Goal: Task Accomplishment & Management: Manage account settings

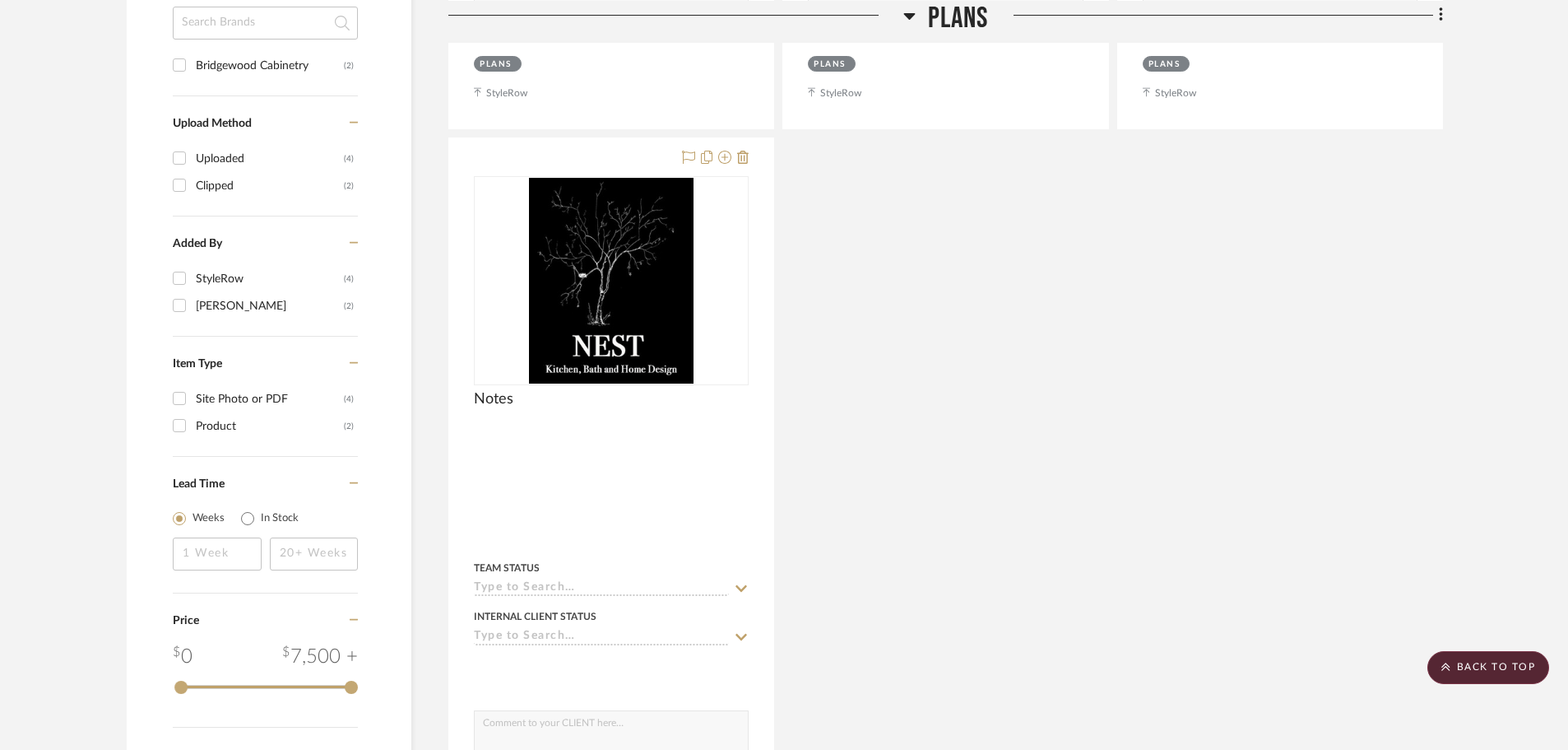
click at [1298, 369] on div "100125_Hassas_PLANS.pdf Plans By Unknown Plans updated [DATE] Team Status Inter…" at bounding box center [946, 133] width 994 height 1452
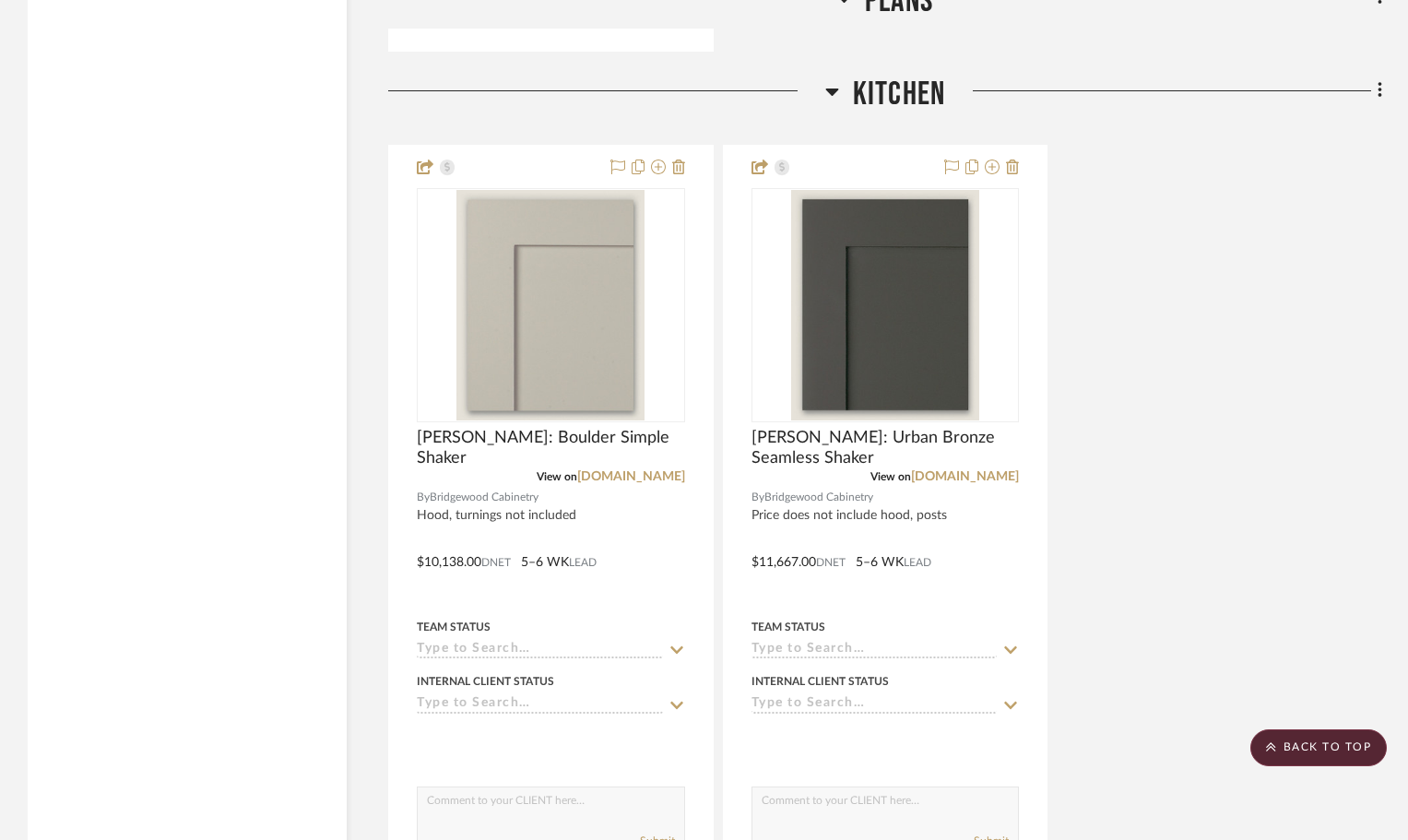
scroll to position [2120, 0]
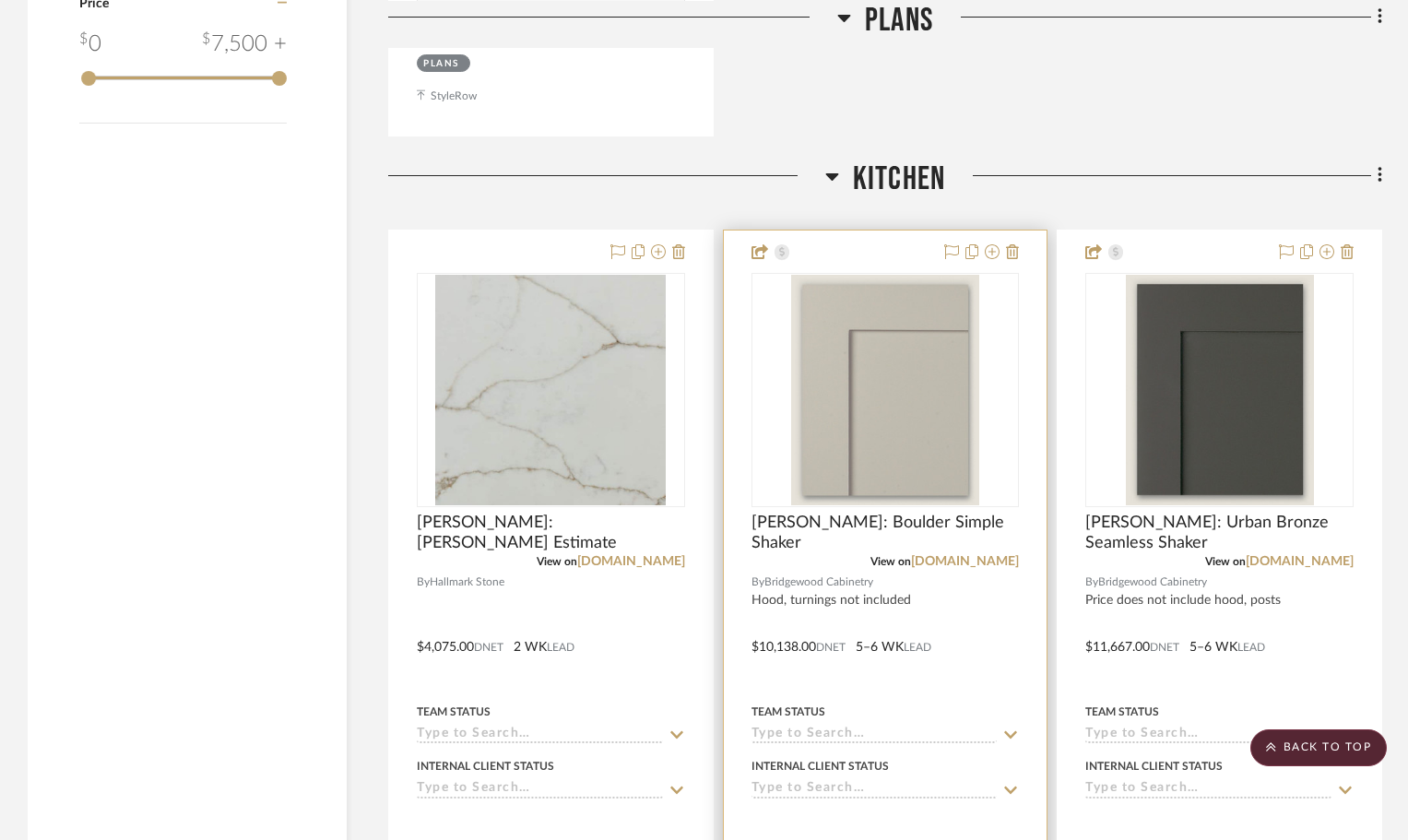
scroll to position [2029, 0]
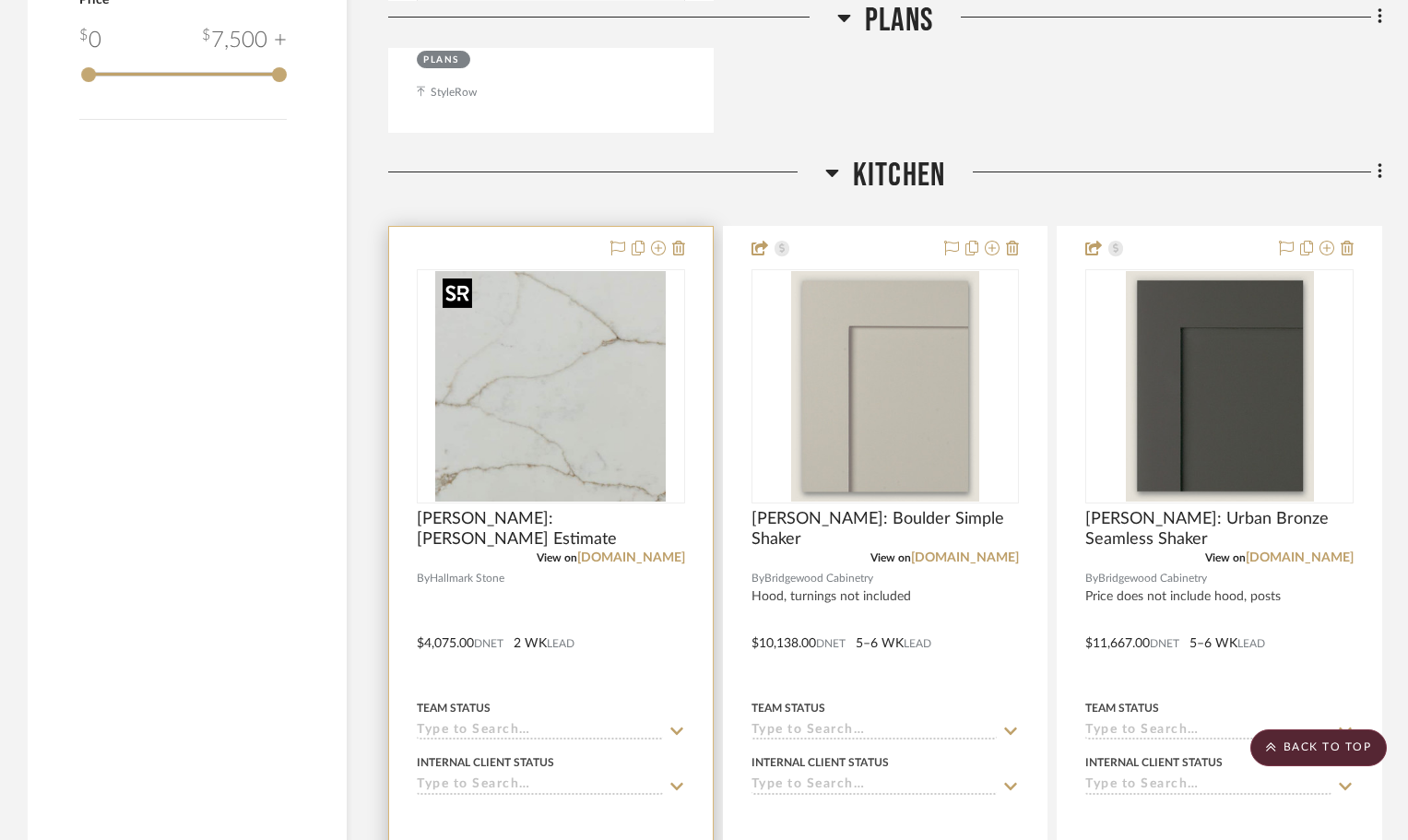
click at [0, 0] on img at bounding box center [0, 0] width 0 height 0
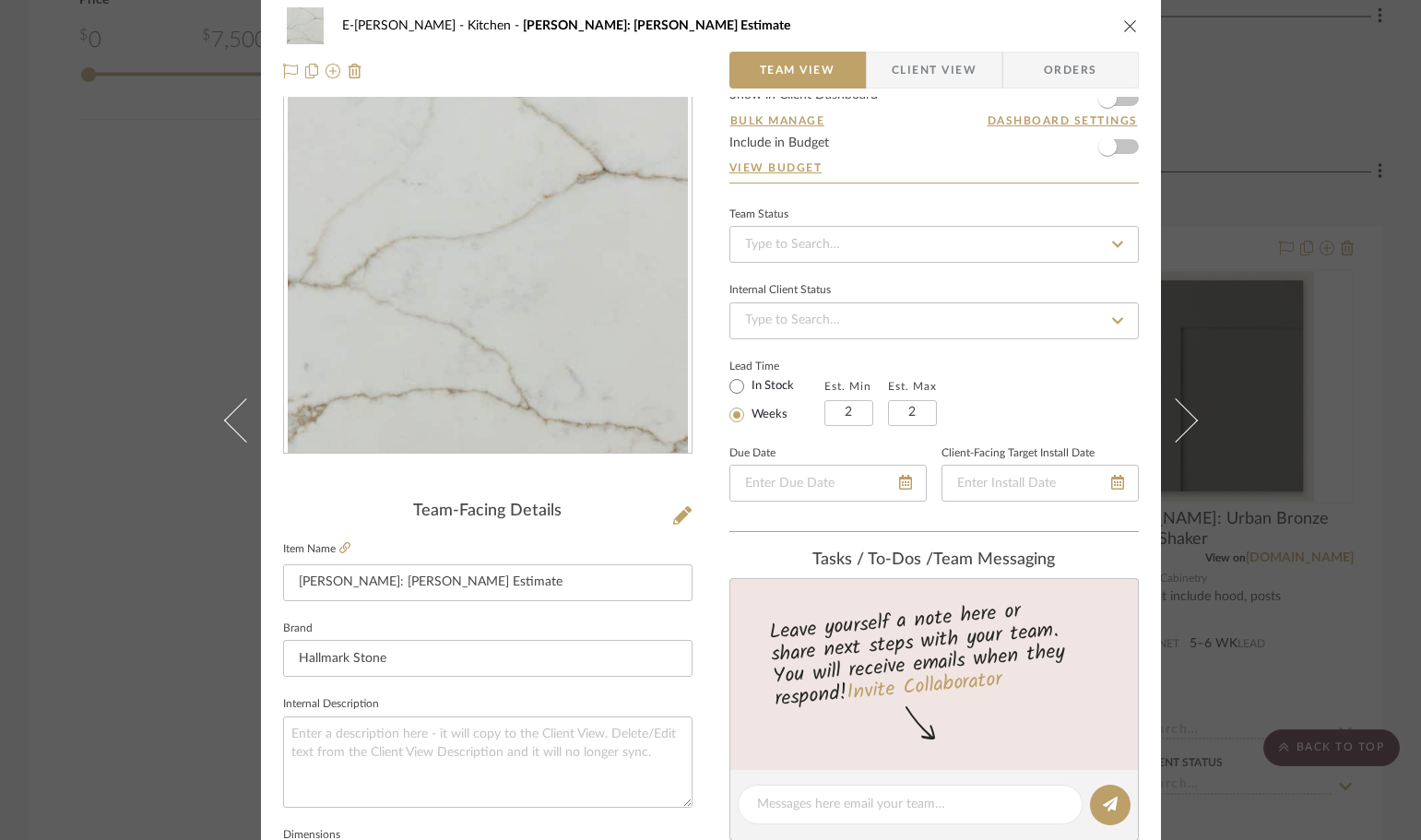
scroll to position [0, 0]
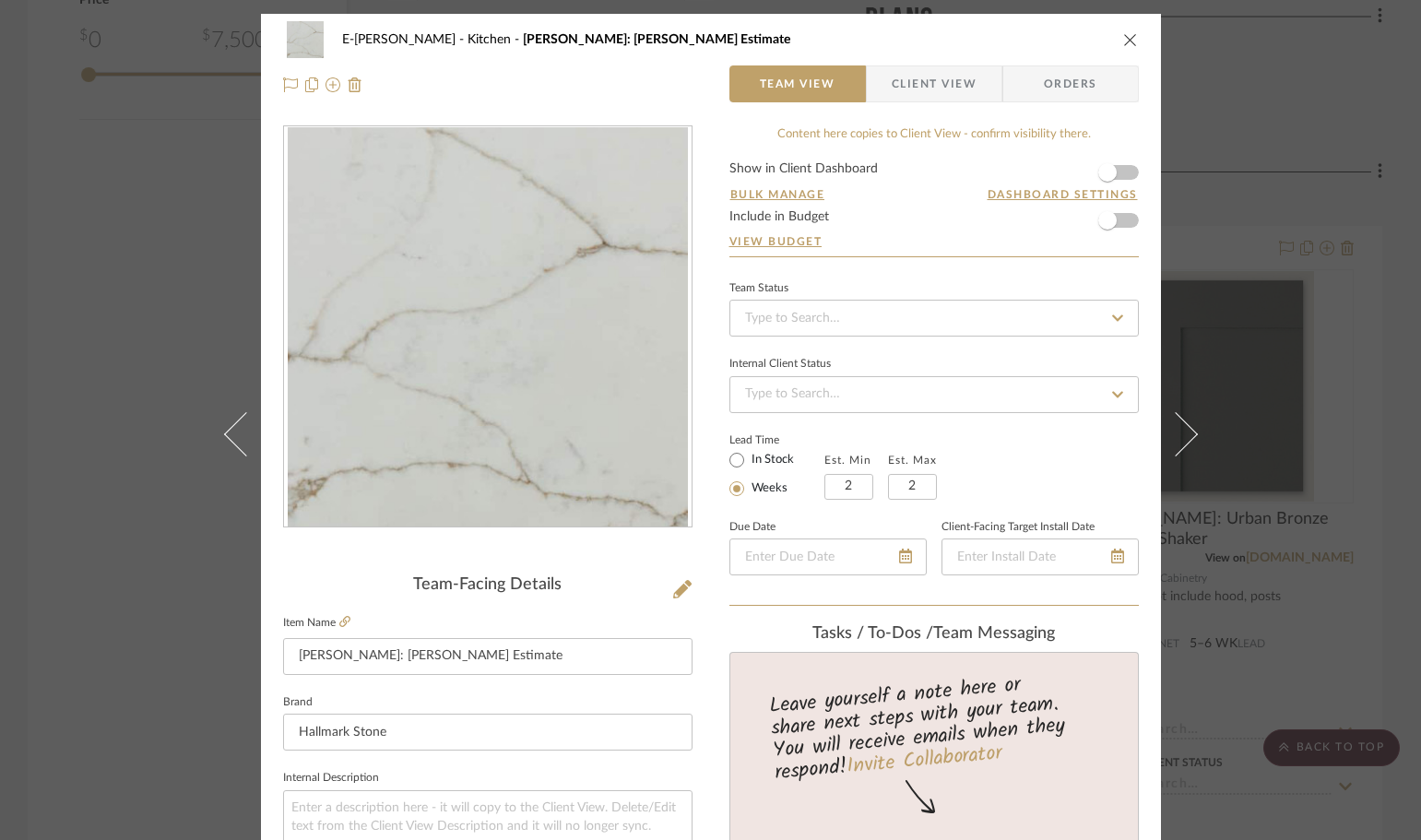
drag, startPoint x: 1132, startPoint y: 172, endPoint x: 1123, endPoint y: 176, distance: 9.8
click at [1132, 172] on form "Show in Client Dashboard Bulk Manage Dashboard Settings Include in Budget View …" at bounding box center [934, 209] width 409 height 94
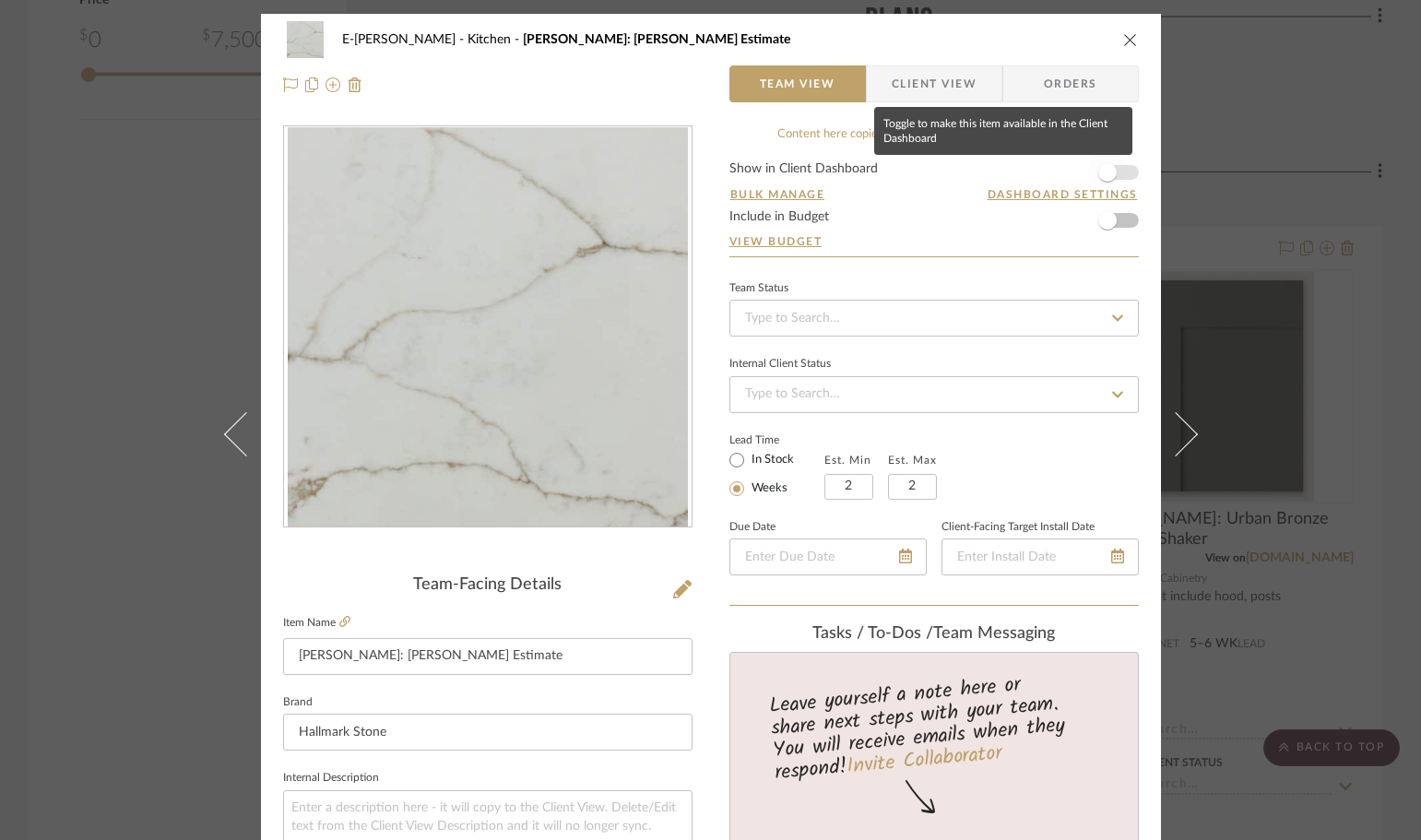
click at [1117, 179] on span "button" at bounding box center [1107, 172] width 41 height 41
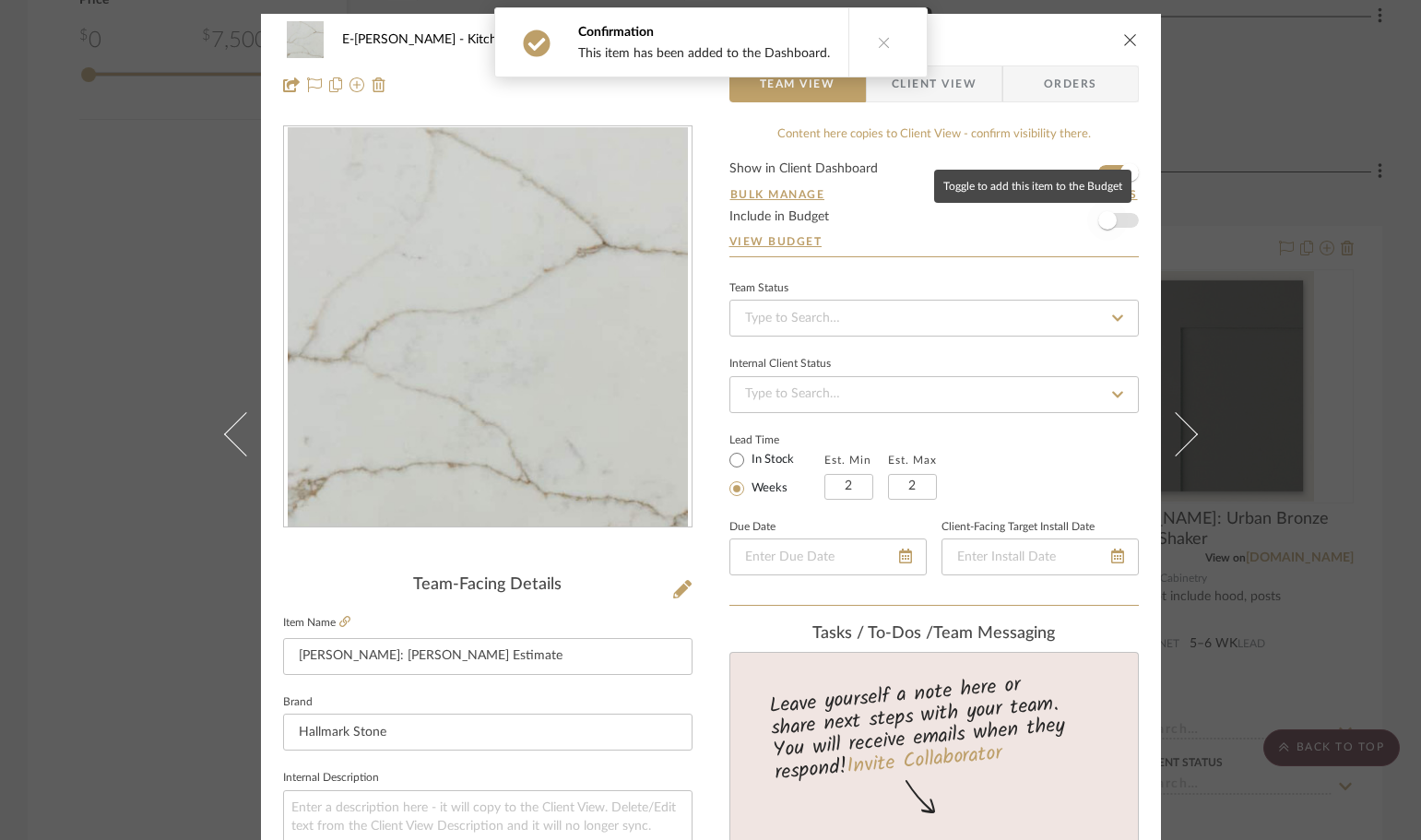
click at [1113, 222] on span "button" at bounding box center [1107, 220] width 41 height 41
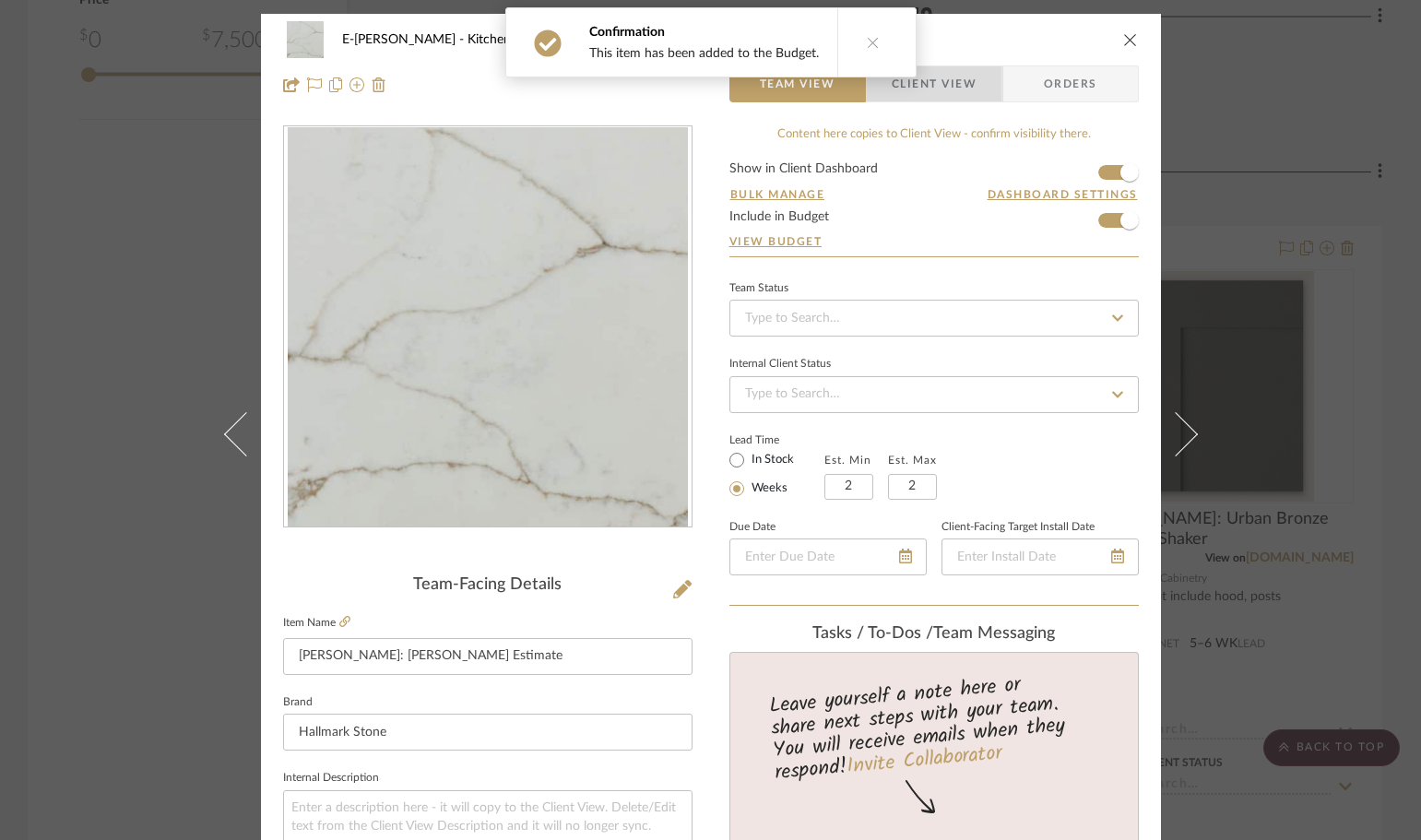
click at [950, 93] on span "Client View" at bounding box center [934, 83] width 85 height 37
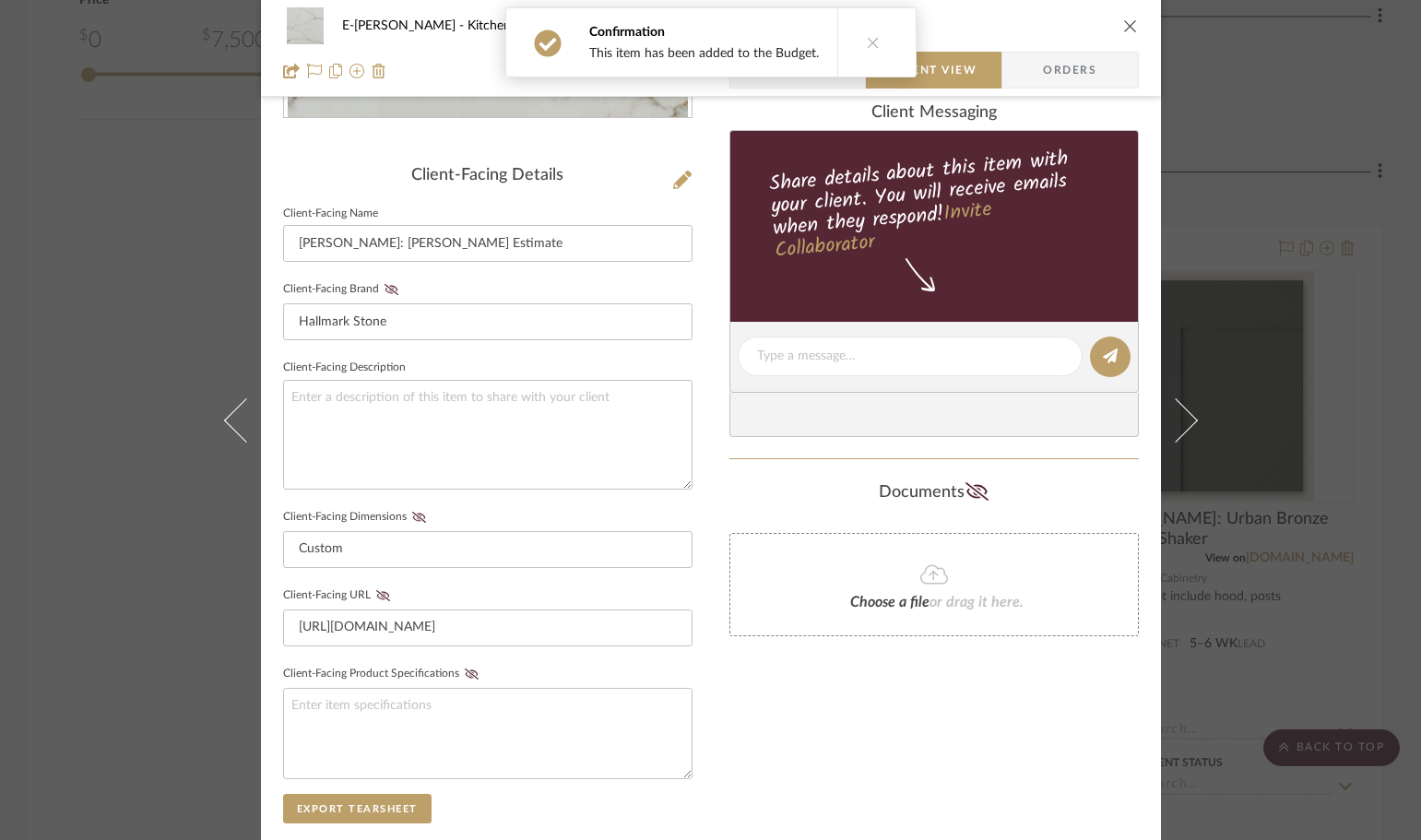
scroll to position [709, 0]
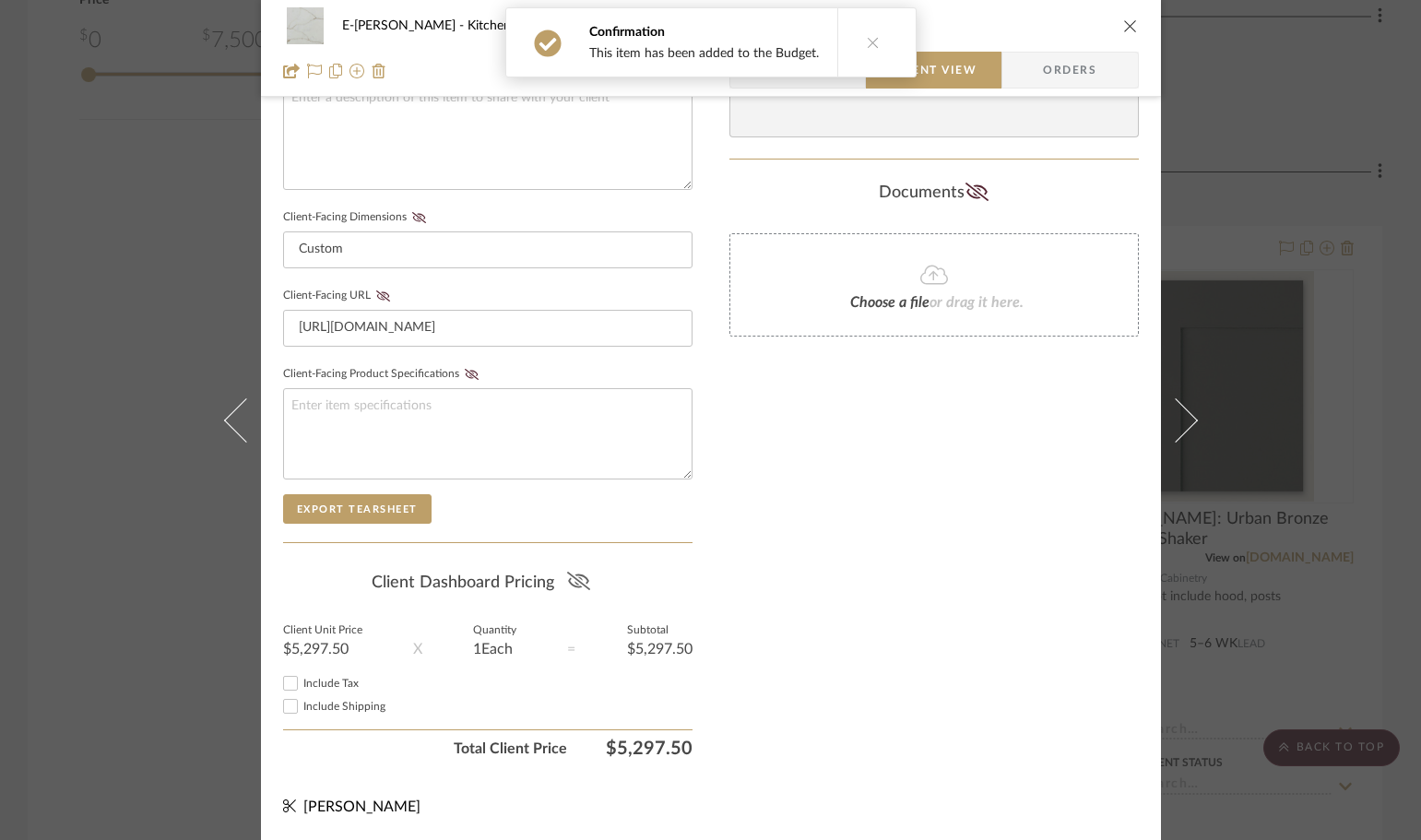
click at [578, 584] on icon at bounding box center [578, 581] width 23 height 19
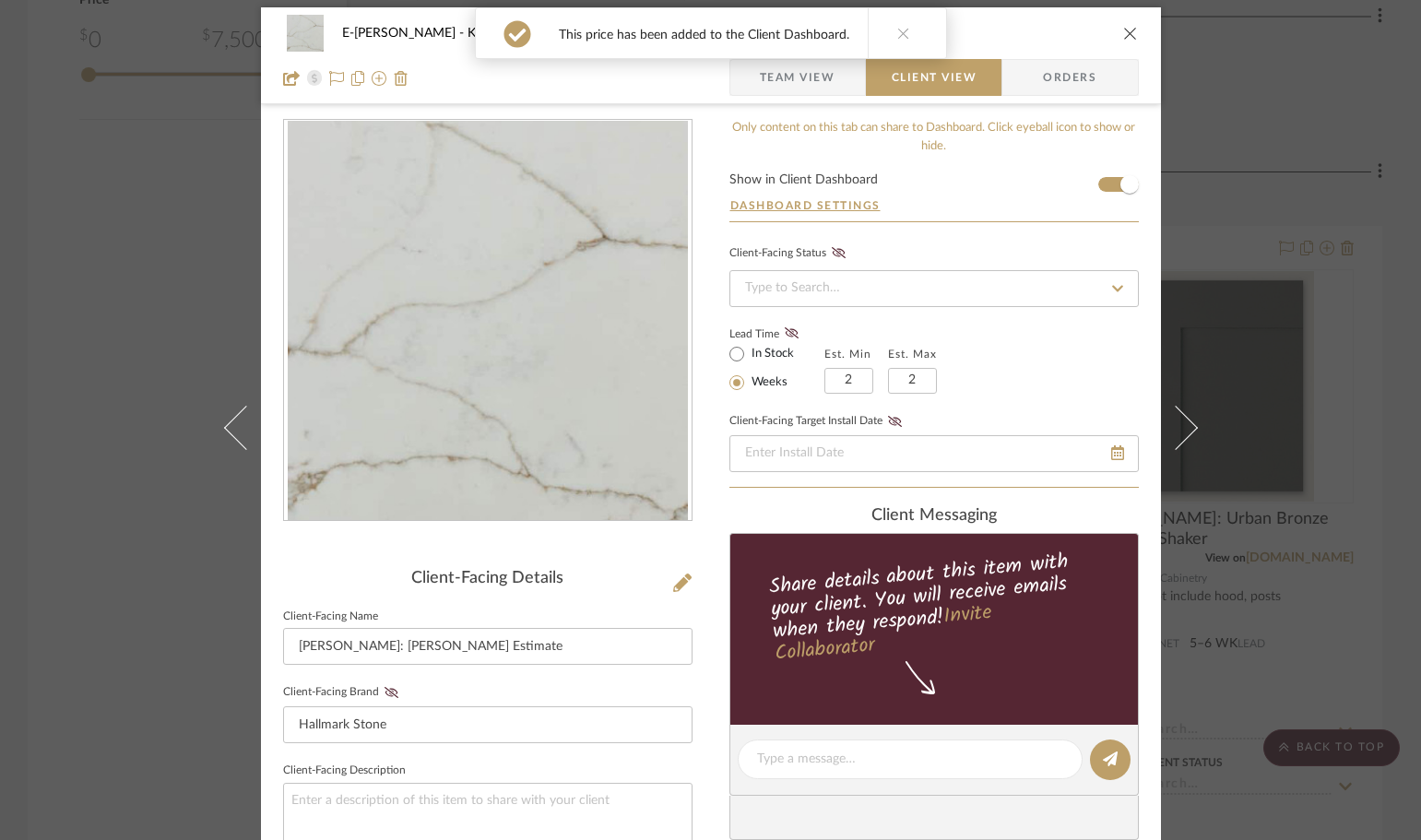
scroll to position [0, 0]
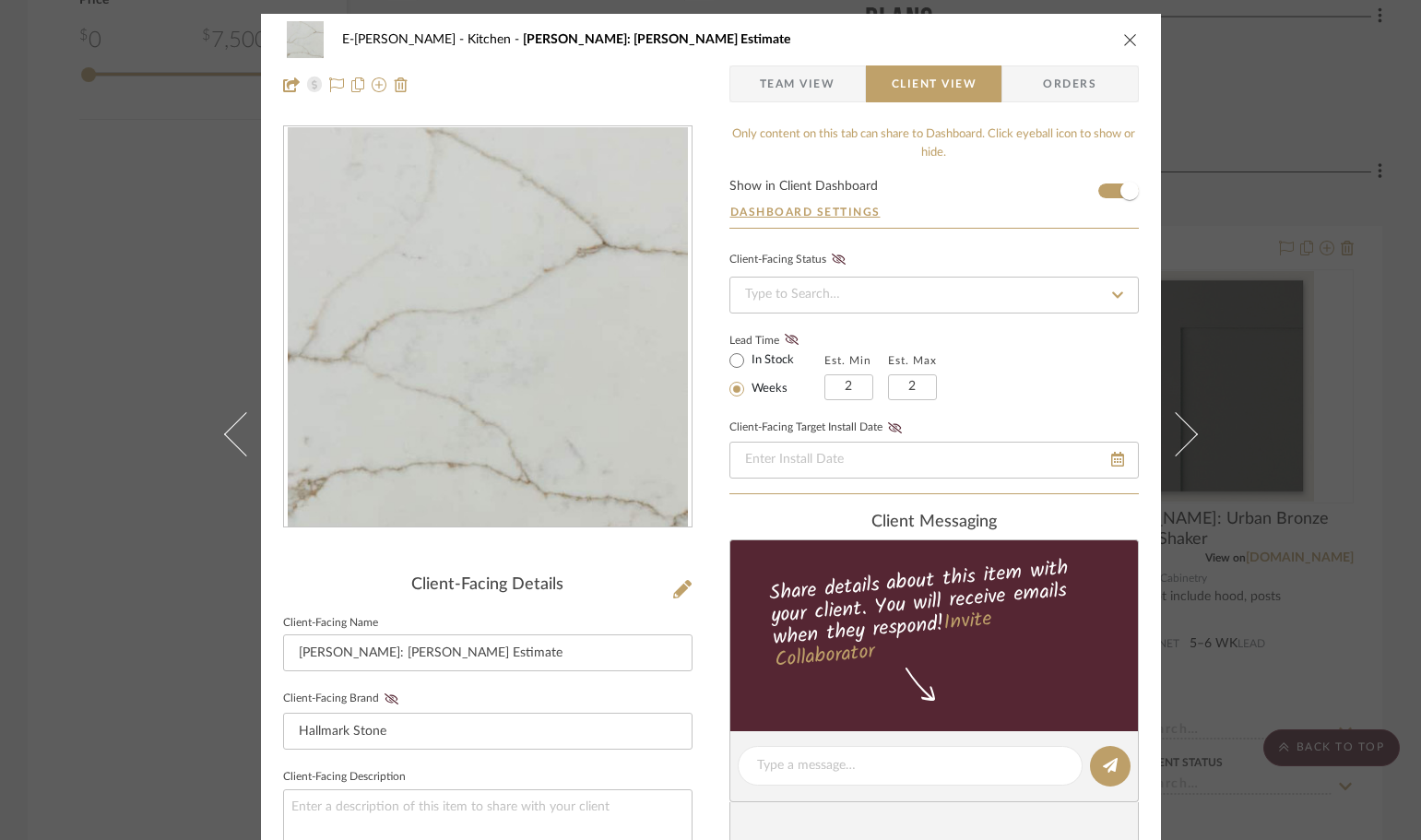
click at [1112, 46] on div "E-Edwards Kitchen Edwards: Calacatta Prado Estimate" at bounding box center [711, 39] width 856 height 37
click at [1123, 38] on icon "close" at bounding box center [1131, 40] width 15 height 15
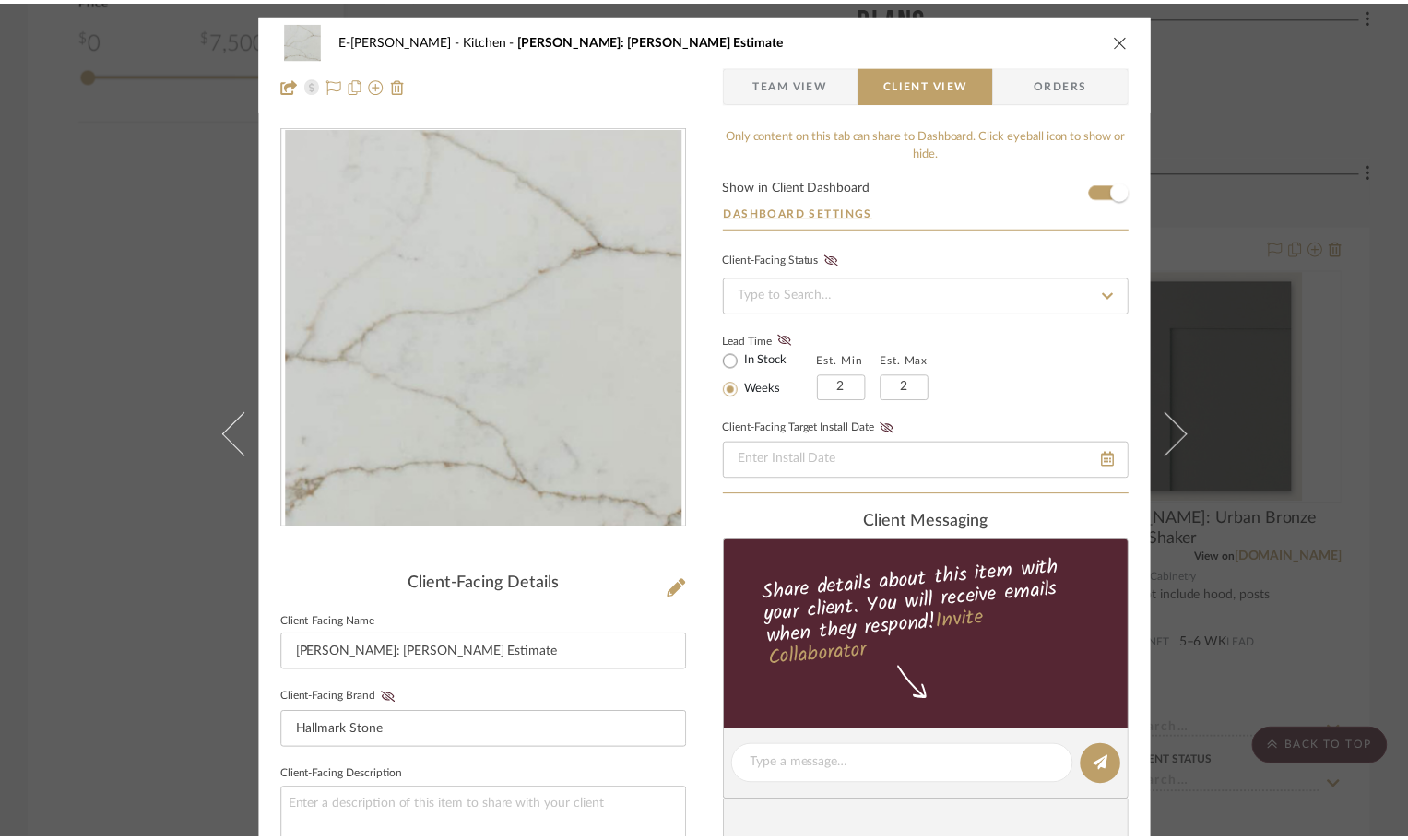
scroll to position [2029, 0]
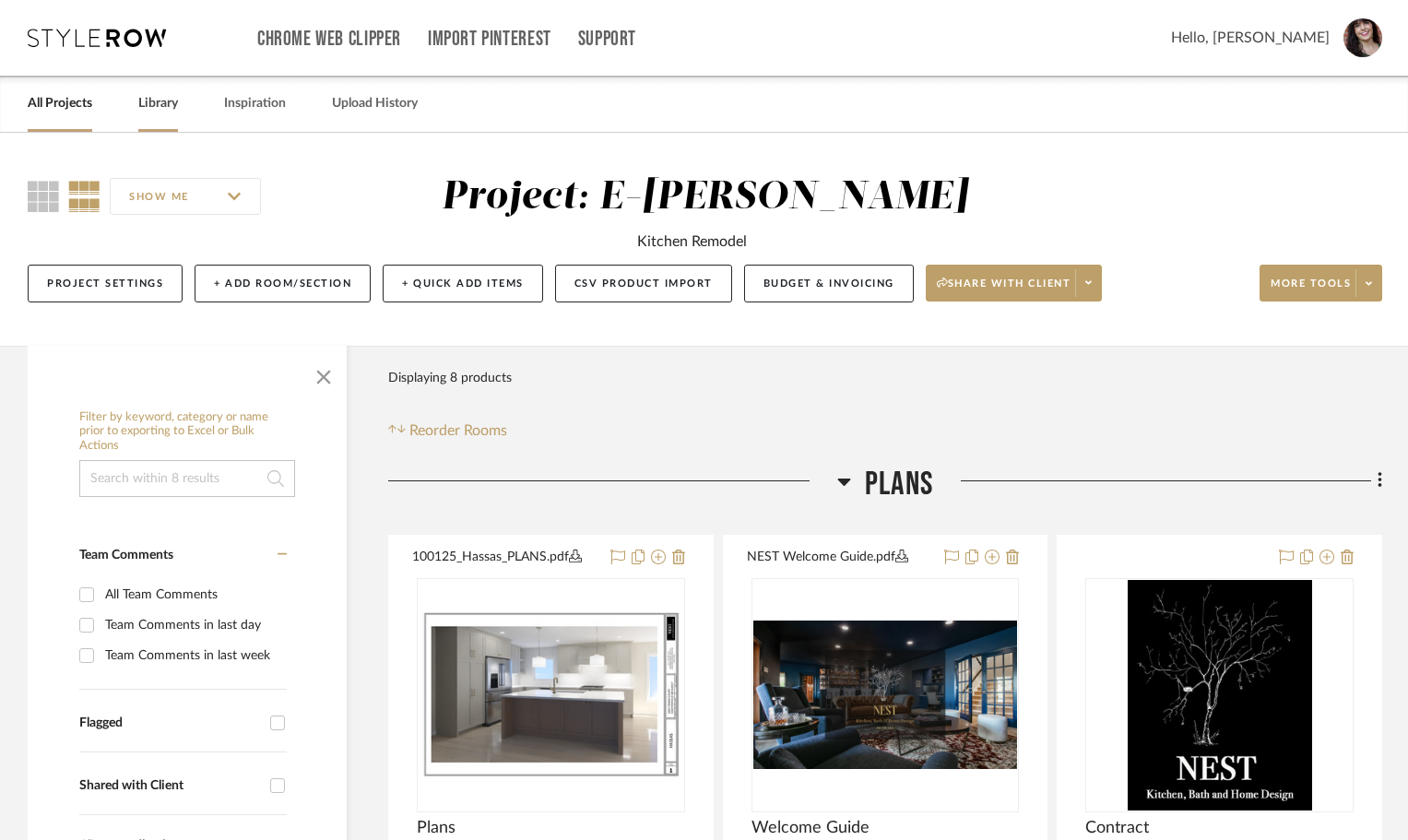
click at [149, 100] on link "Library" at bounding box center [158, 104] width 40 height 25
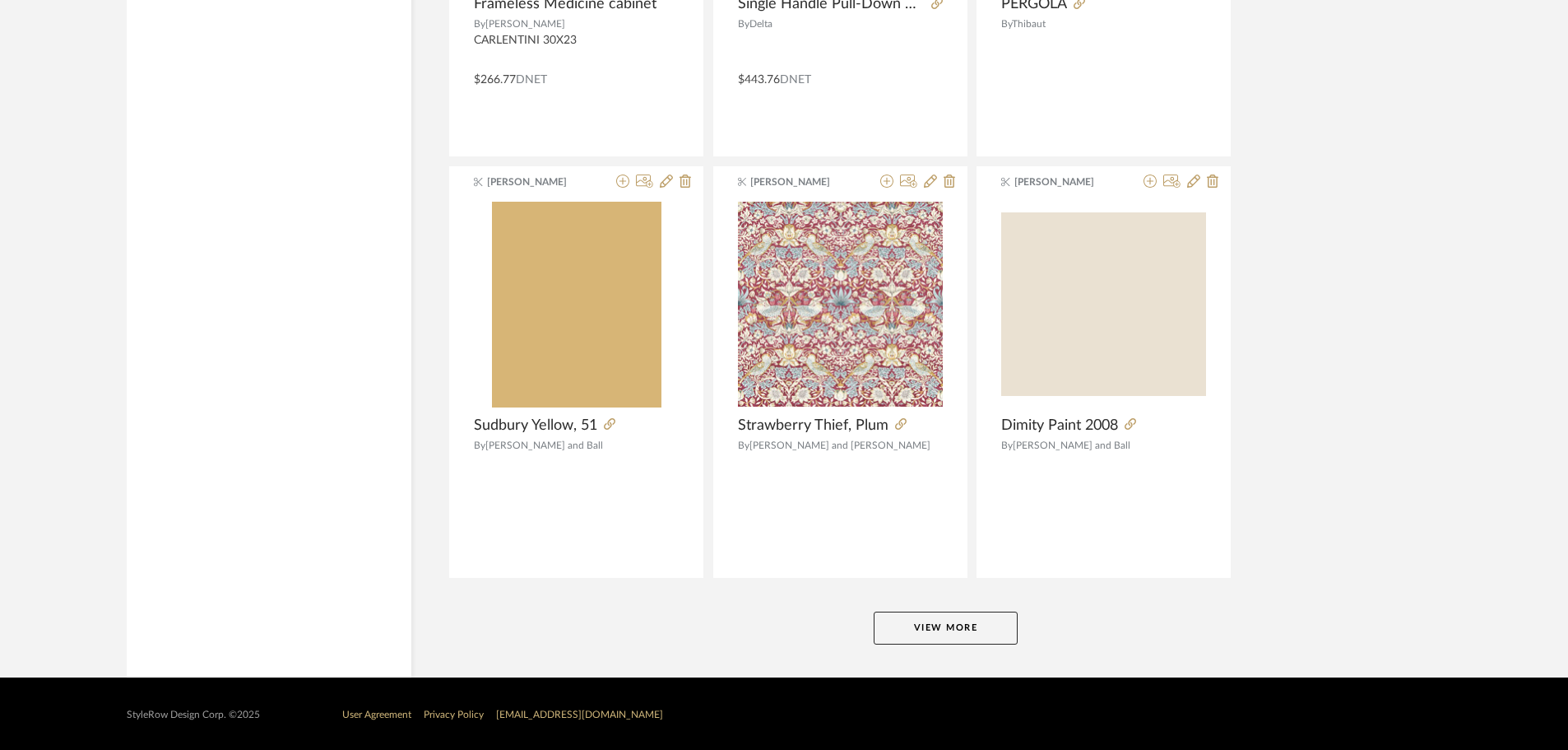
scroll to position [3941, 0]
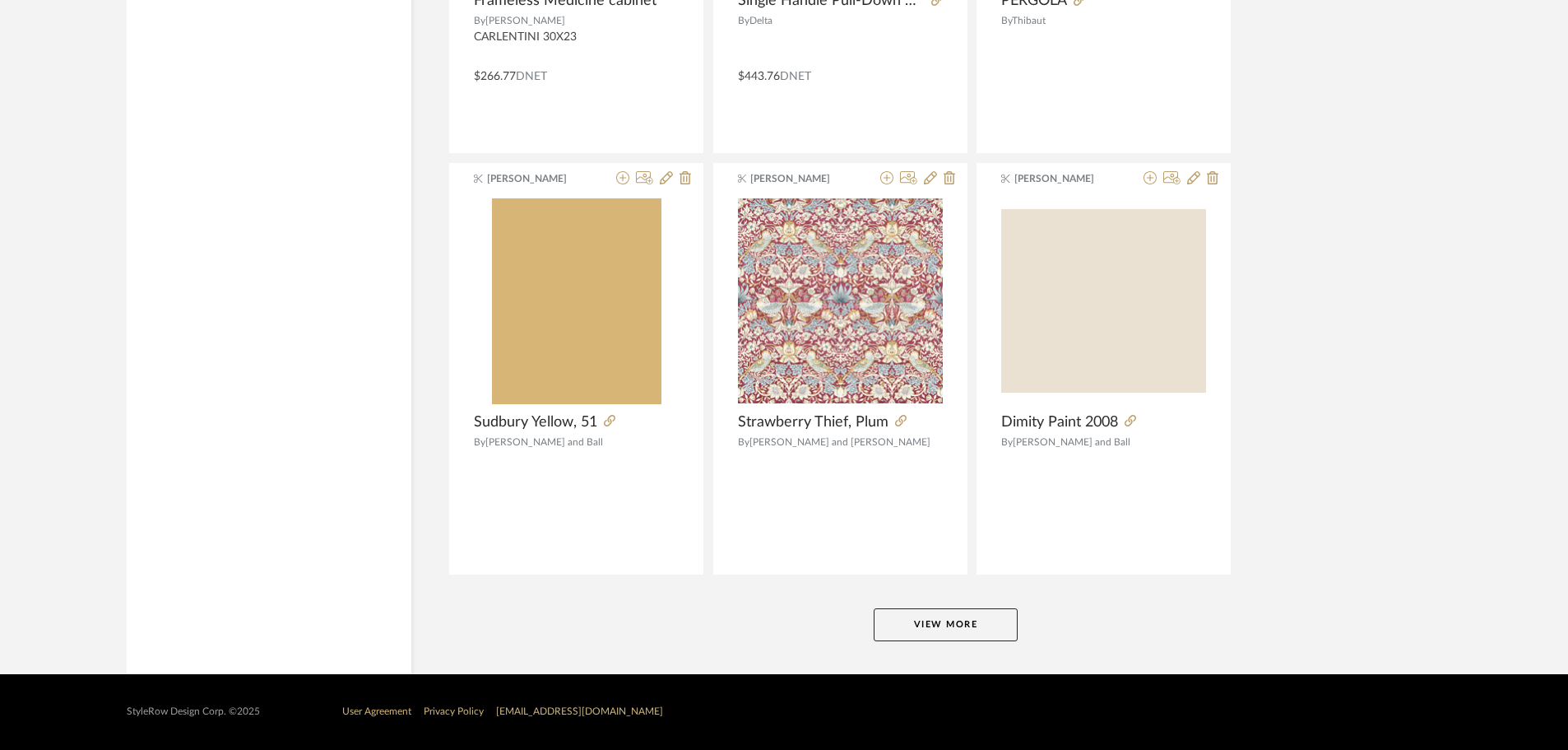
click at [966, 631] on button "View More" at bounding box center [946, 625] width 144 height 33
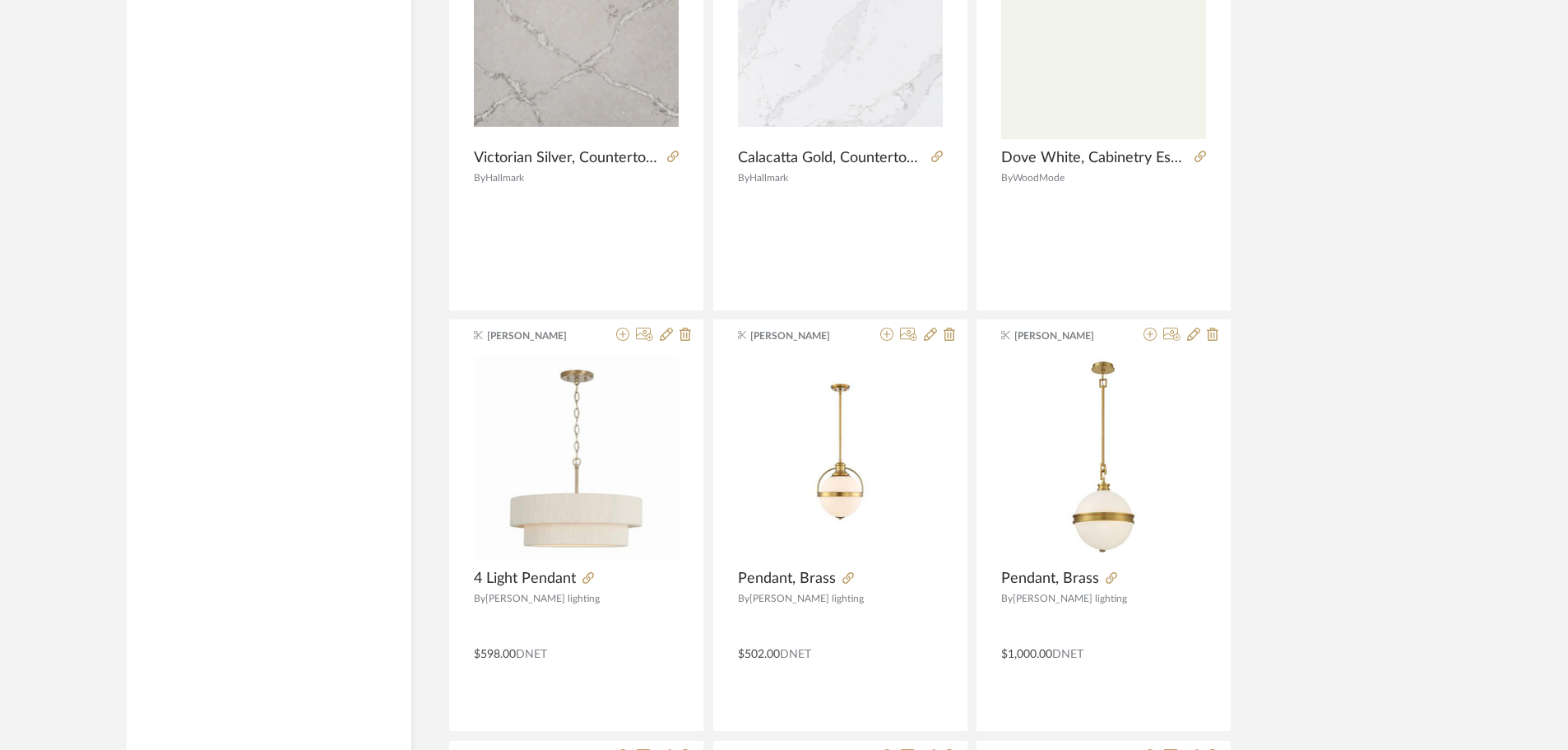
scroll to position [5093, 0]
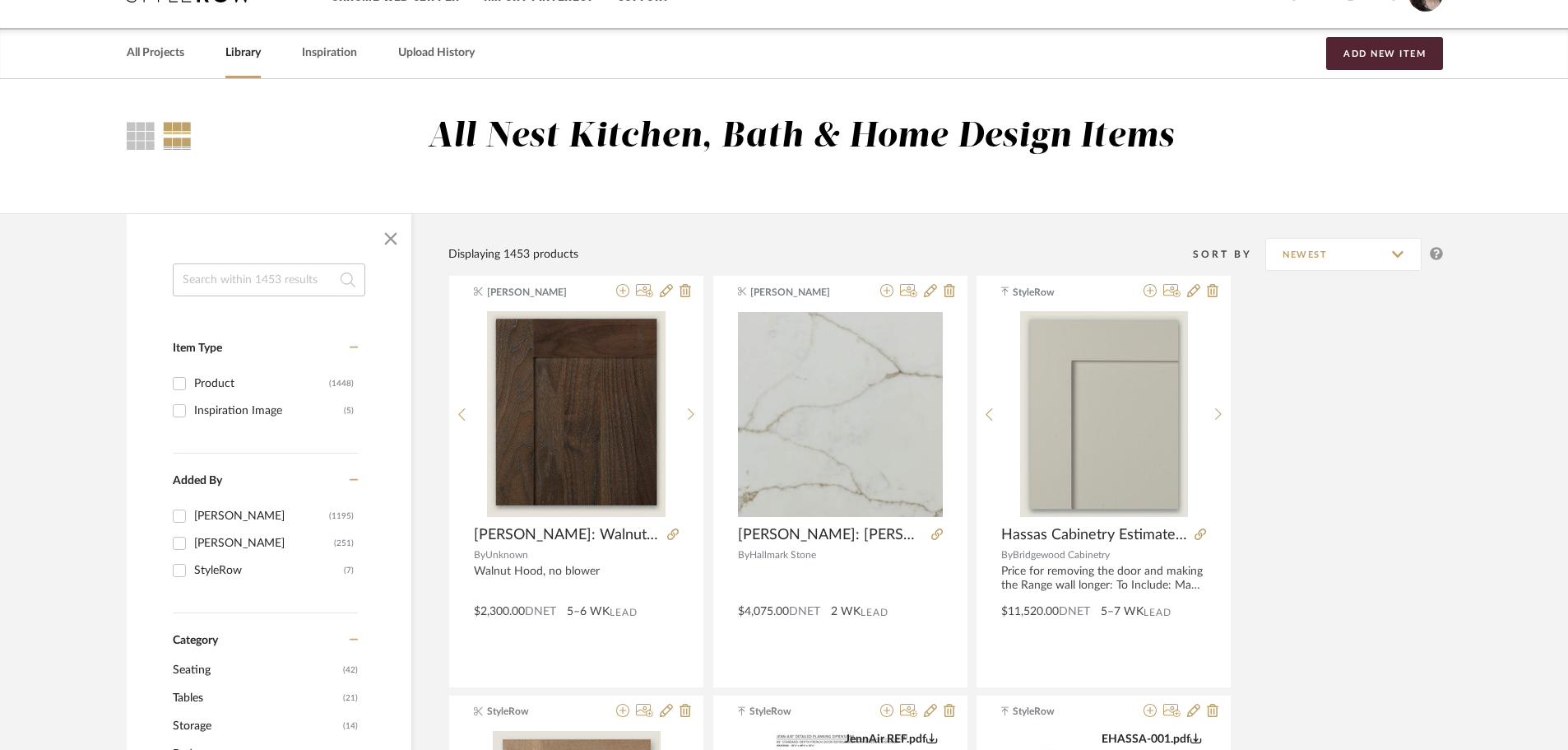
scroll to position [0, 0]
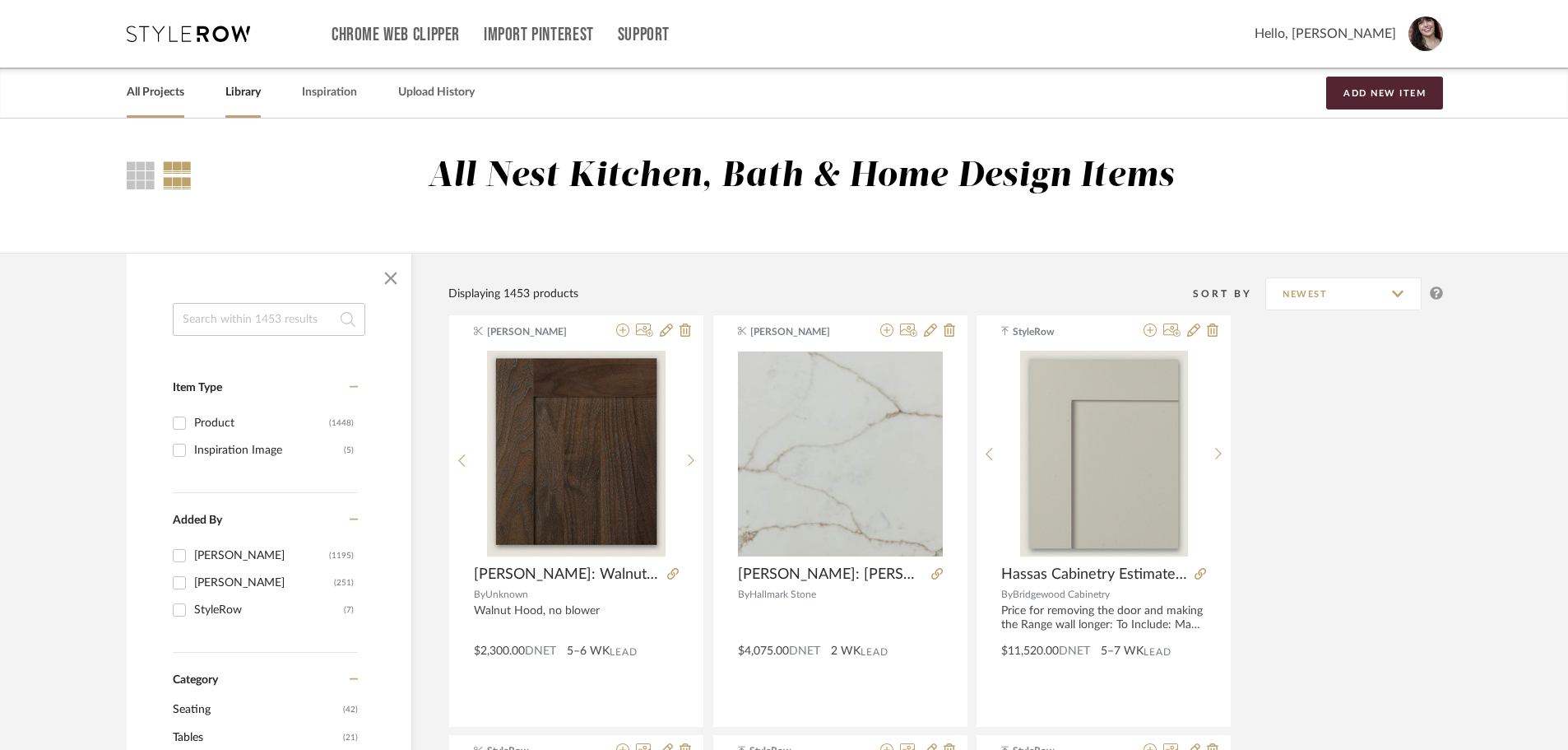
click at [167, 93] on link "All Projects" at bounding box center [156, 93] width 57 height 22
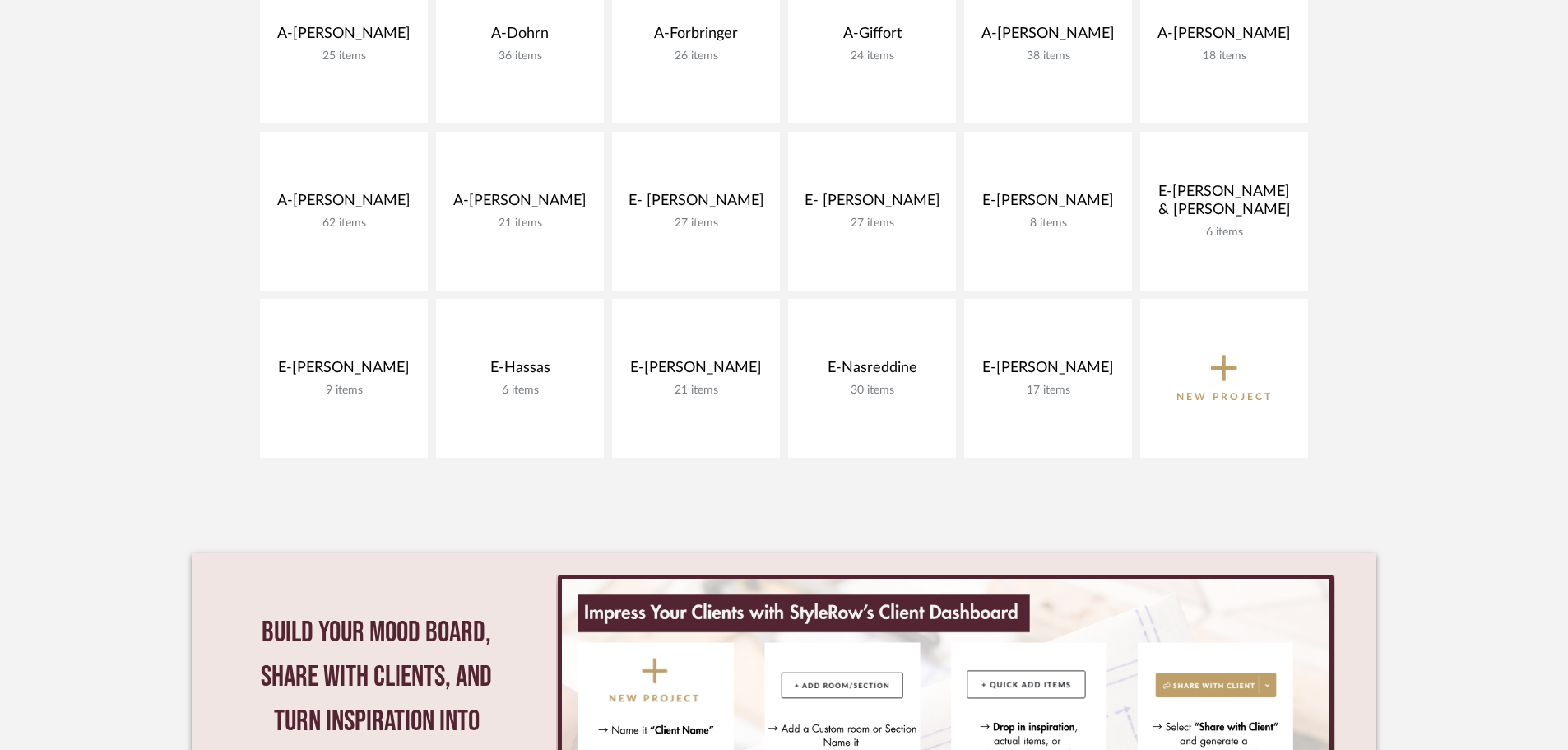
scroll to position [658, 0]
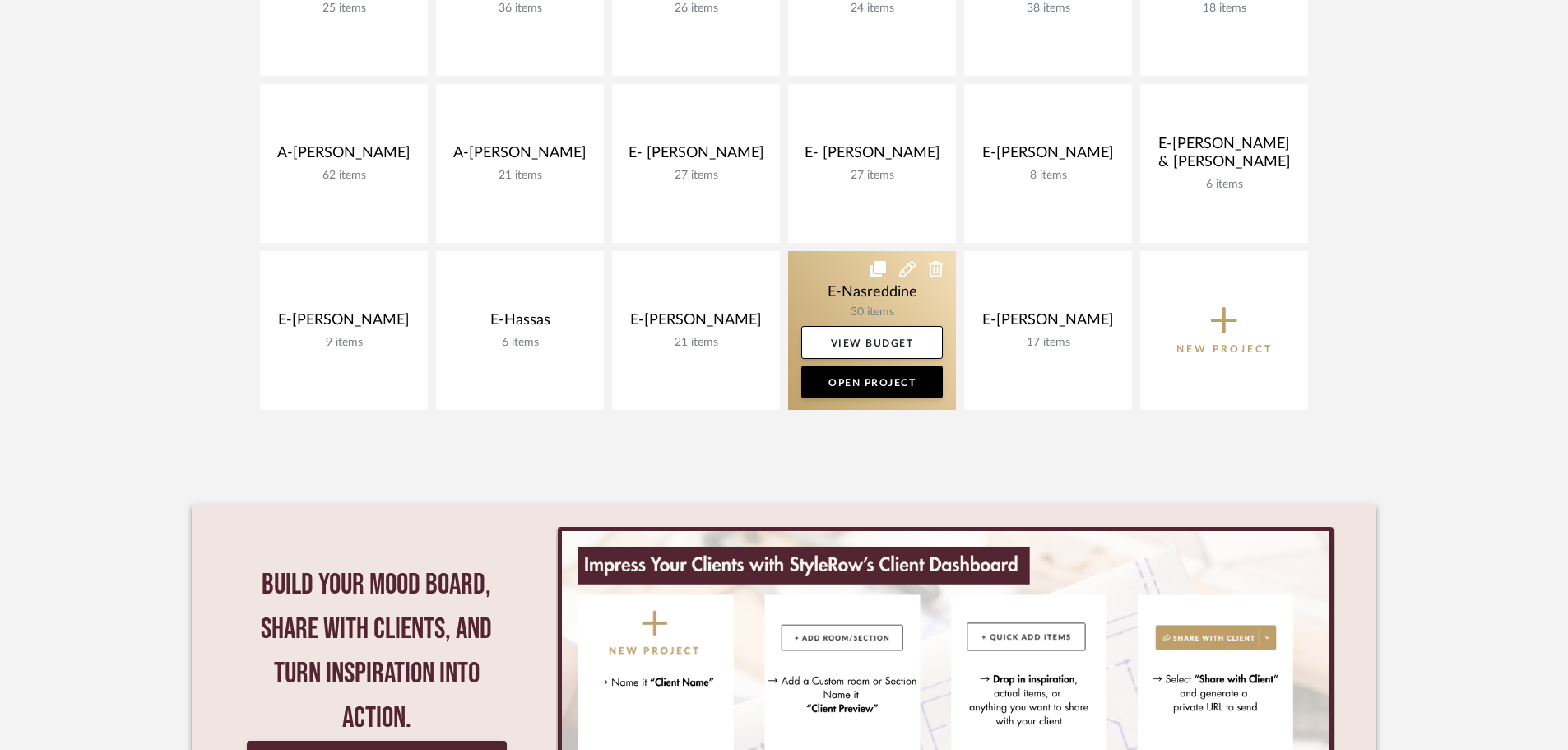
click at [835, 289] on link at bounding box center [872, 330] width 168 height 159
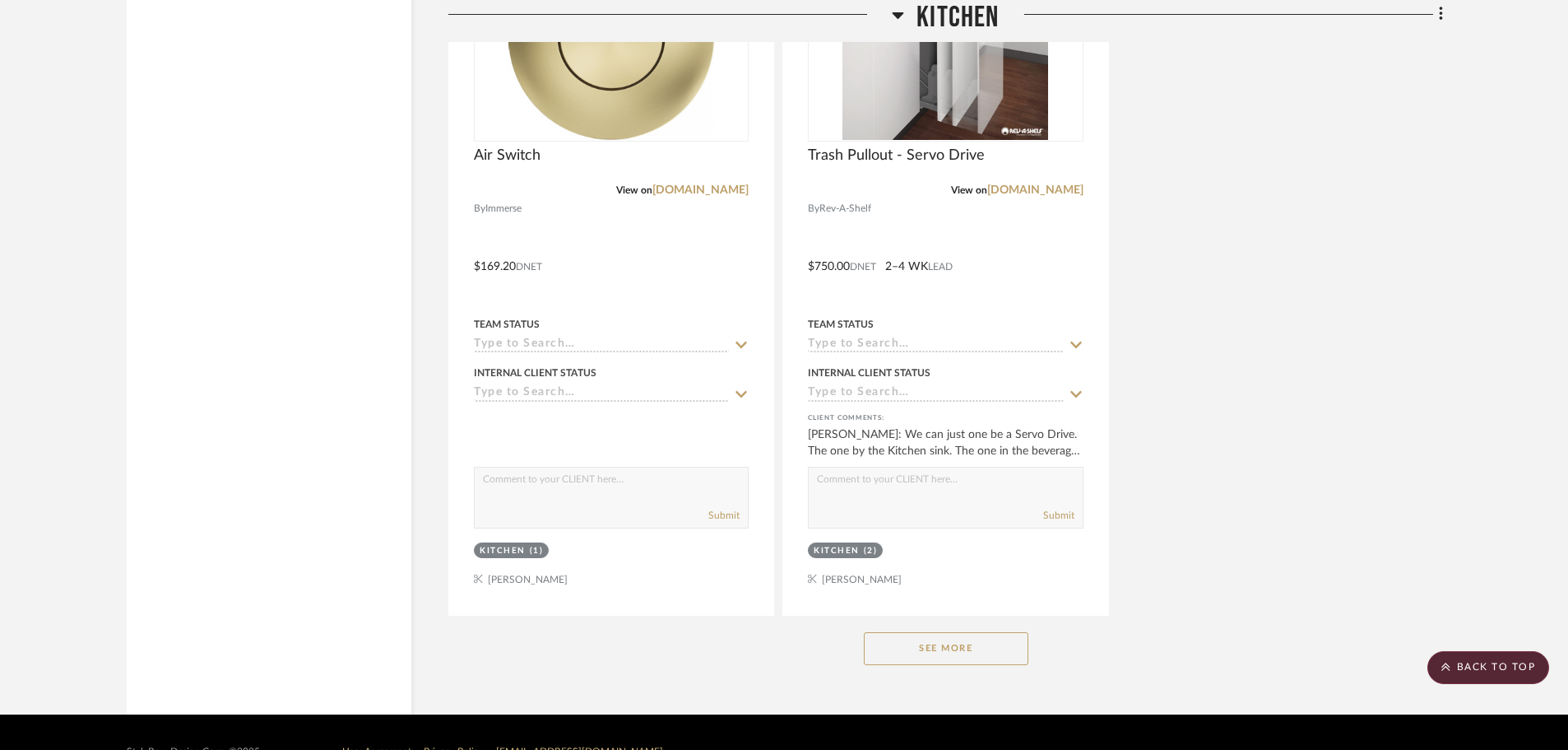
scroll to position [3592, 0]
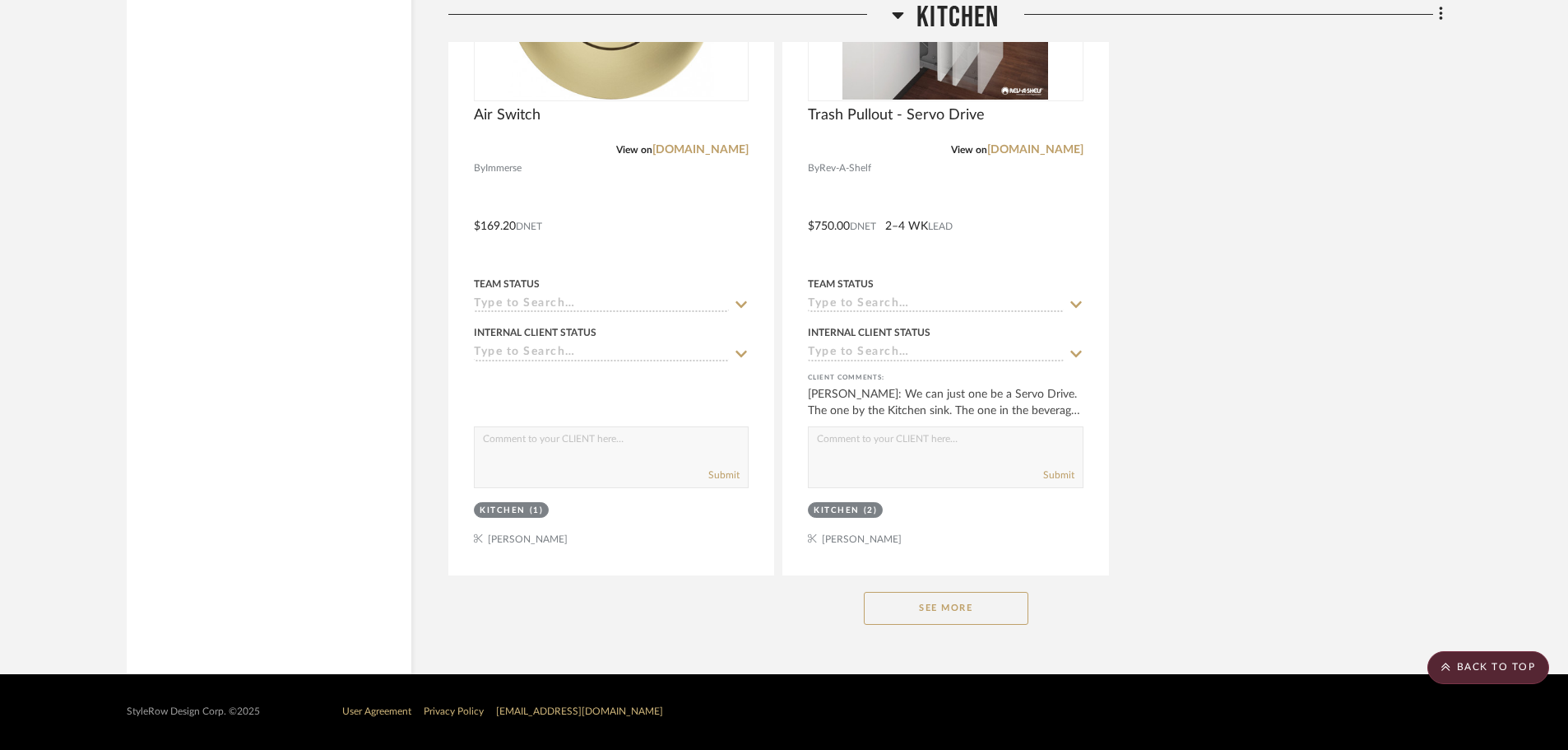
click at [1003, 594] on button "See More" at bounding box center [946, 608] width 165 height 33
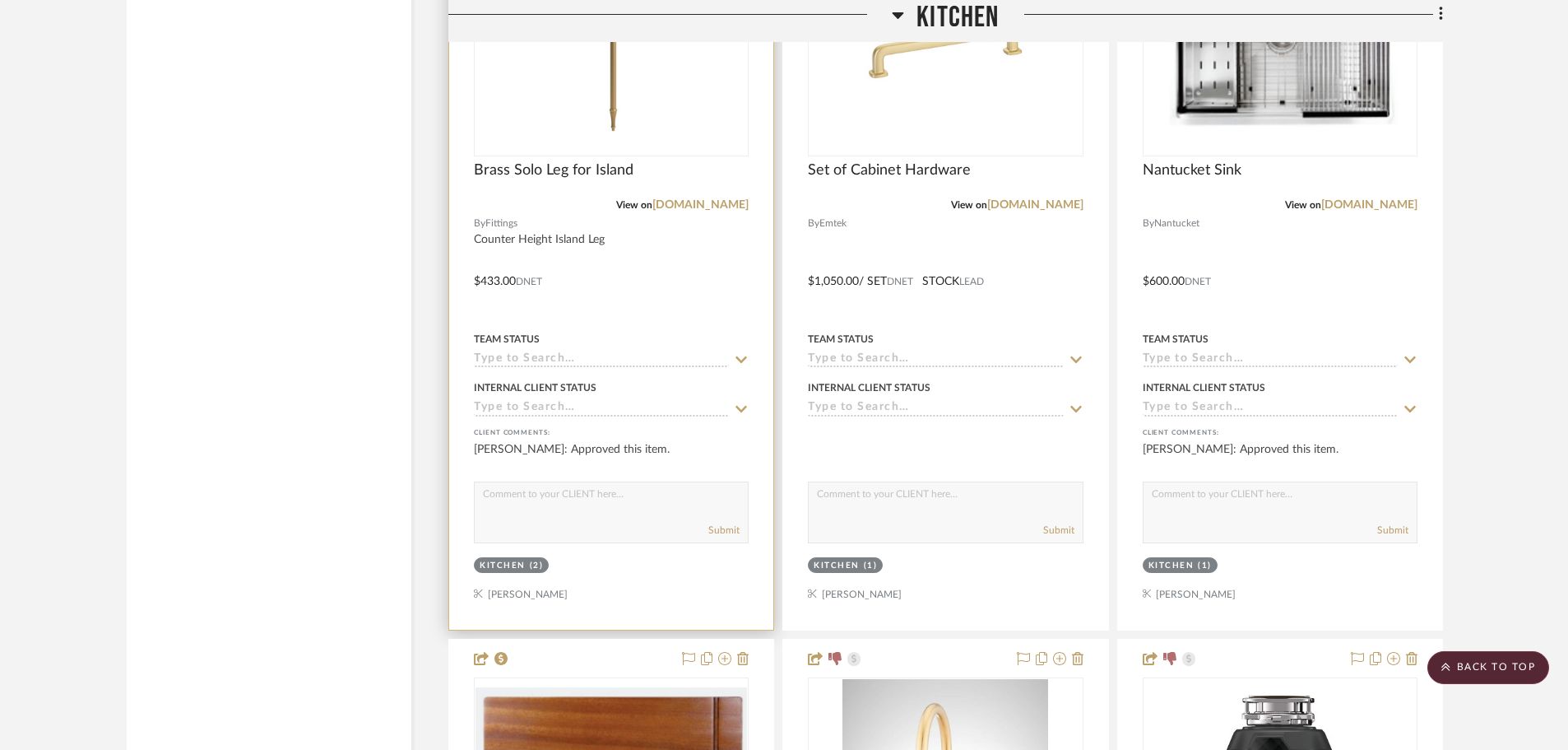
scroll to position [3921, 0]
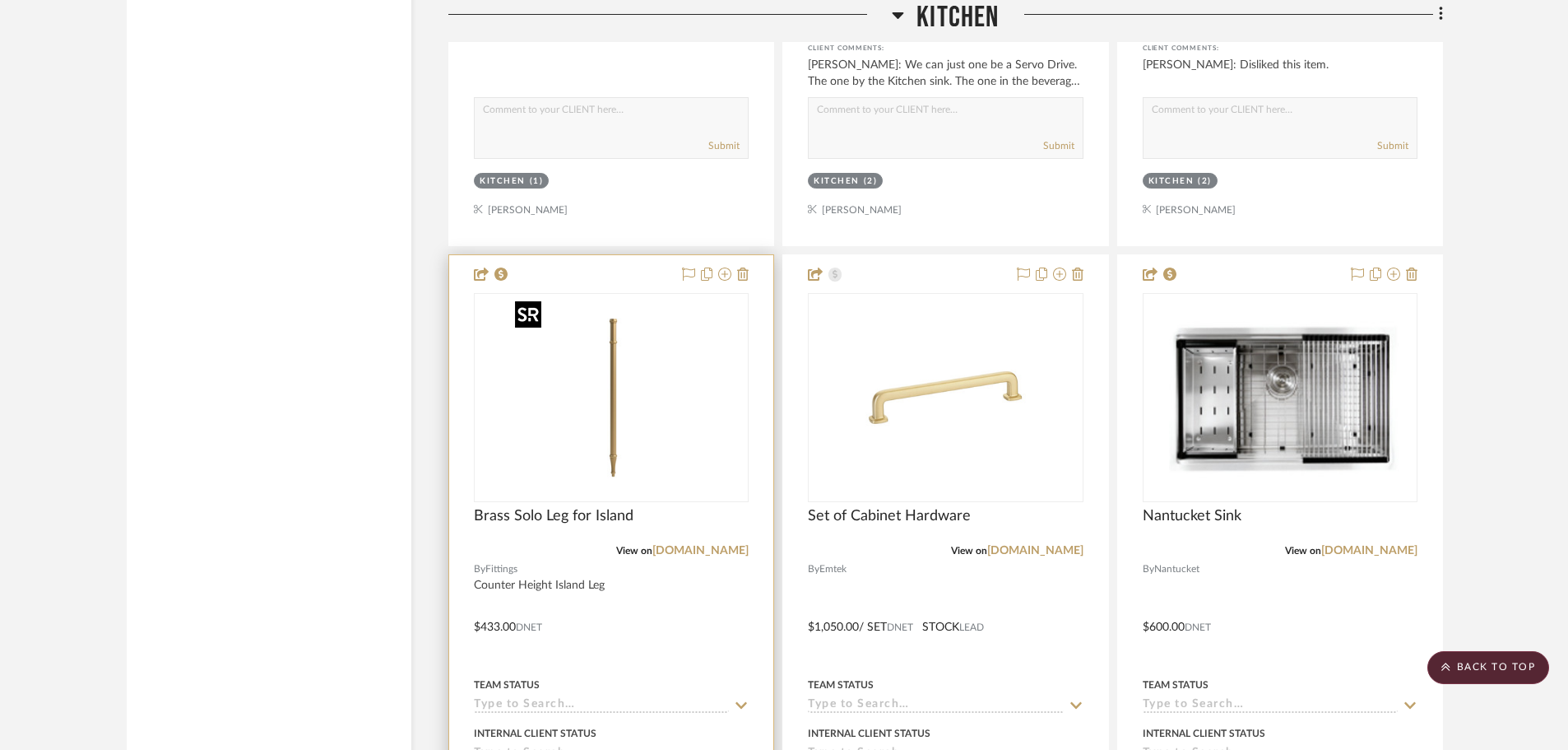
click at [560, 363] on img "0" at bounding box center [611, 397] width 206 height 206
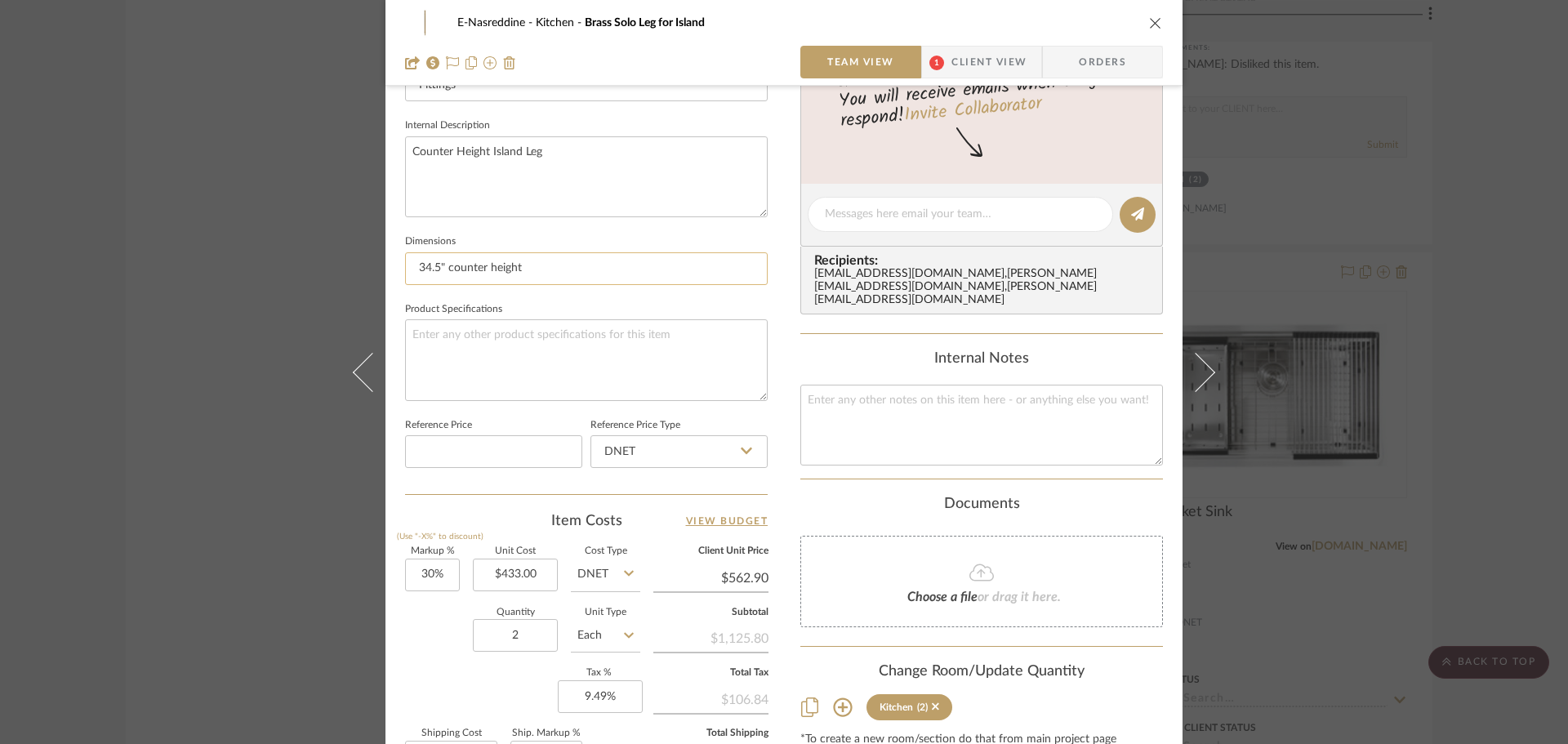
scroll to position [735, 0]
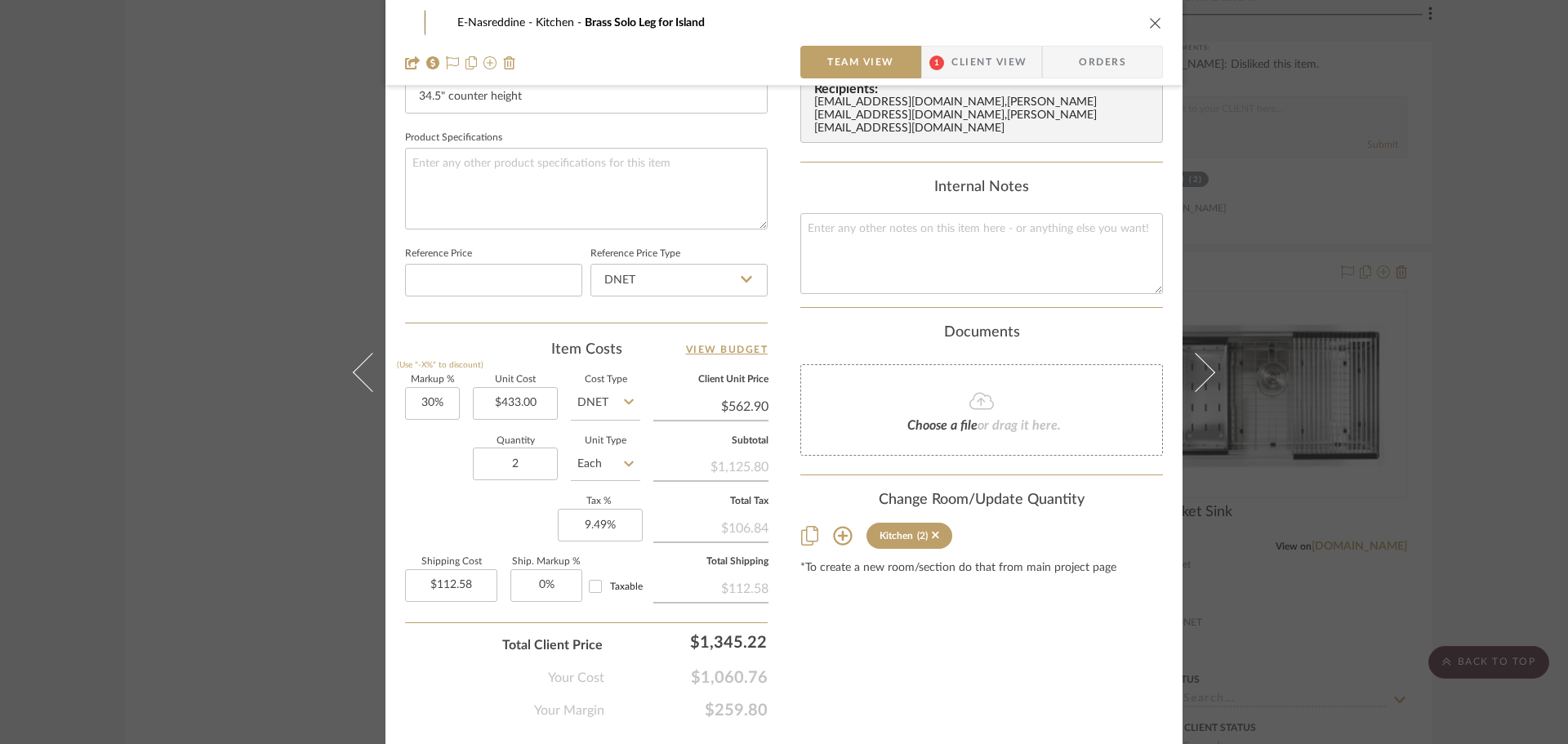
click at [261, 421] on div "E-Nasreddine Kitchen Brass Solo Leg for Island Team View 1 Client View Orders T…" at bounding box center [784, 372] width 1568 height 744
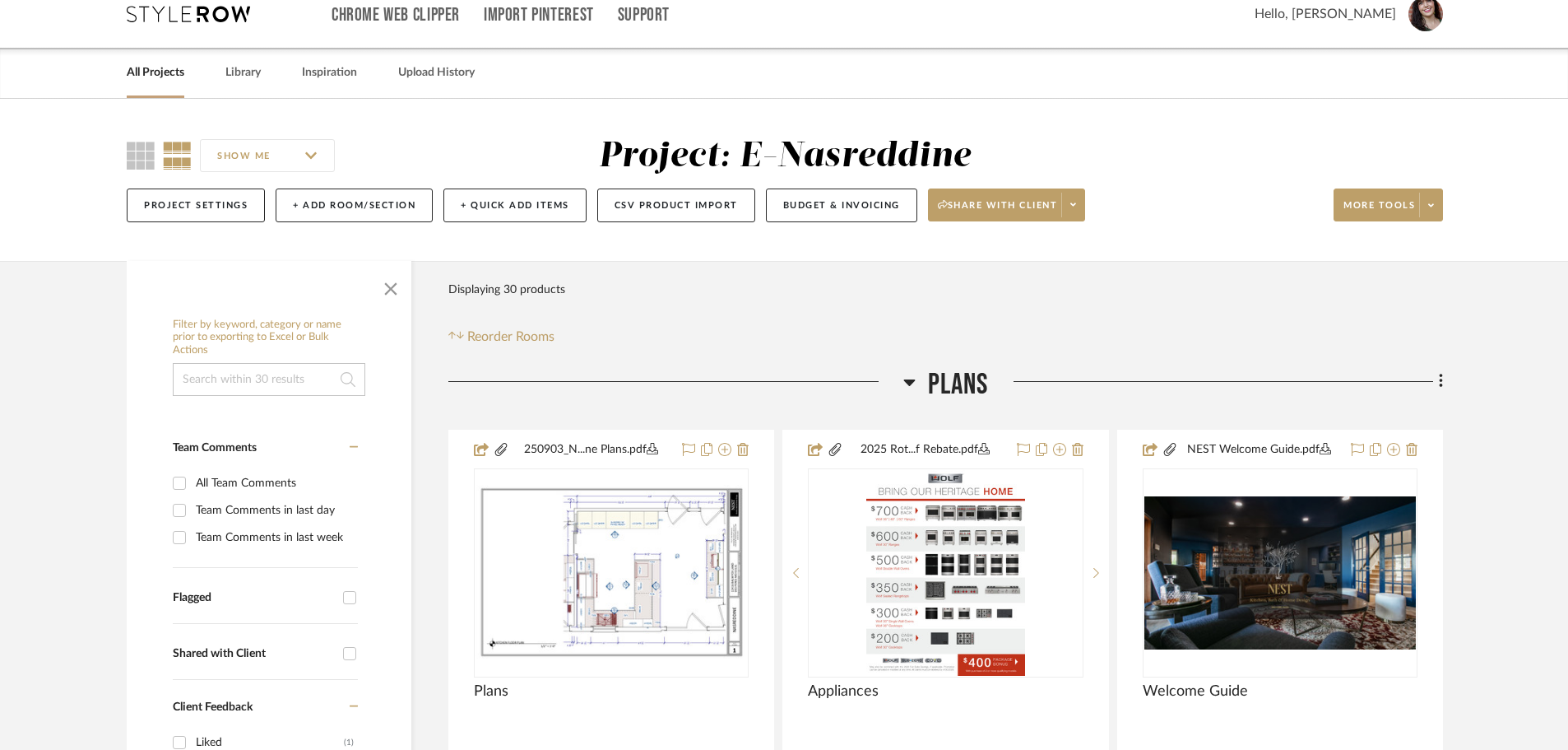
scroll to position [0, 0]
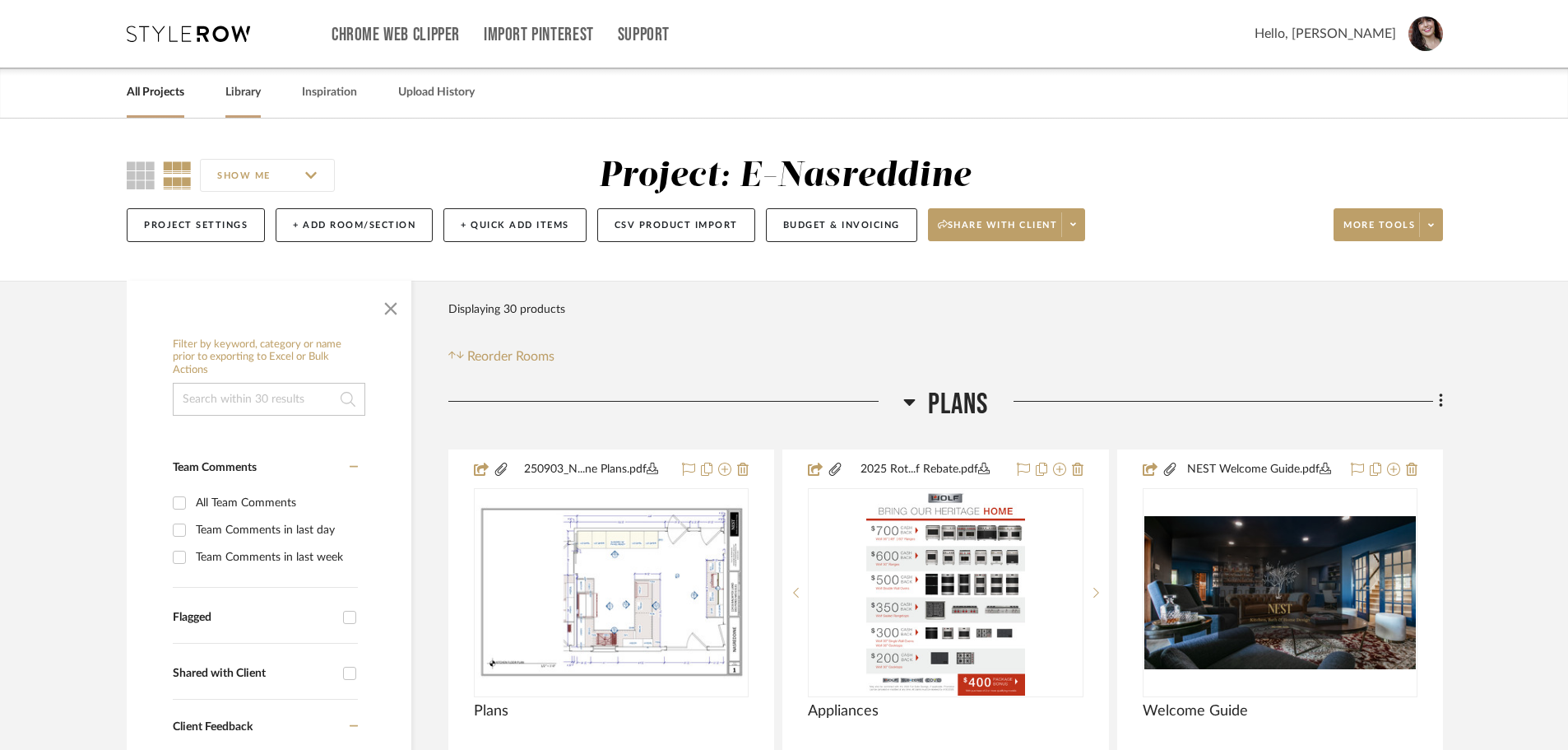
click at [250, 91] on link "Library" at bounding box center [243, 93] width 35 height 22
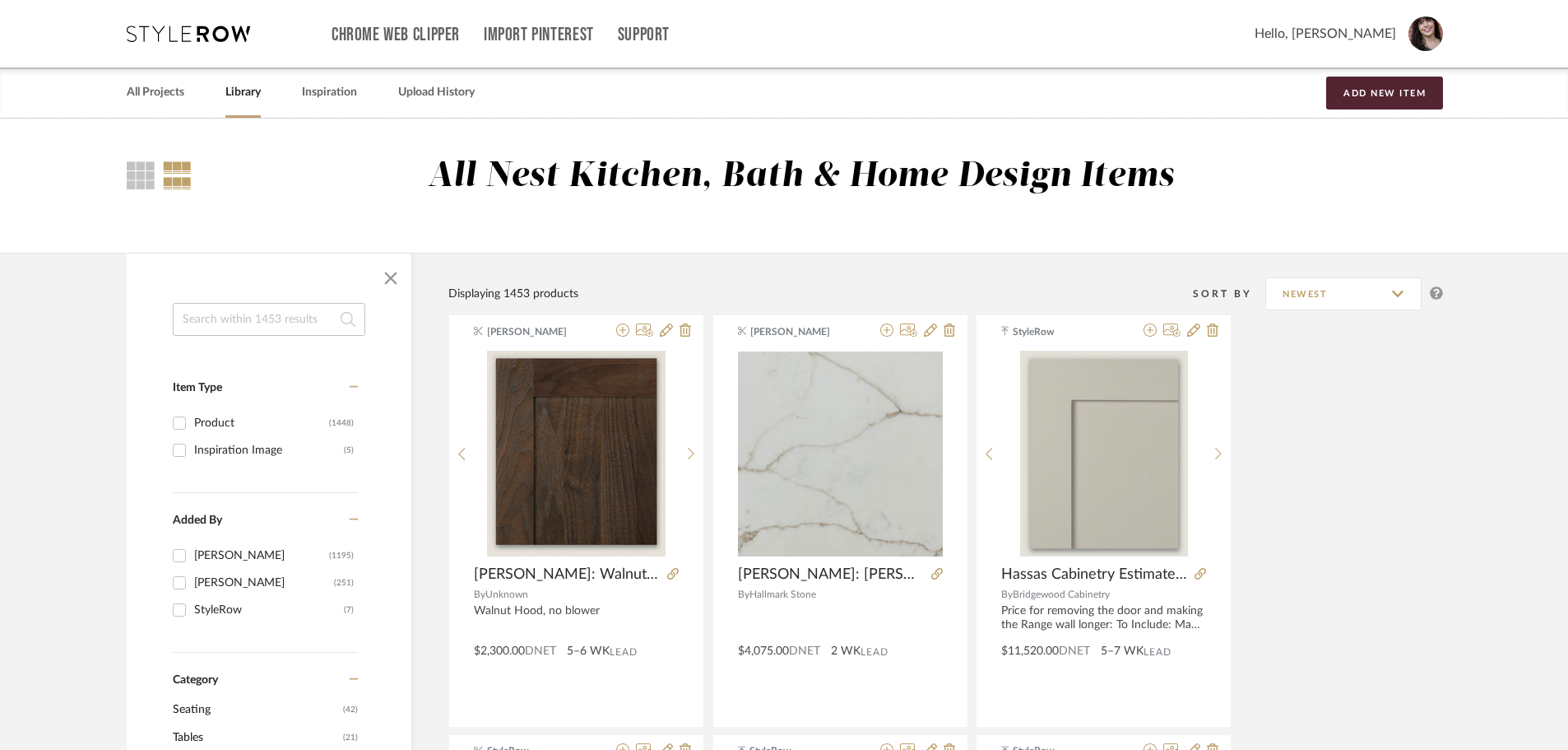
click at [252, 319] on input at bounding box center [268, 319] width 193 height 33
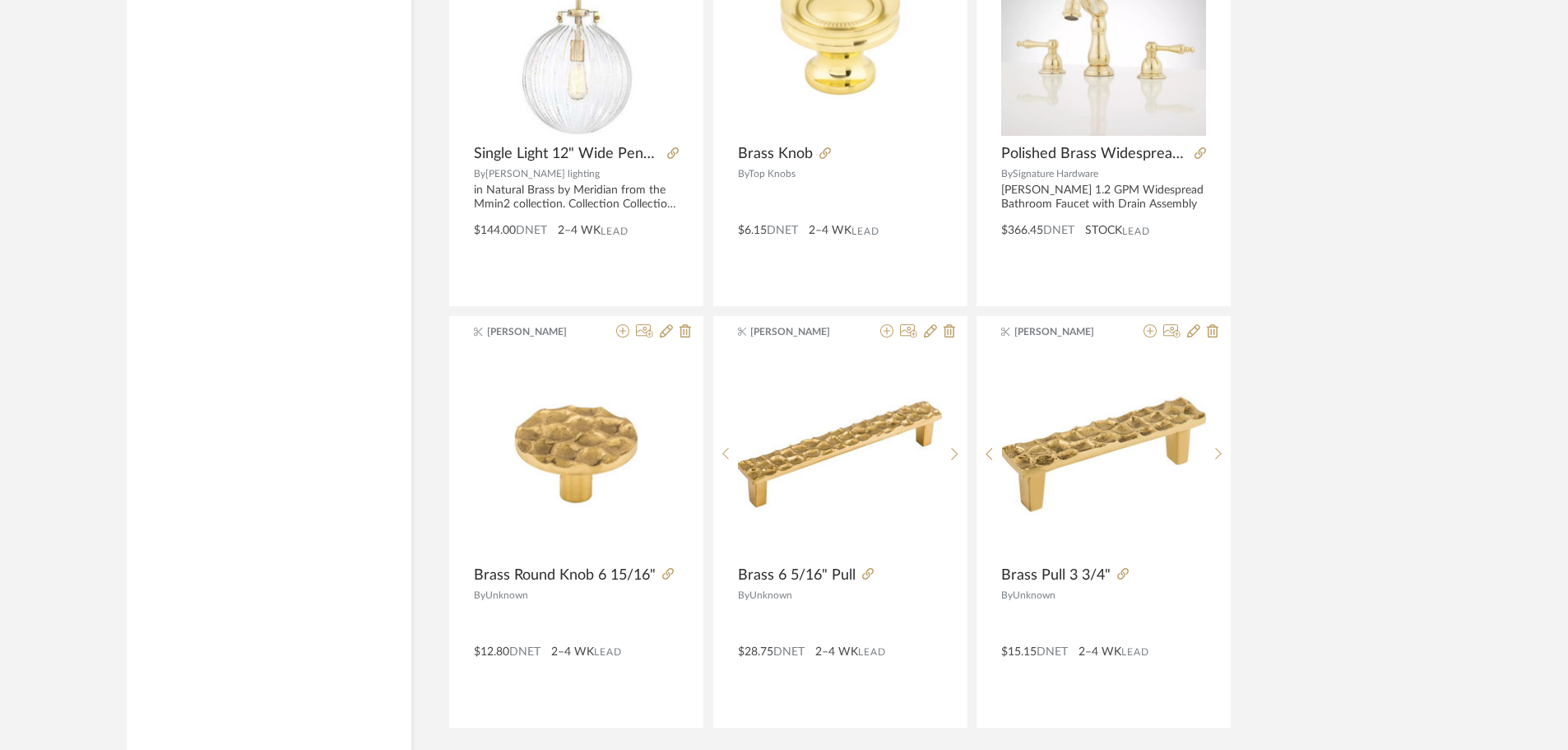
scroll to position [4832, 0]
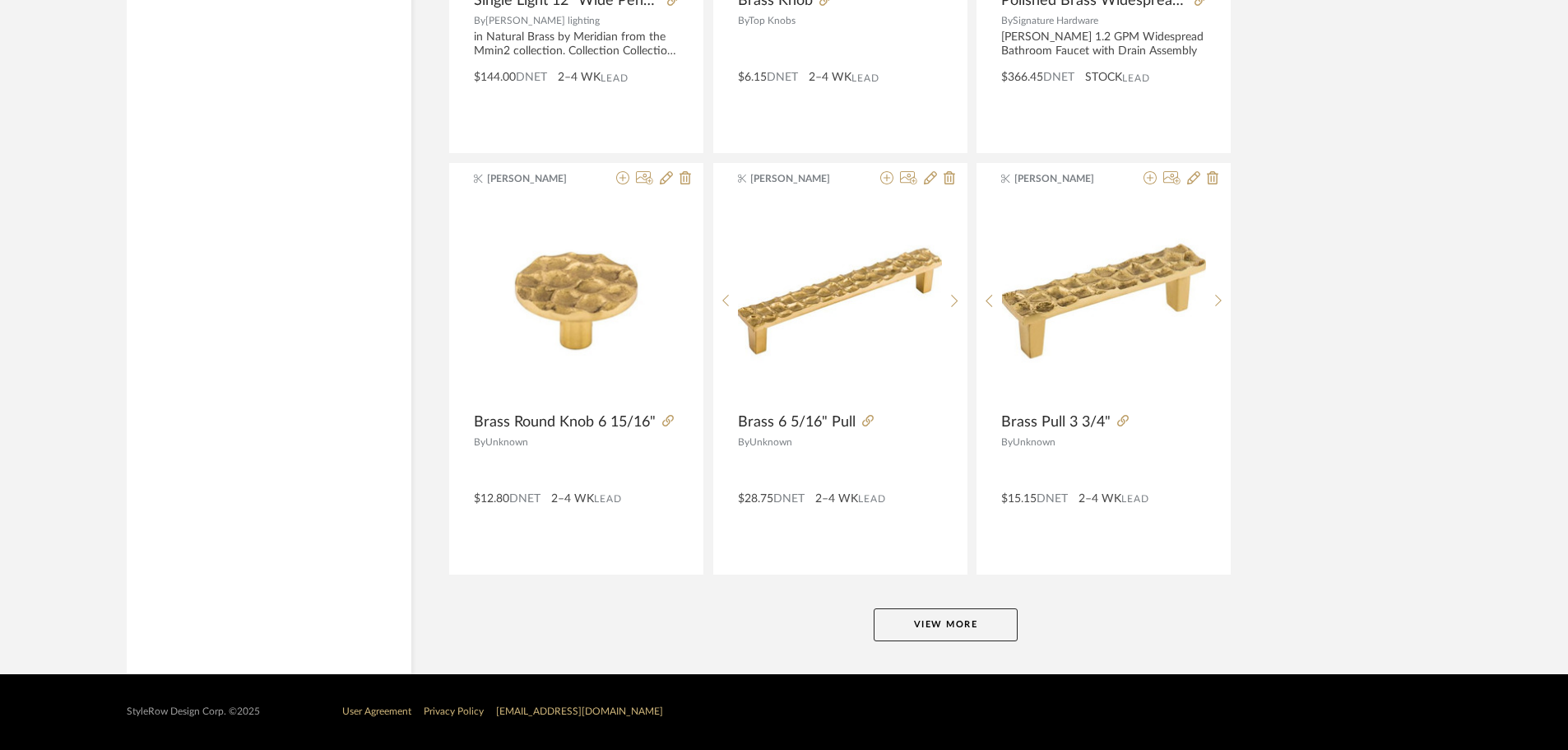
click at [948, 617] on button "View More" at bounding box center [946, 625] width 144 height 33
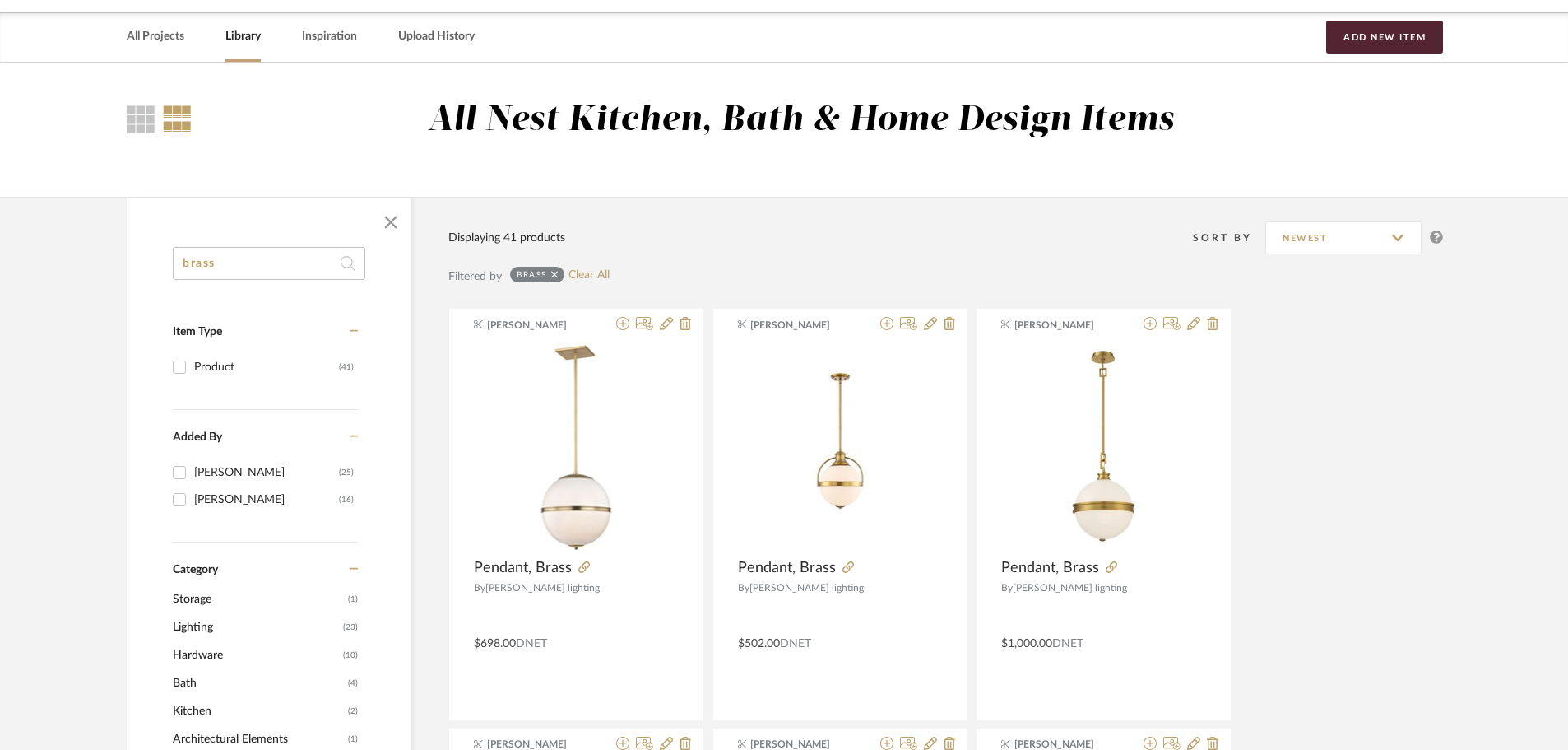
scroll to position [0, 0]
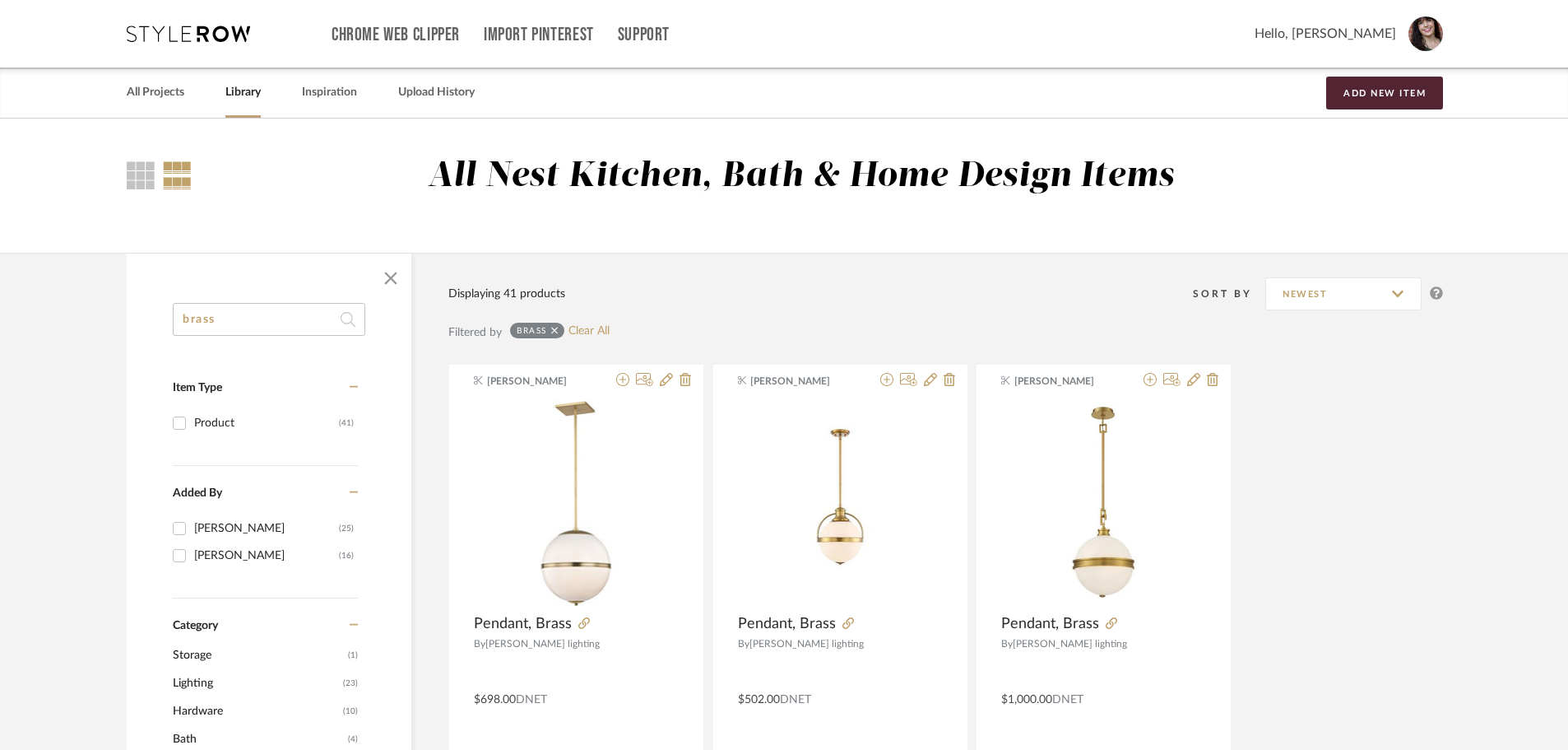
drag, startPoint x: 187, startPoint y: 325, endPoint x: 56, endPoint y: 348, distance: 133.0
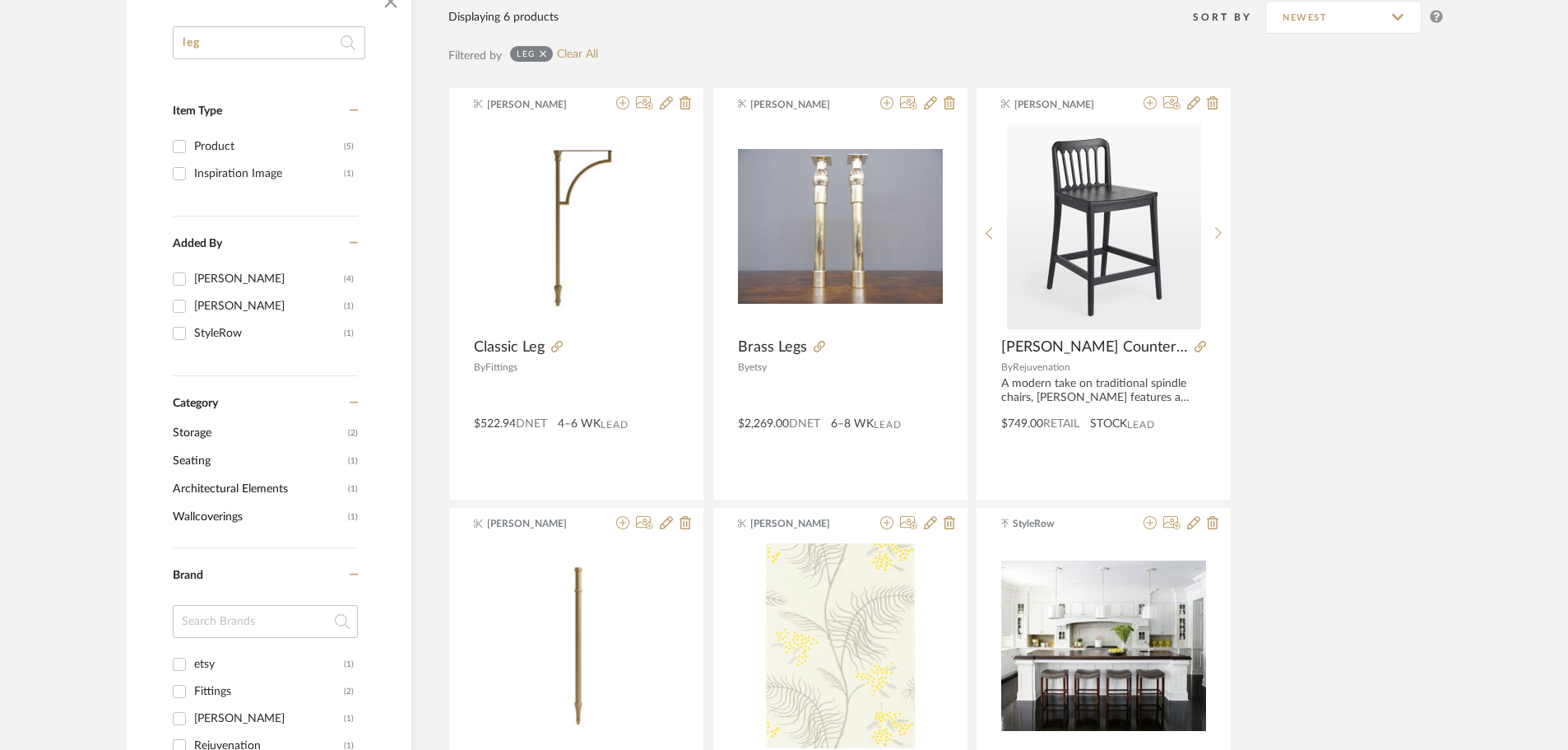
scroll to position [142, 0]
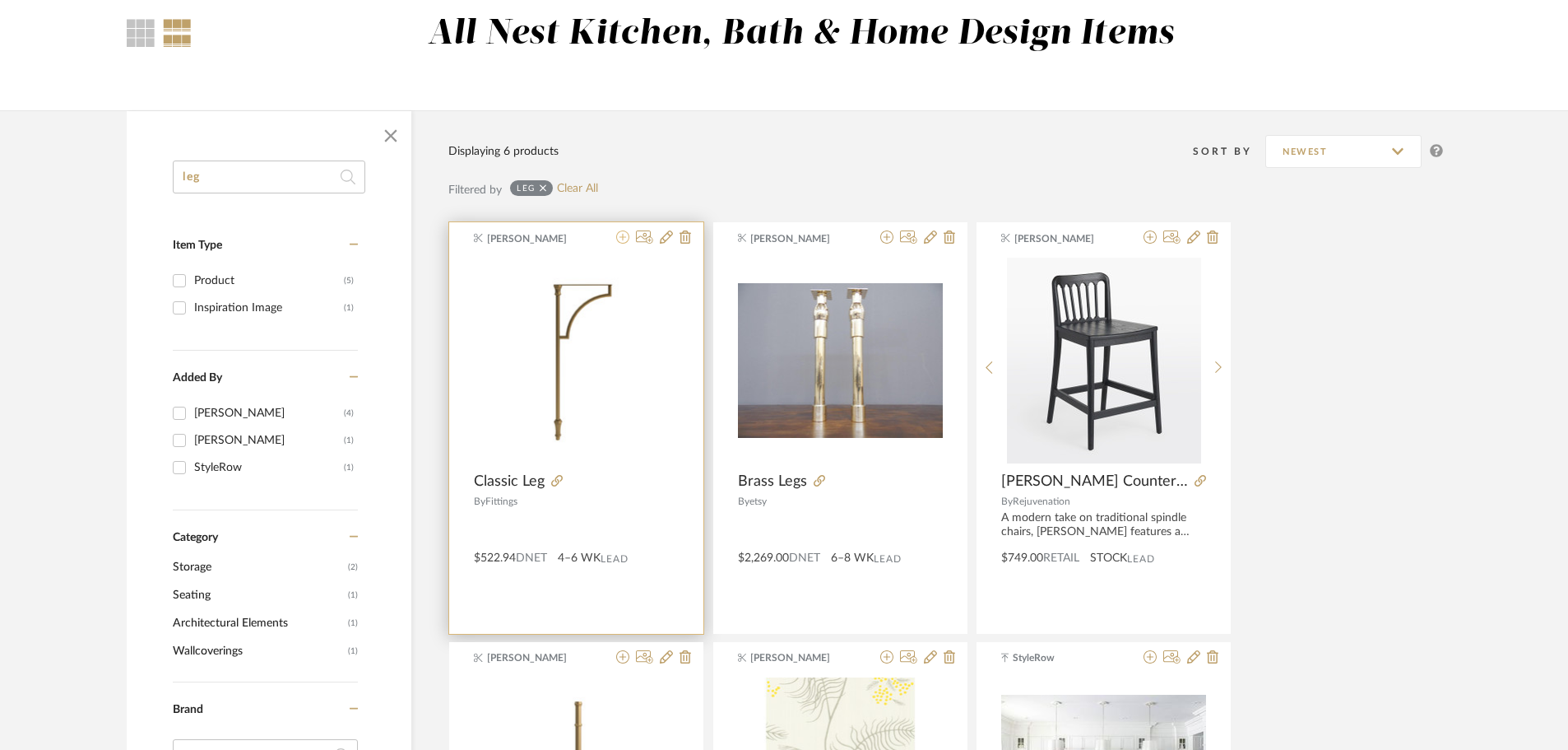
click at [622, 238] on icon at bounding box center [623, 237] width 13 height 13
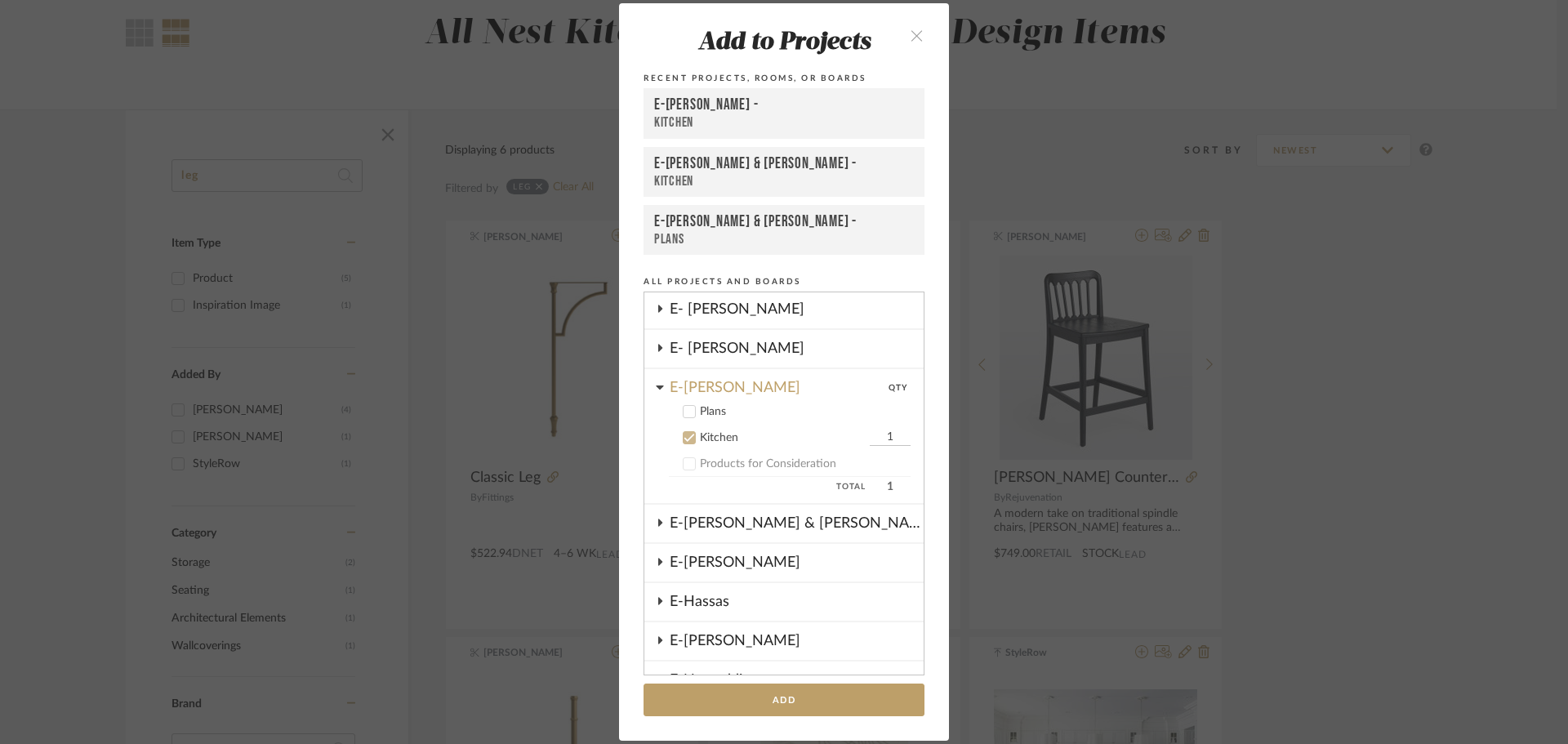
scroll to position [474, 0]
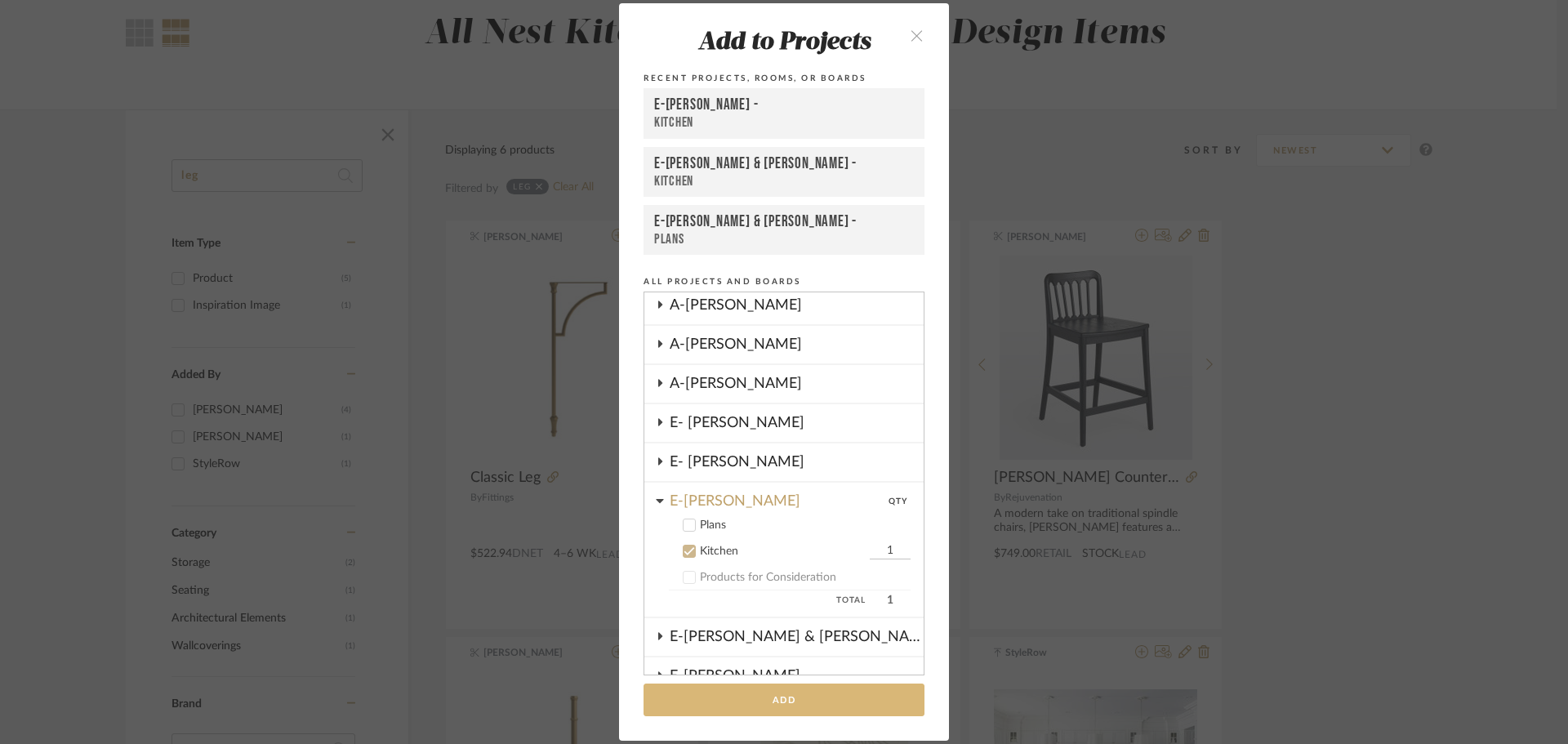
click at [731, 701] on button "Add" at bounding box center [784, 701] width 281 height 33
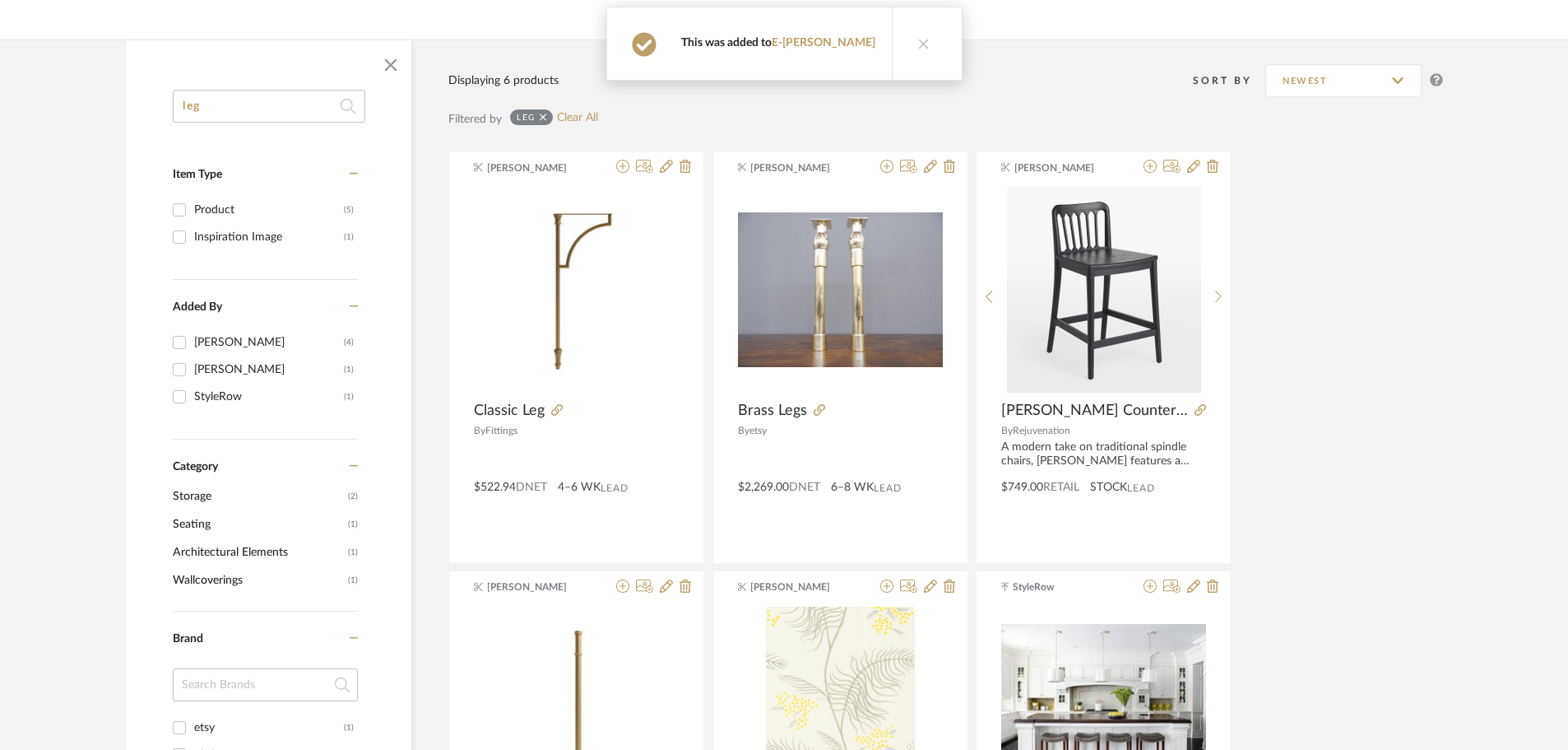
scroll to position [142, 0]
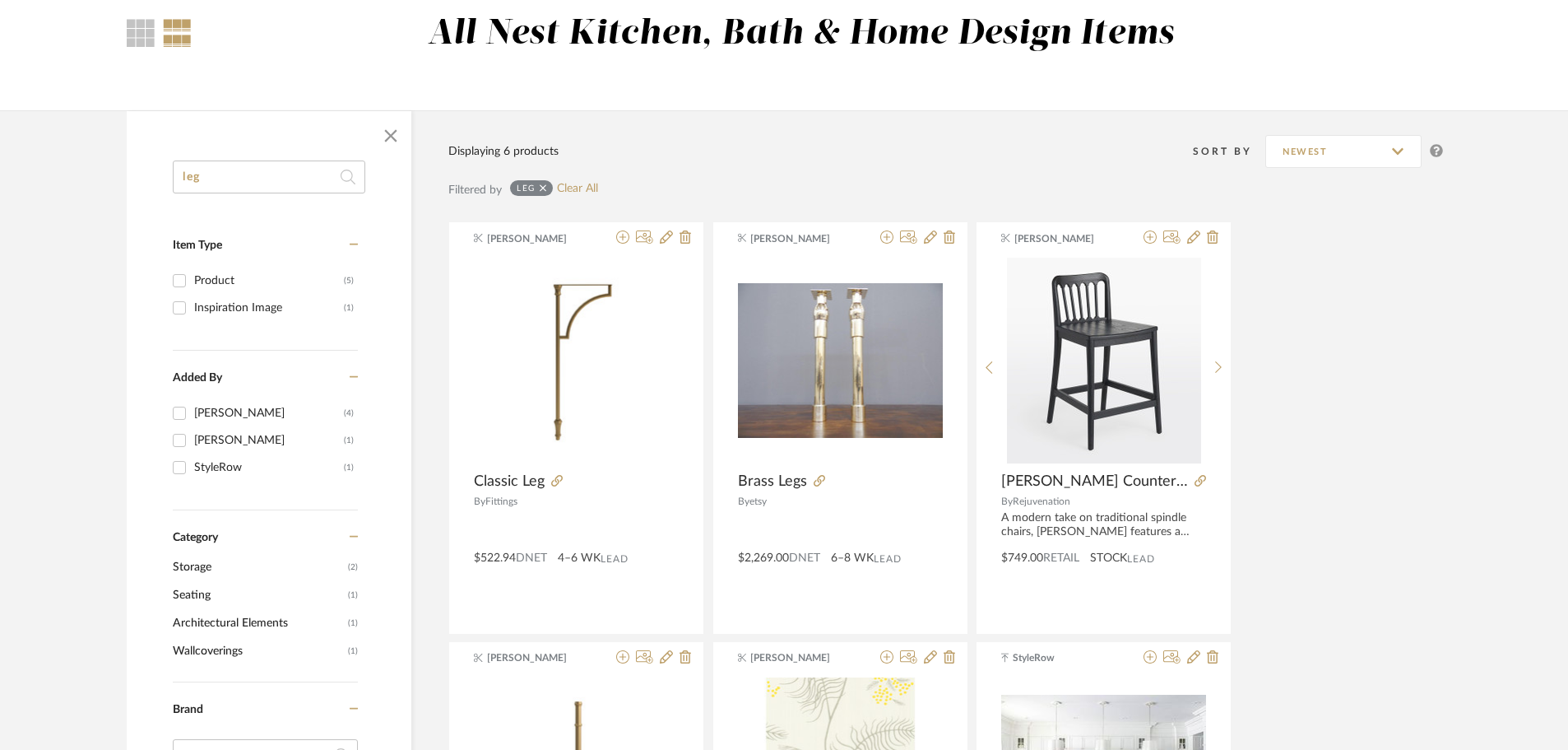
drag, startPoint x: 236, startPoint y: 179, endPoint x: 93, endPoint y: 190, distance: 143.4
click at [93, 190] on library-search-items "leg Item Type Product (5) Inspiration Image (1) Added By Ashleigh Schroeder (4)…" at bounding box center [784, 721] width 1568 height 1222
type input "brass"
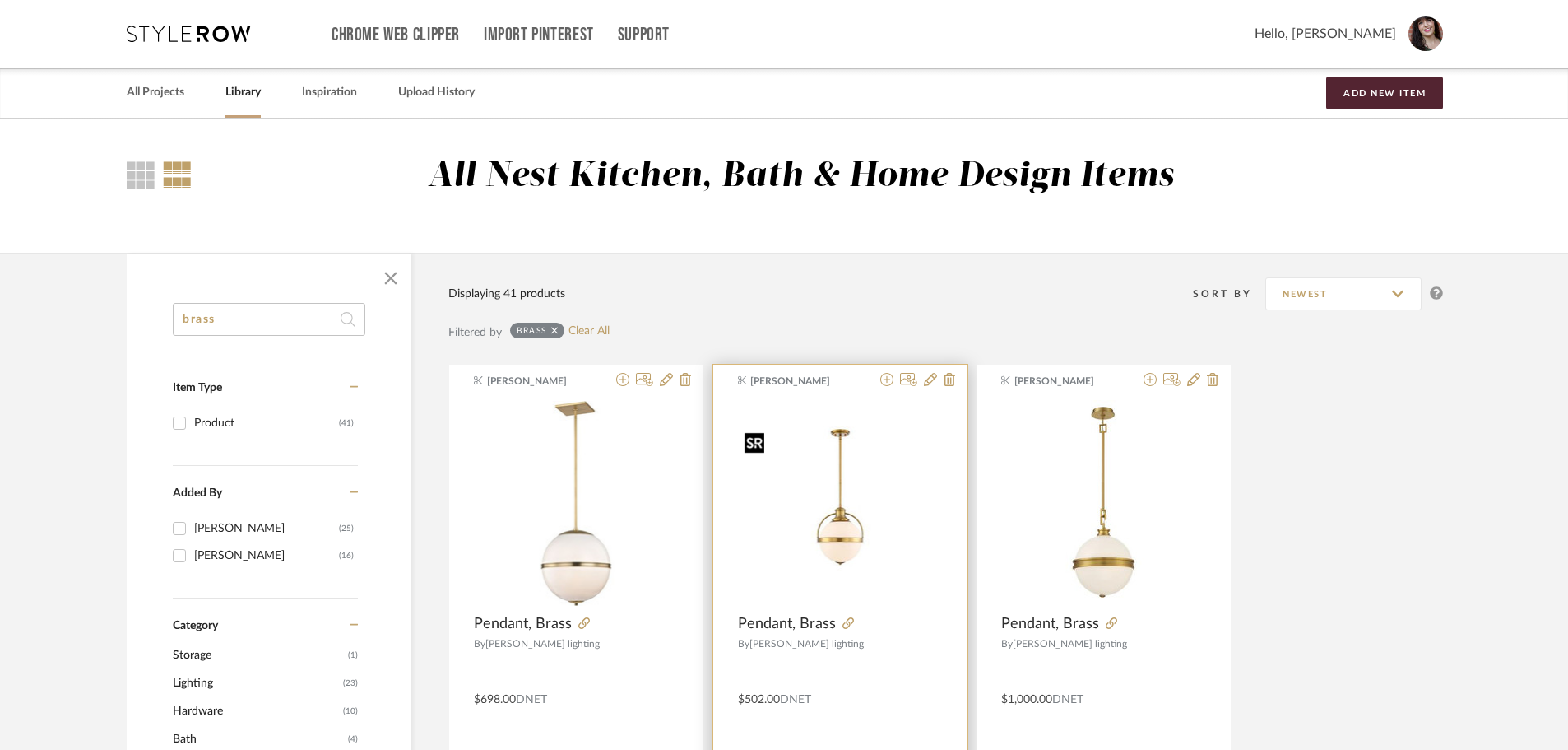
click at [837, 519] on img "0" at bounding box center [840, 503] width 205 height 154
click at [837, 519] on body "Chrome Web Clipper Import Pinterest Support All Projects Library Inspiration Up…" at bounding box center [784, 375] width 1568 height 750
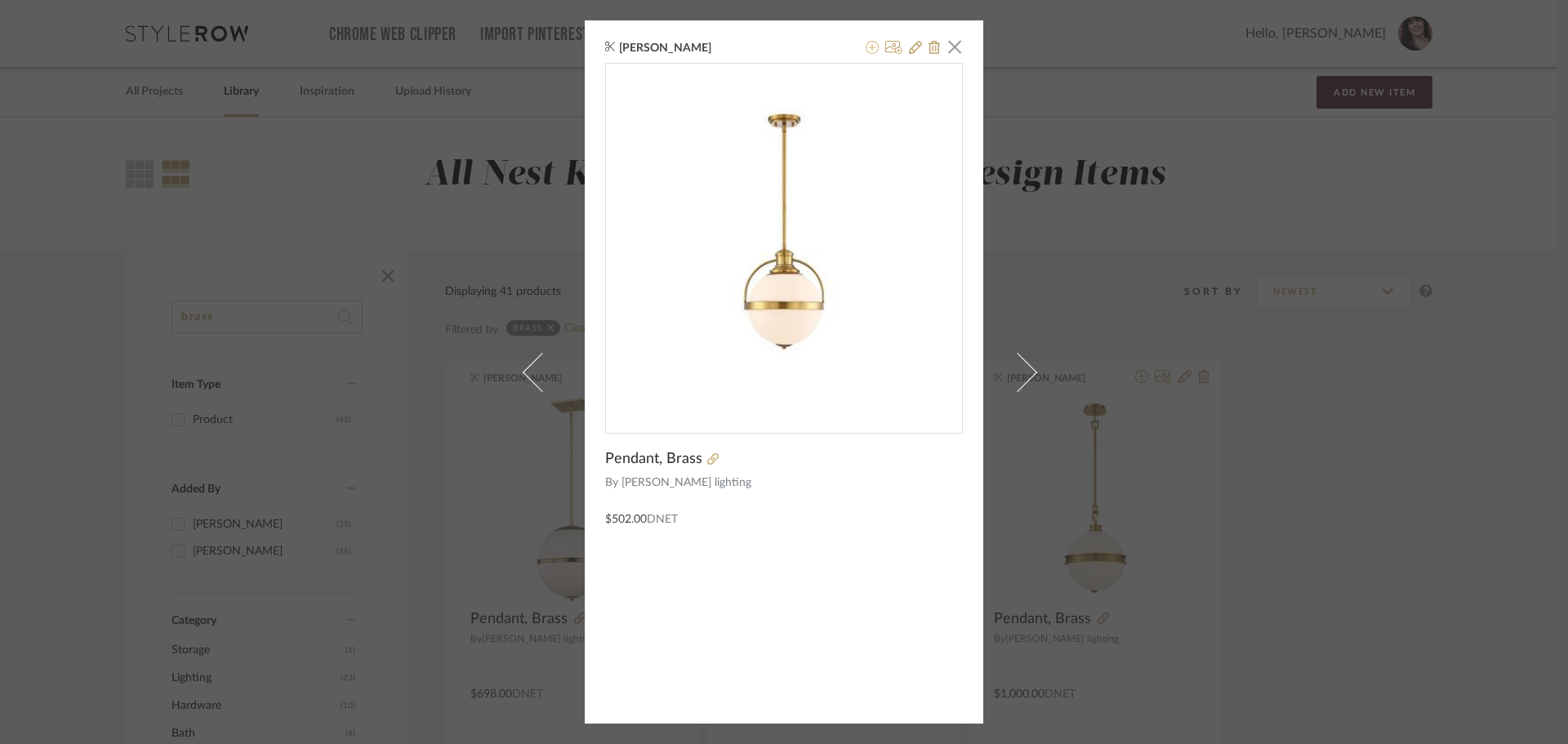
click at [869, 49] on icon at bounding box center [873, 48] width 13 height 13
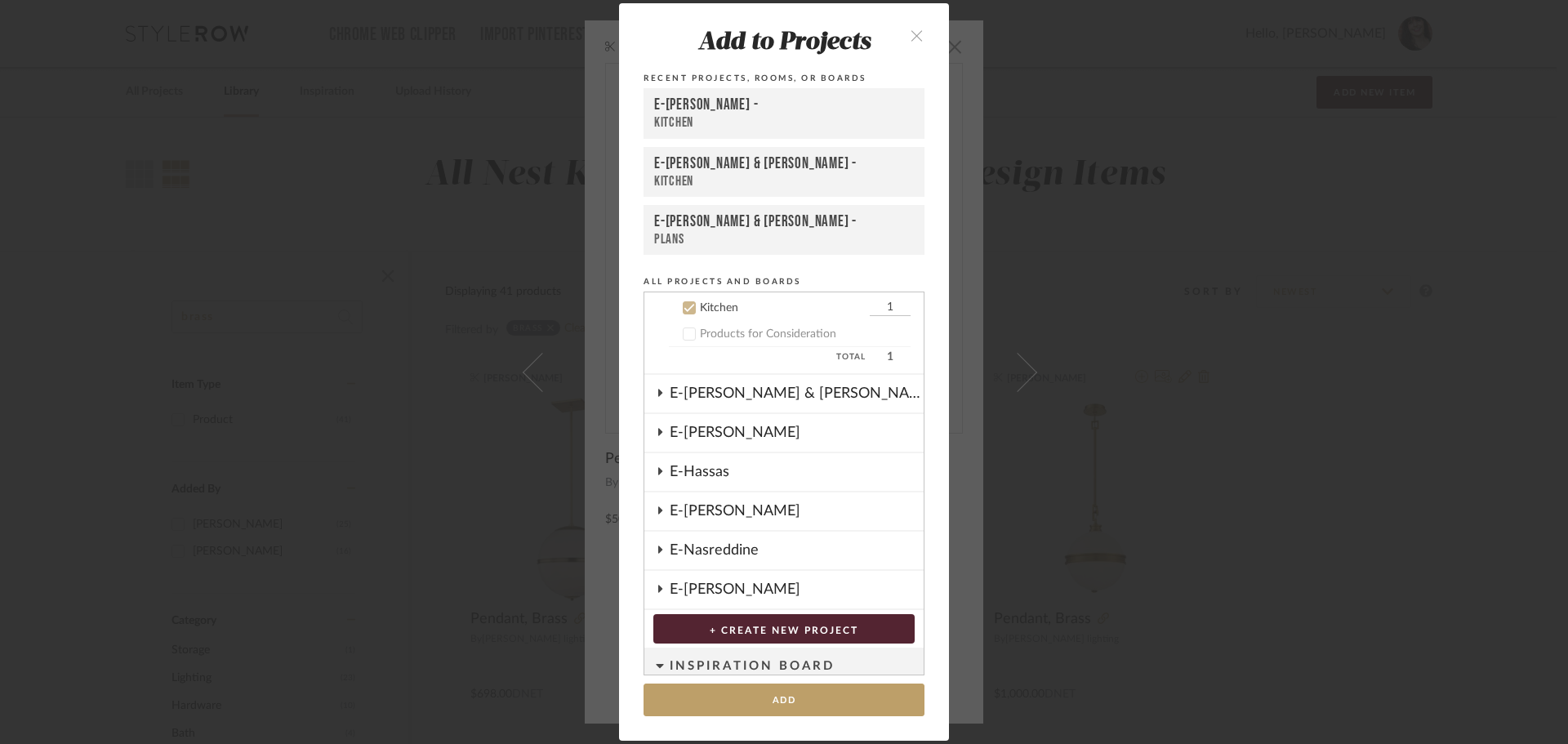
scroll to position [720, 0]
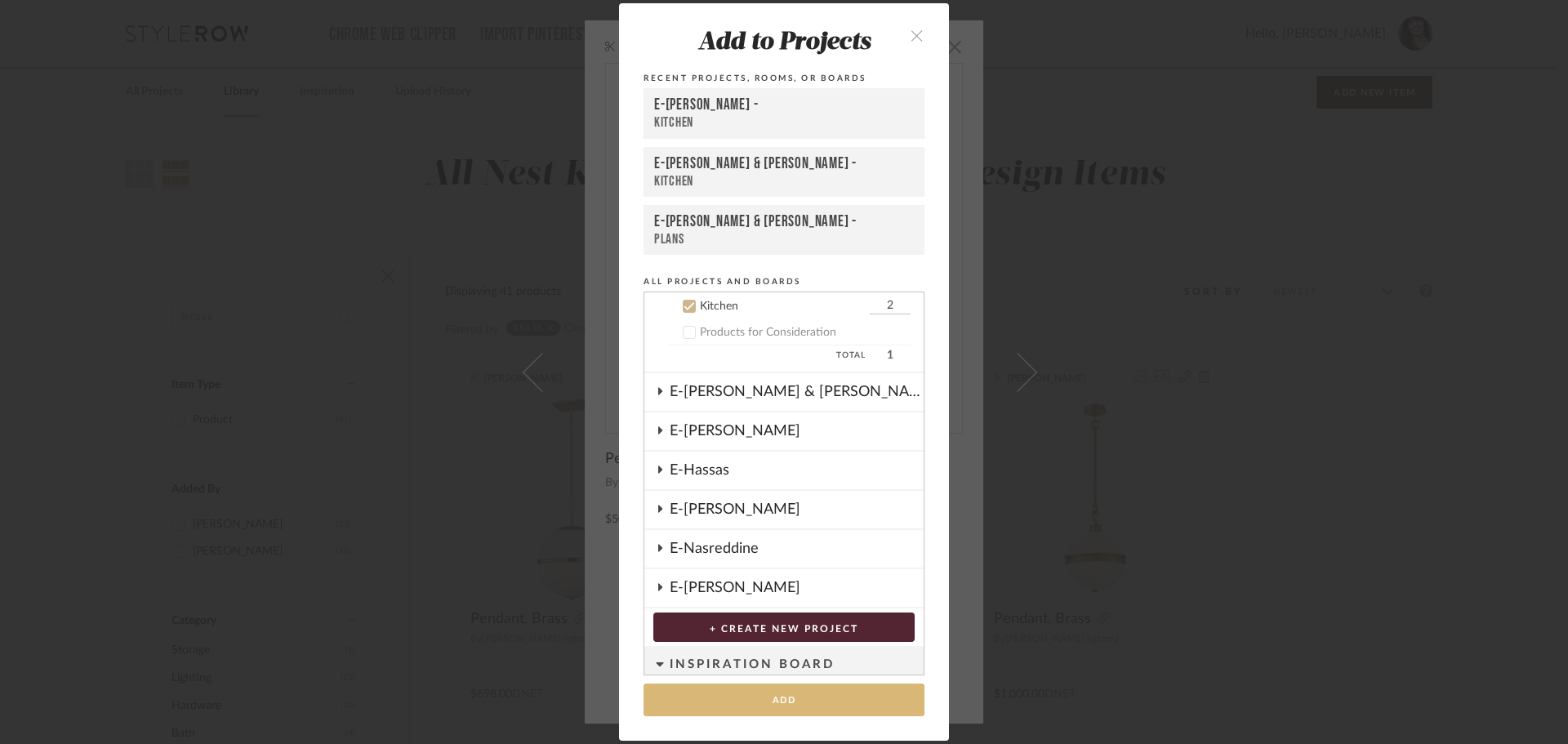
type input "2"
click at [797, 701] on button "Add" at bounding box center [784, 701] width 281 height 33
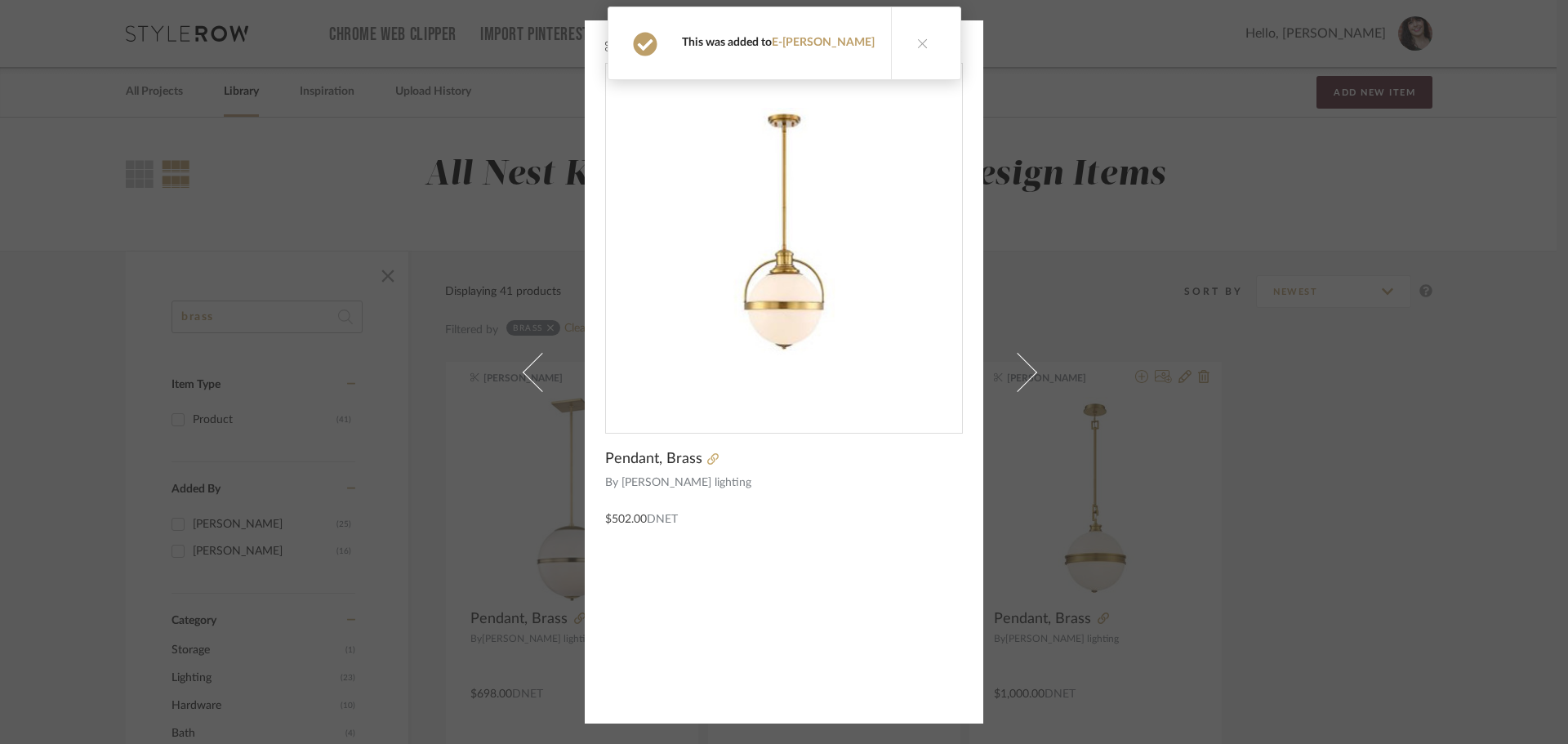
click at [917, 47] on icon at bounding box center [923, 43] width 12 height 12
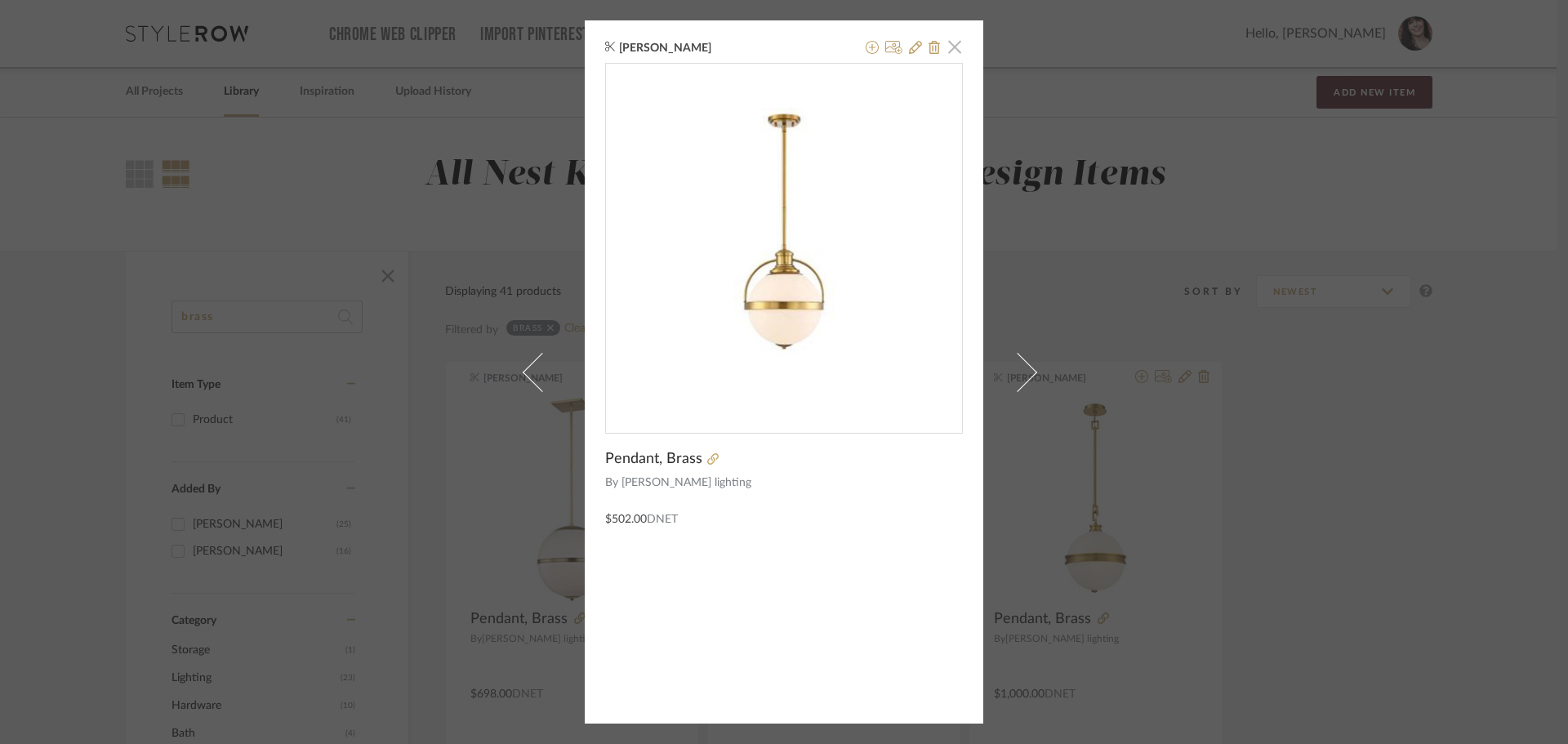
click at [948, 43] on span "button" at bounding box center [954, 46] width 33 height 33
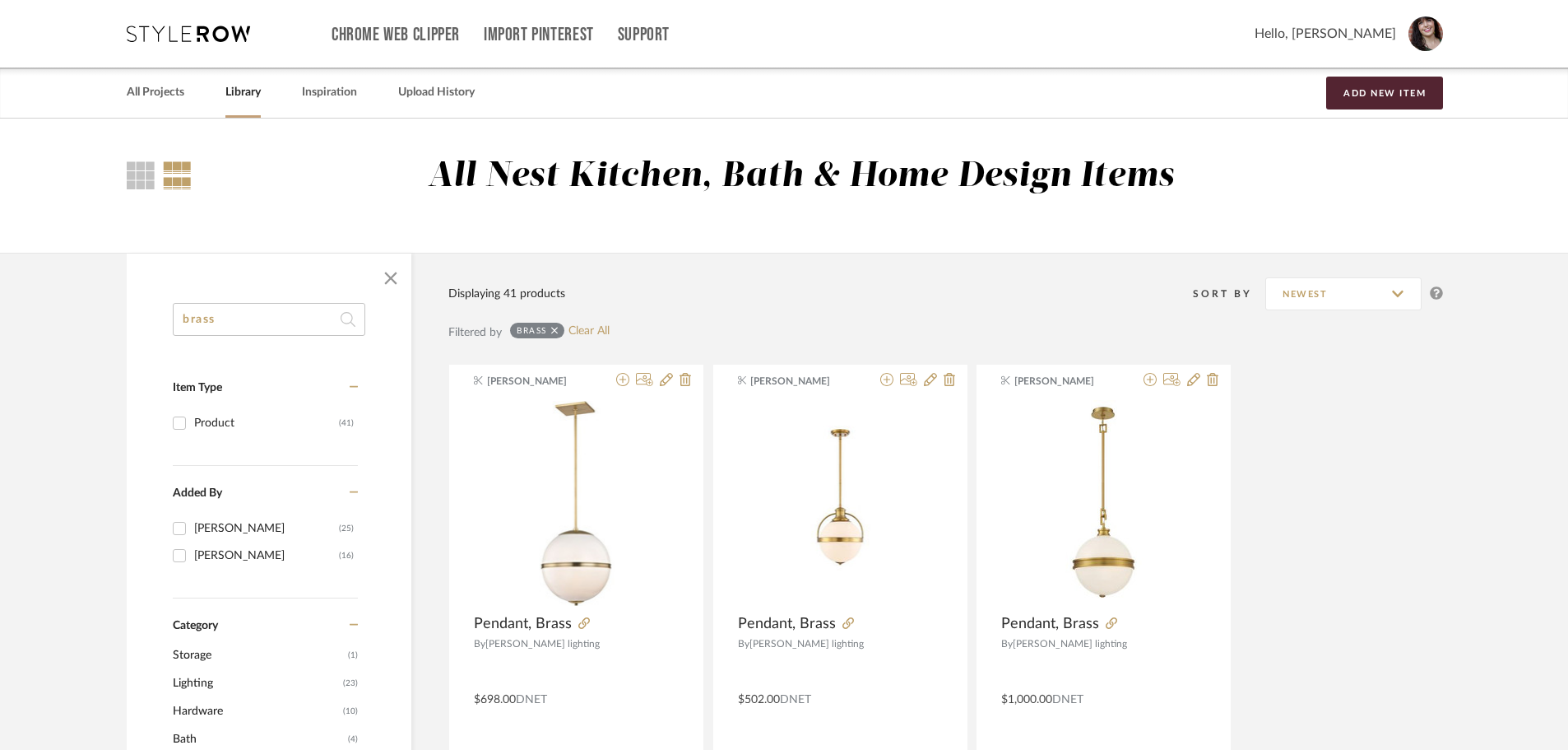
click at [208, 709] on span "Hardware" at bounding box center [256, 710] width 167 height 28
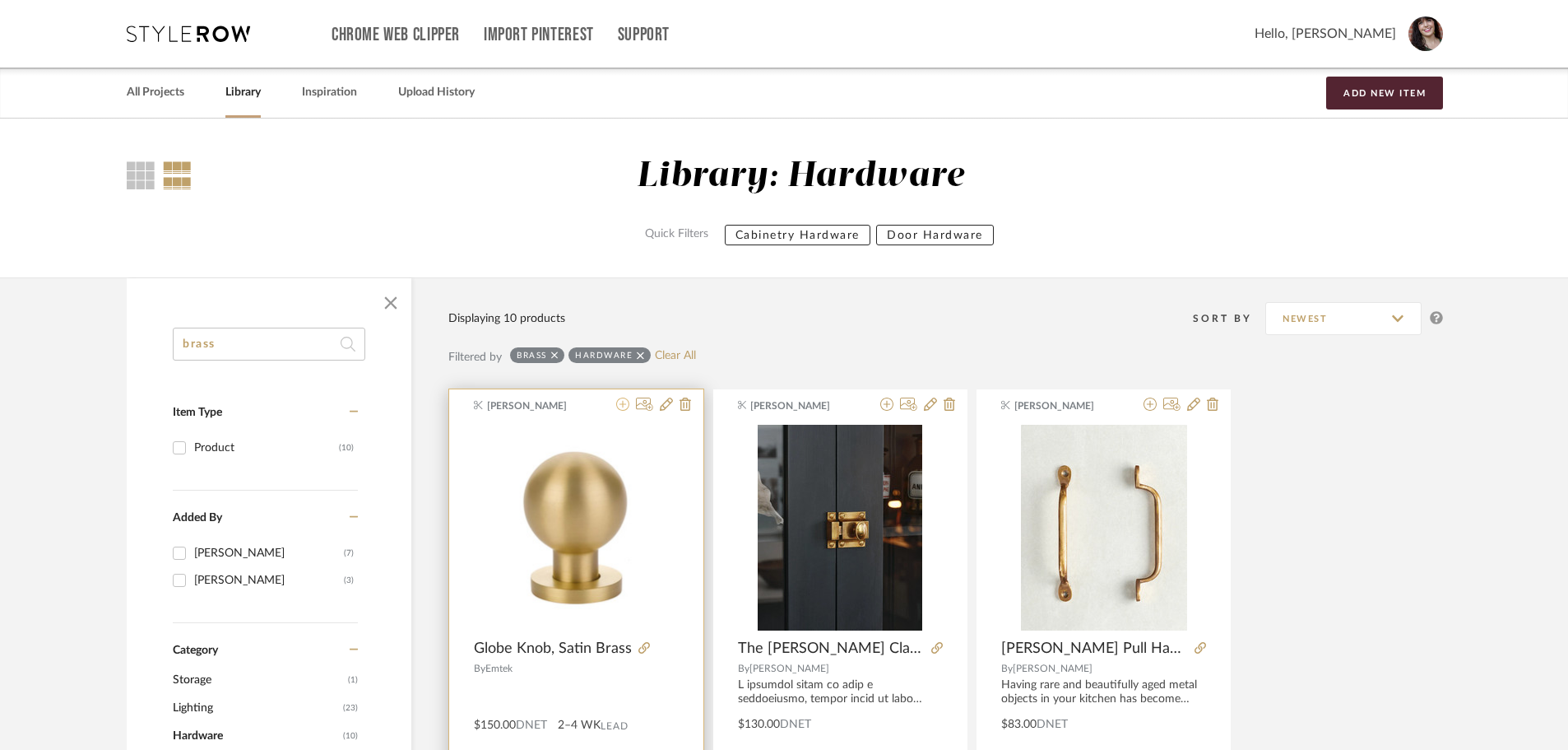
click at [617, 407] on icon at bounding box center [623, 404] width 13 height 13
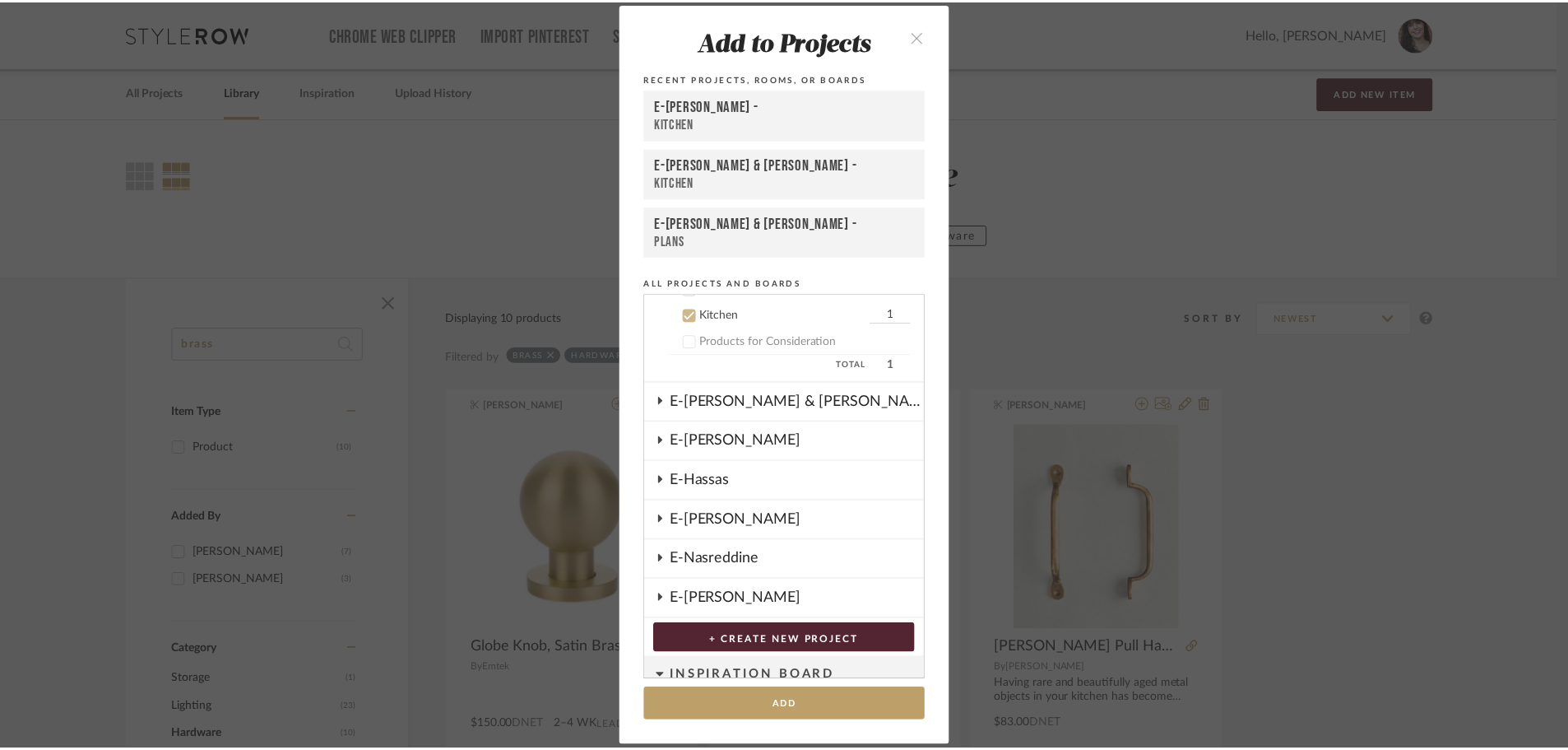
scroll to position [726, 0]
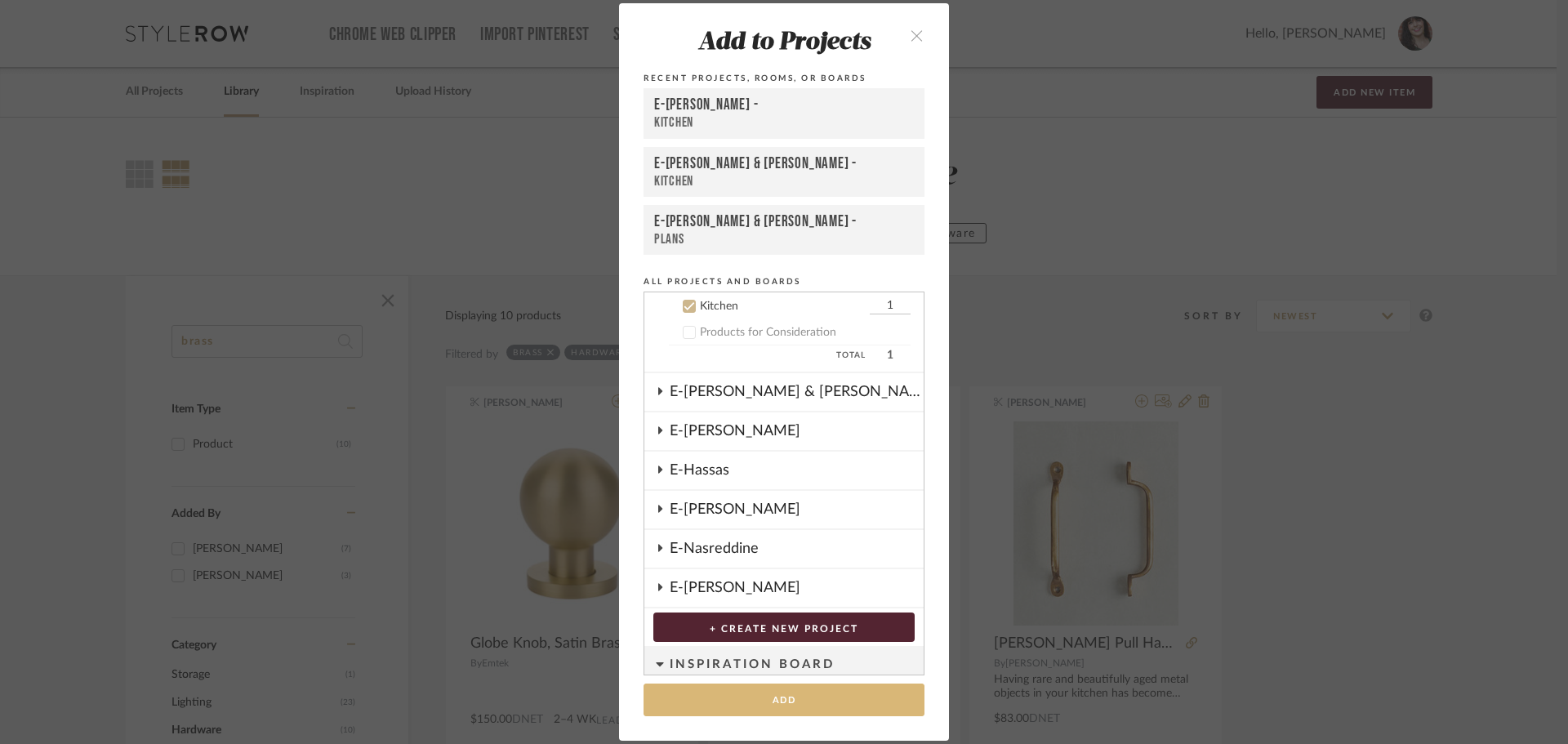
click at [775, 701] on button "Add" at bounding box center [784, 701] width 281 height 33
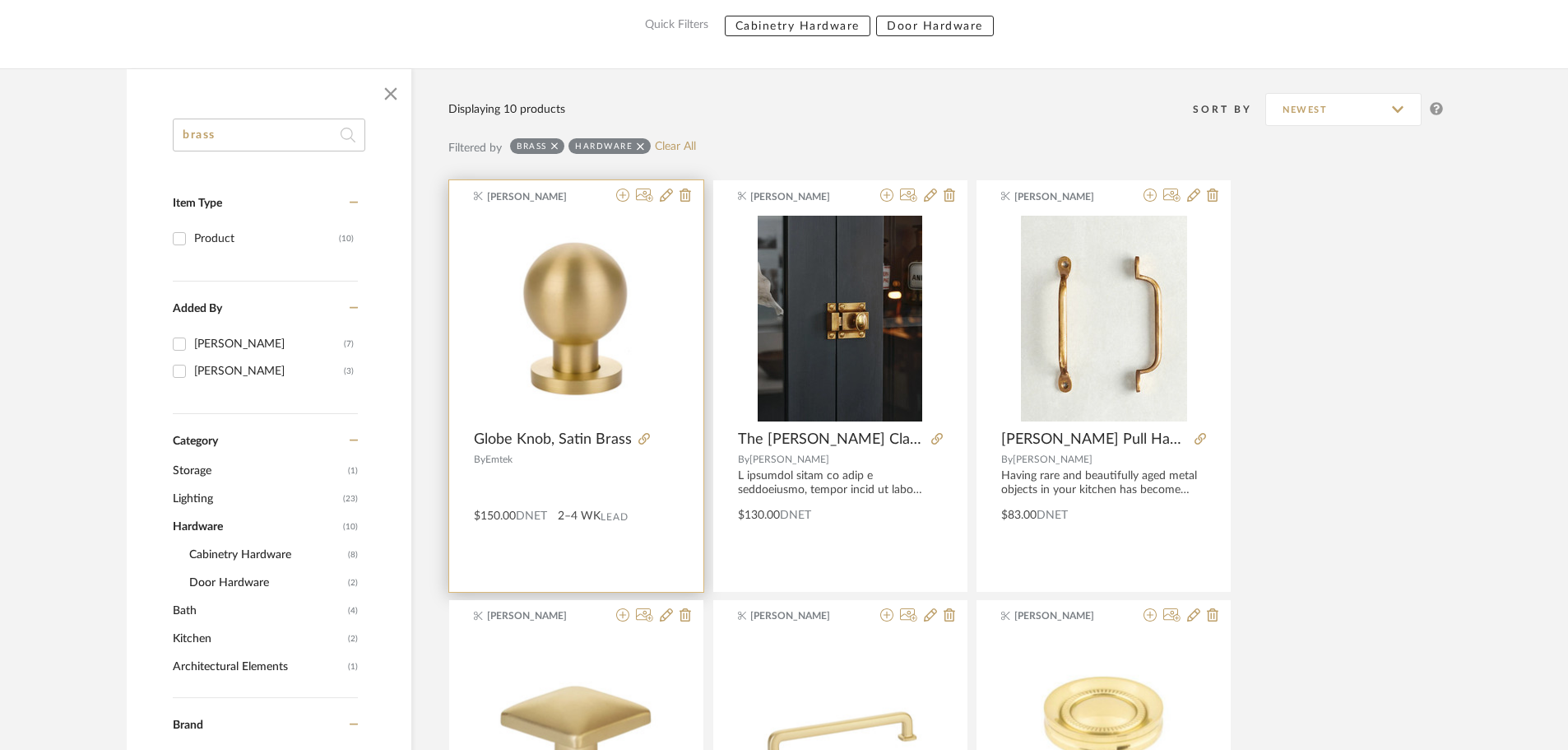
scroll to position [197, 0]
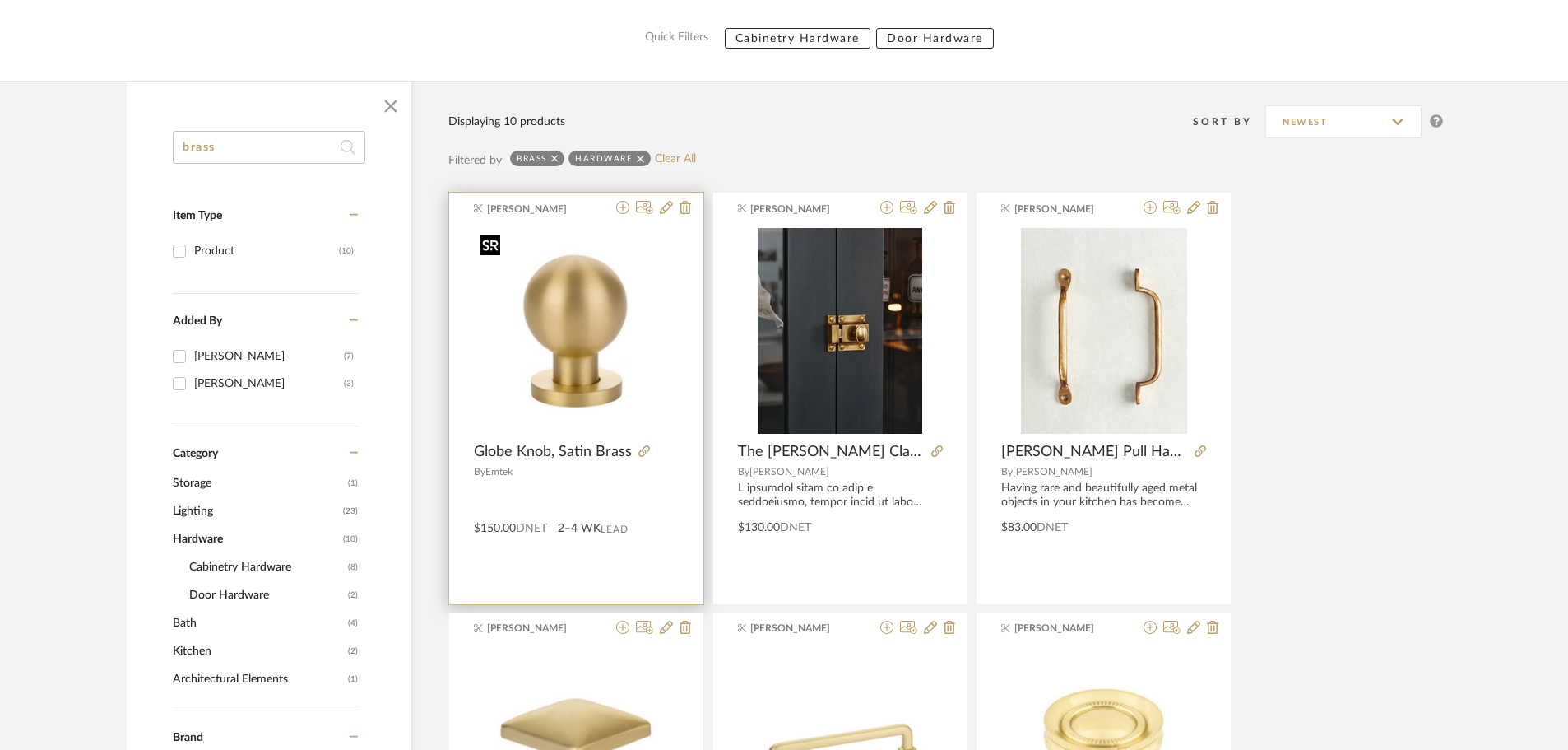
click at [554, 347] on img "0" at bounding box center [576, 332] width 205 height 205
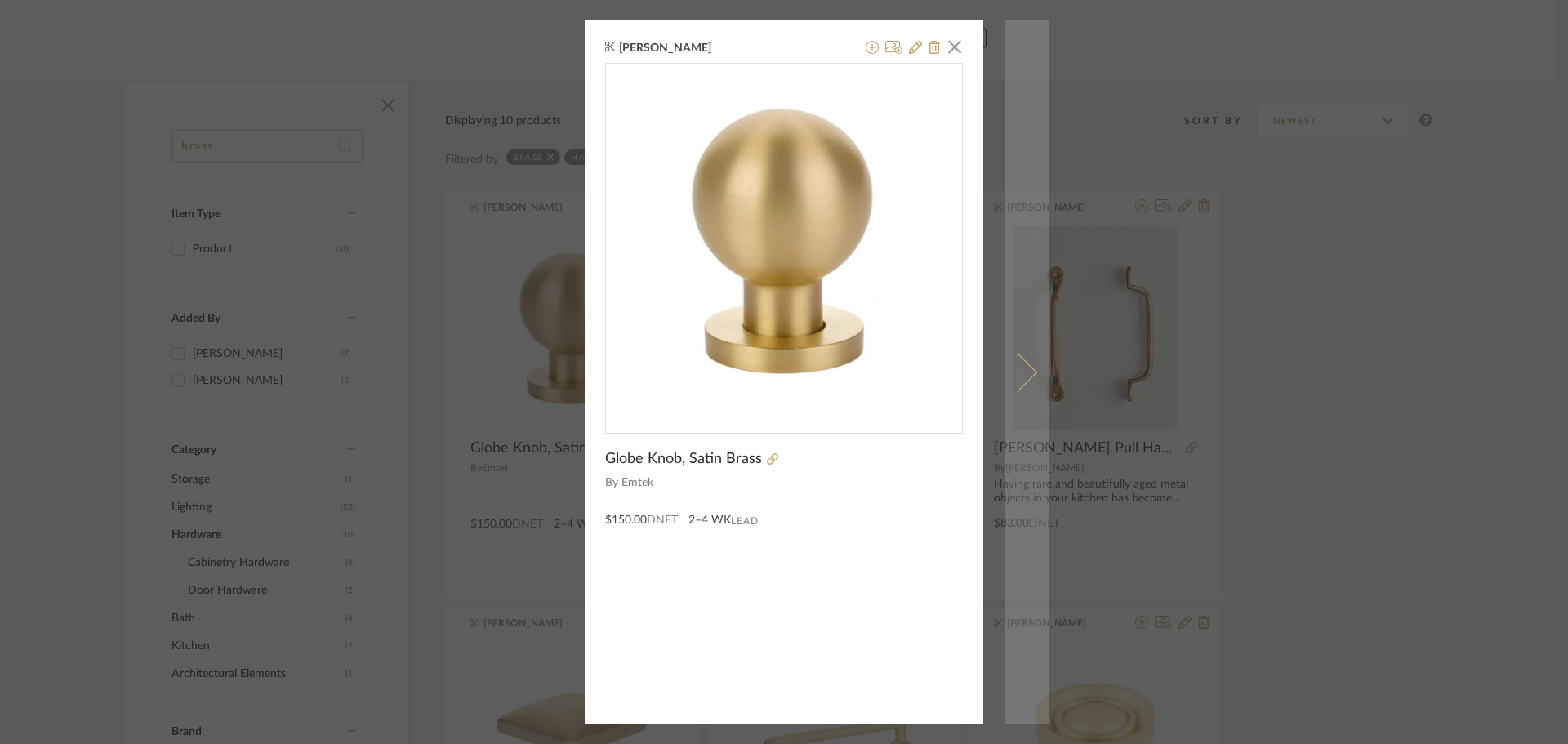
click at [1030, 367] on link at bounding box center [1027, 372] width 44 height 703
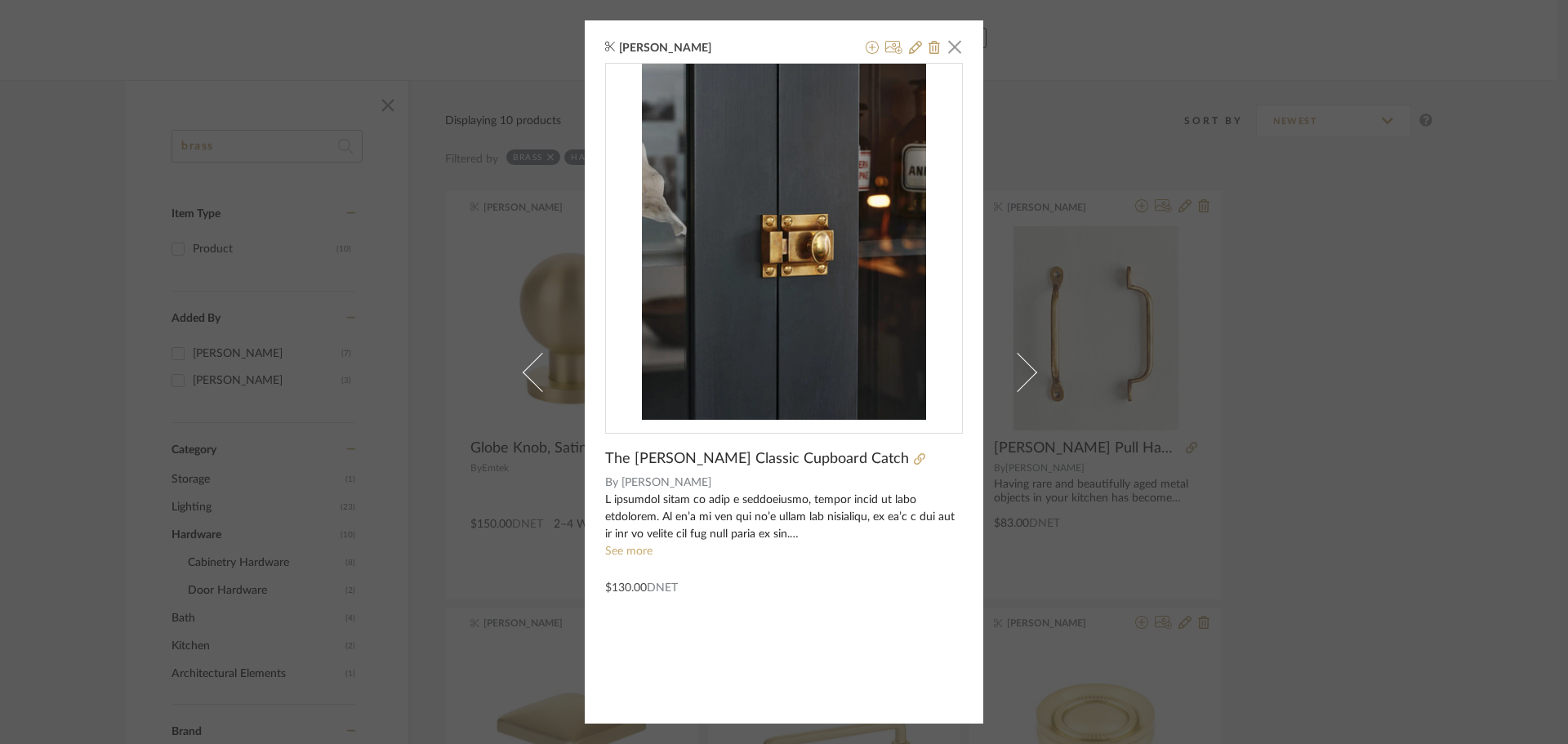
click at [1257, 365] on div "Ashleigh Schroeder × The deVOL Classic Cupboard Catch By deVOL See more $130.00…" at bounding box center [784, 372] width 1568 height 744
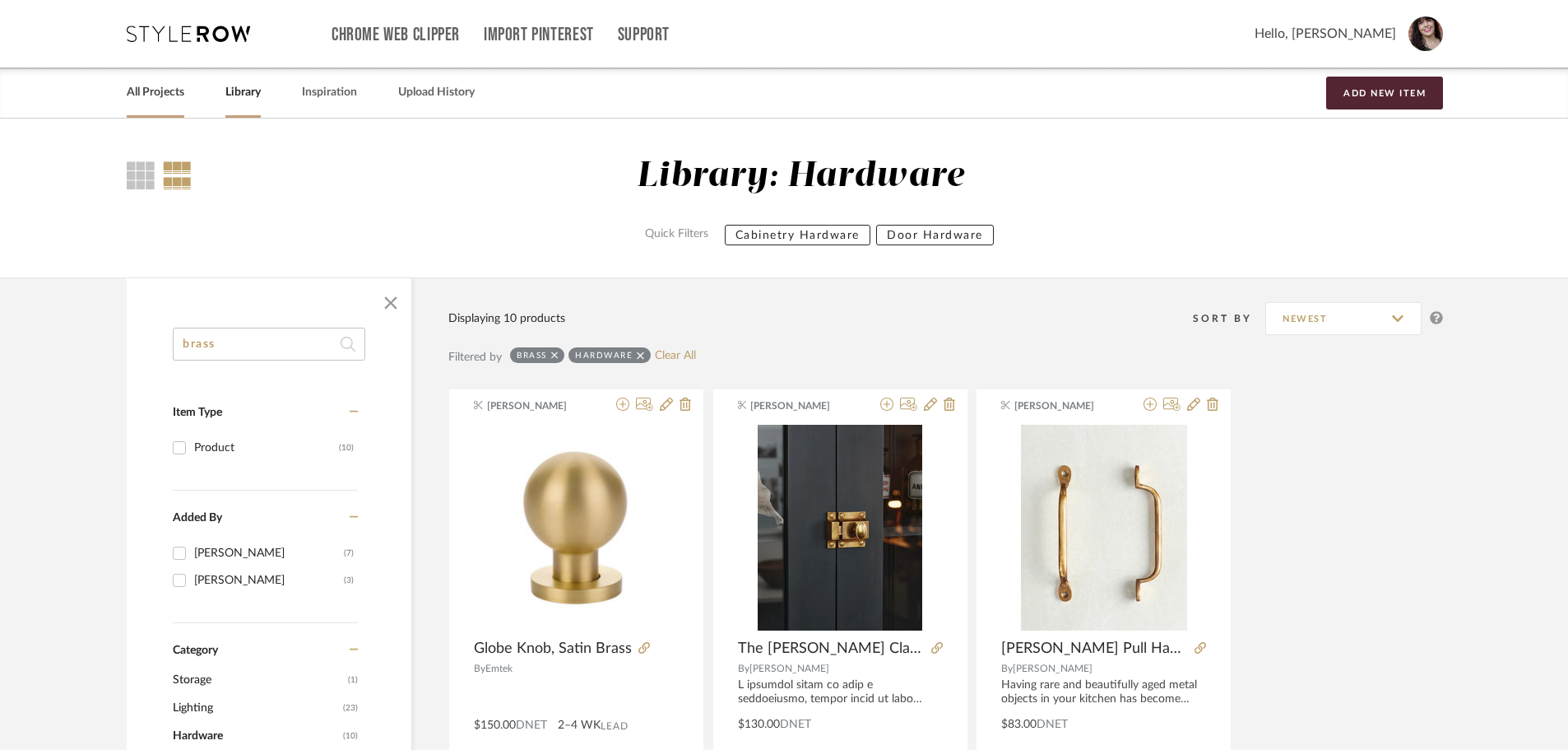
click at [163, 95] on link "All Projects" at bounding box center [156, 93] width 57 height 22
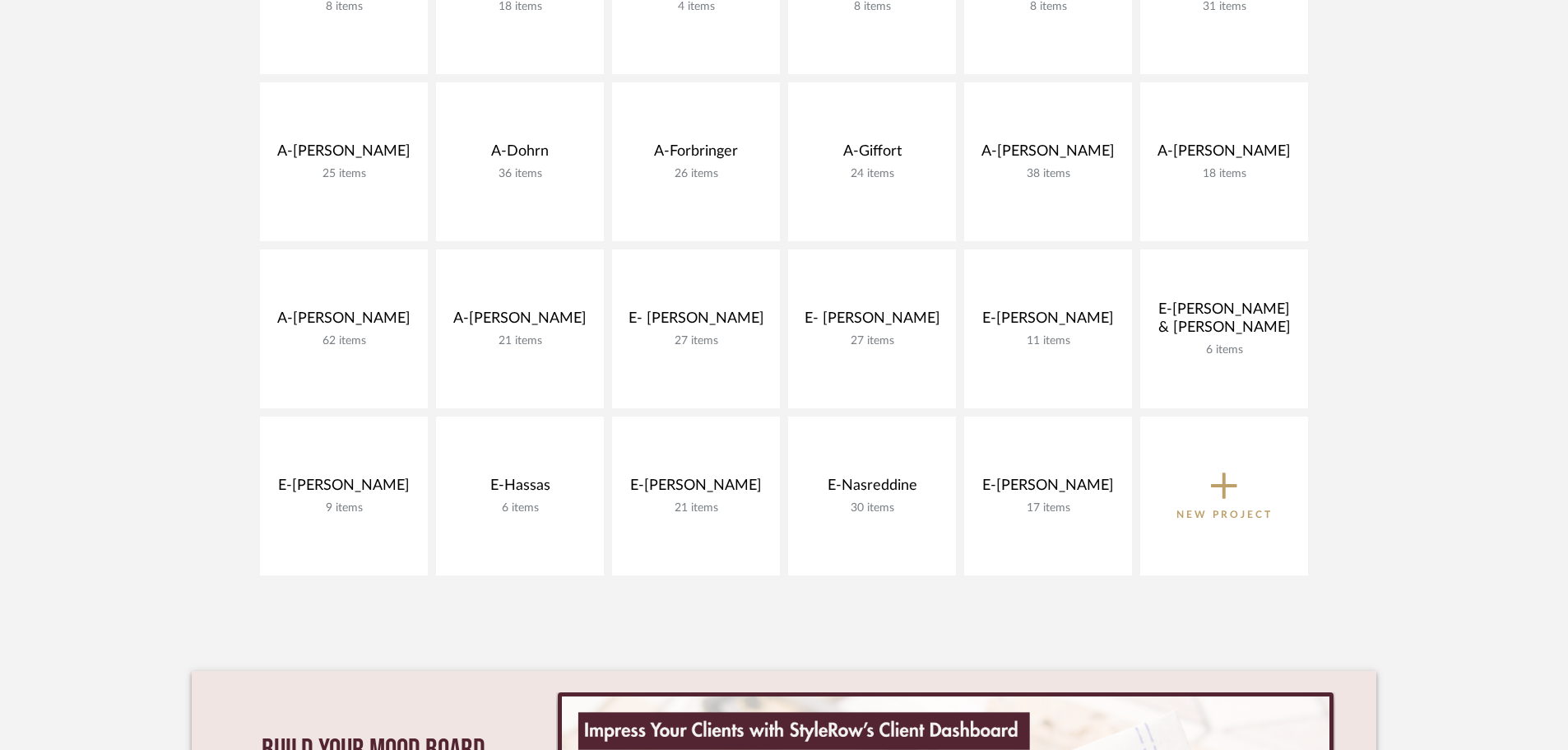
scroll to position [494, 0]
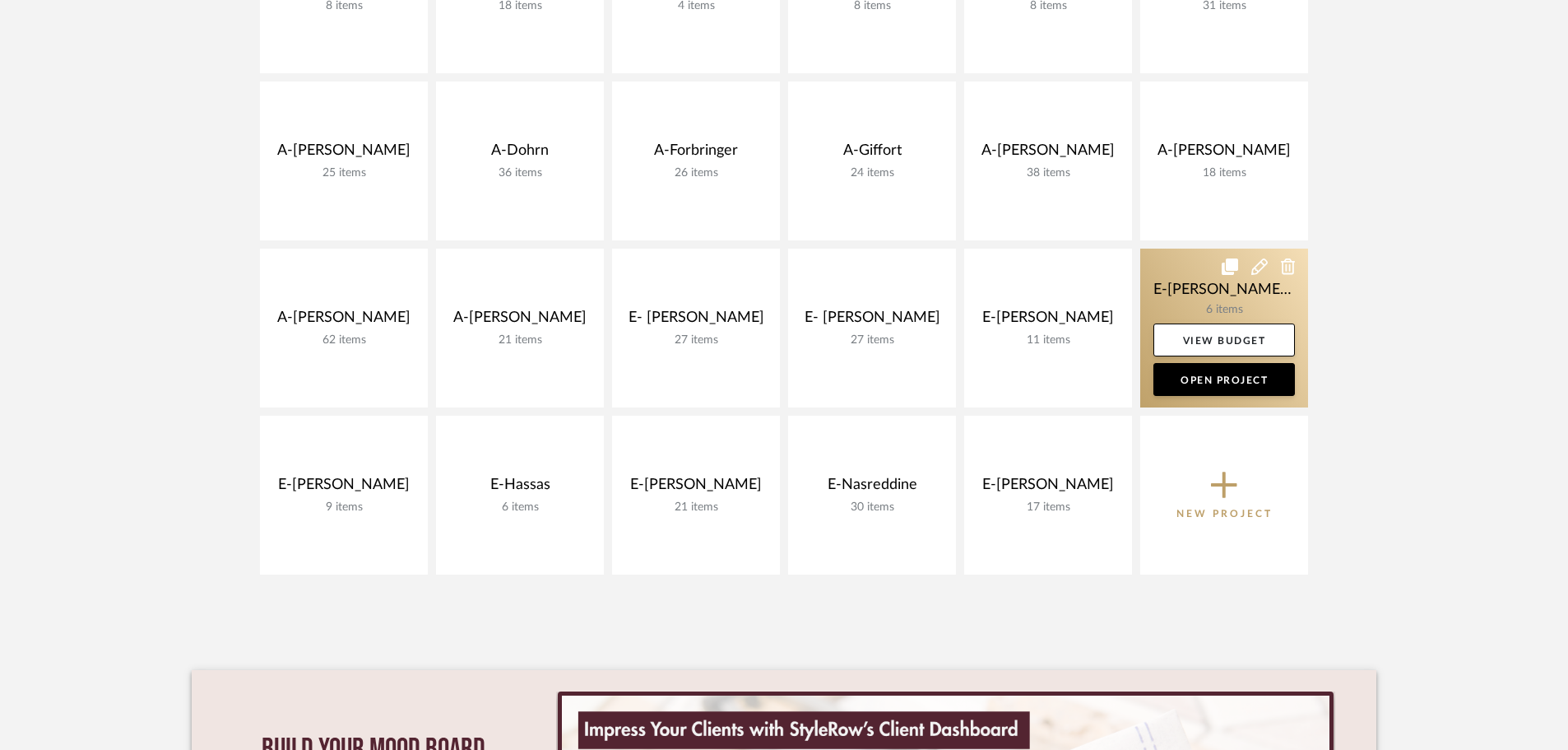
click at [1267, 268] on icon at bounding box center [1289, 267] width 15 height 17
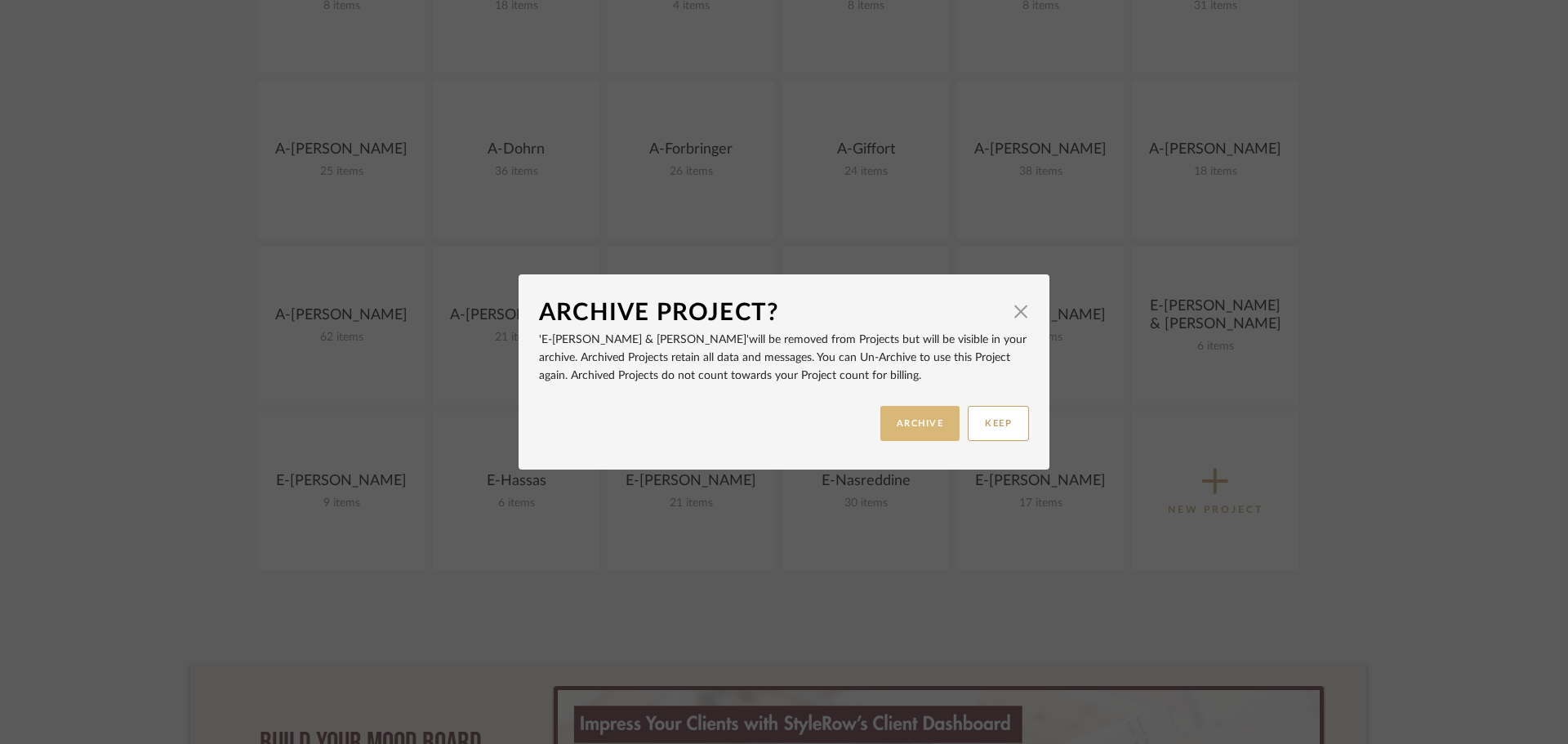
click at [921, 428] on button "ARCHIVE" at bounding box center [920, 423] width 80 height 35
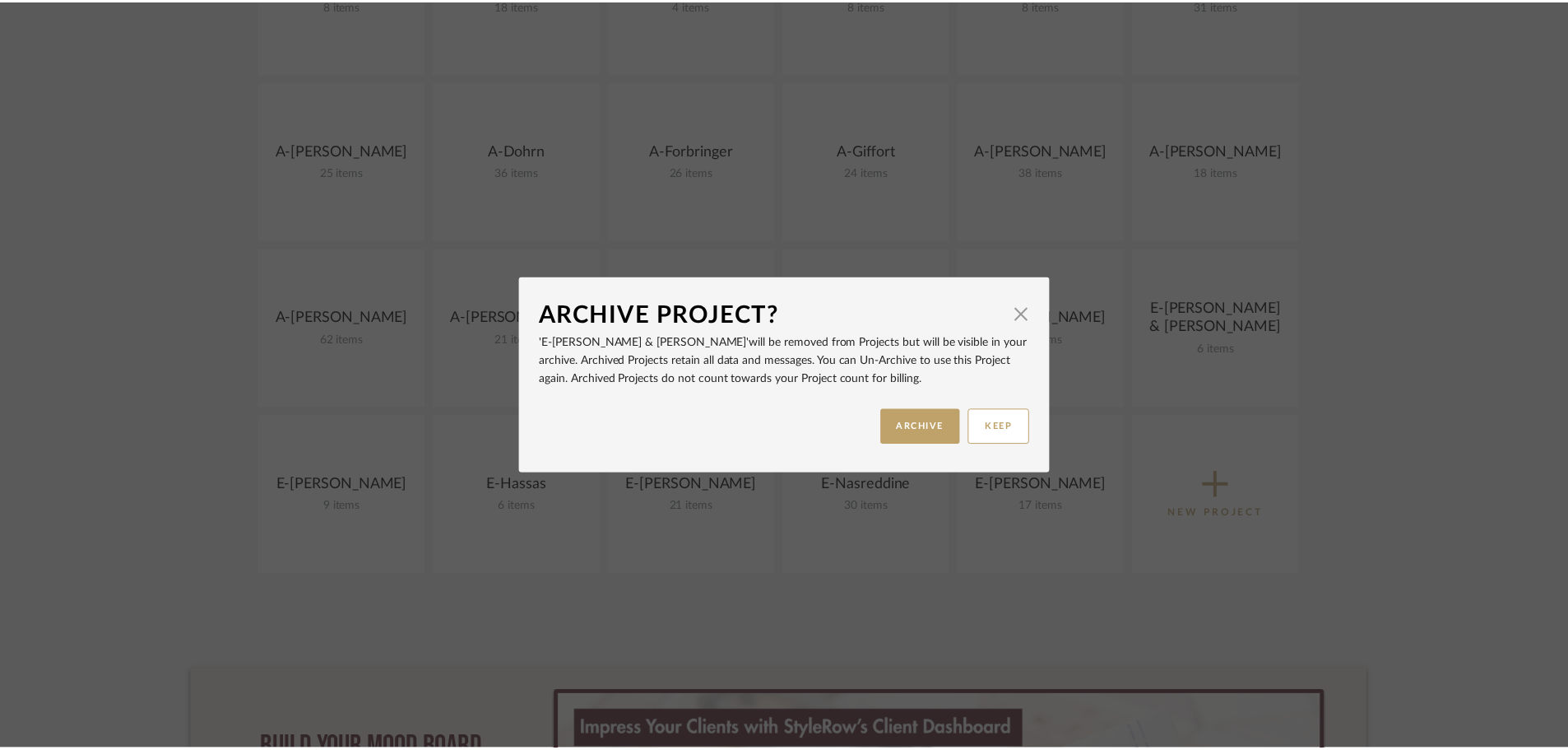
scroll to position [494, 0]
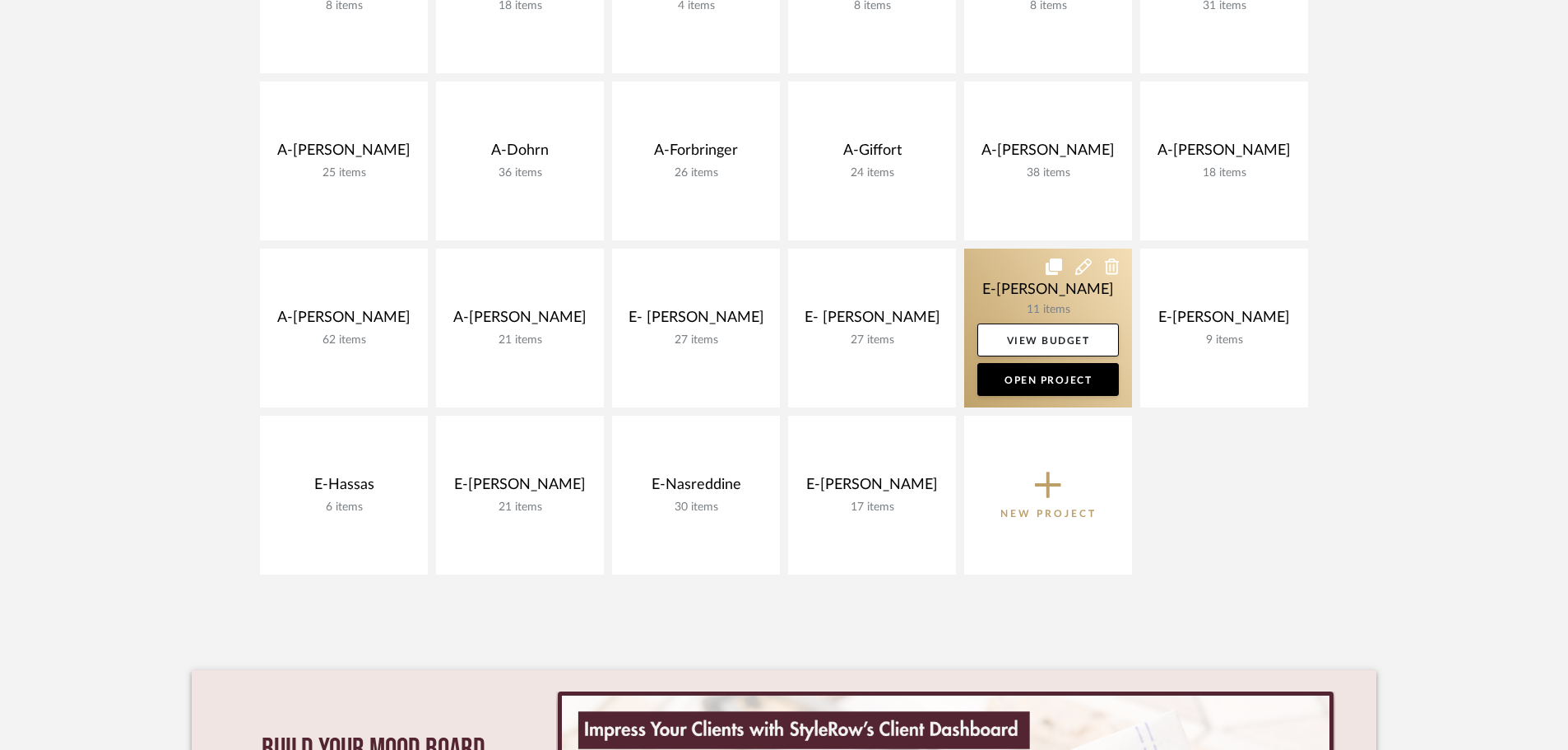
click at [1030, 289] on link at bounding box center [1048, 327] width 168 height 159
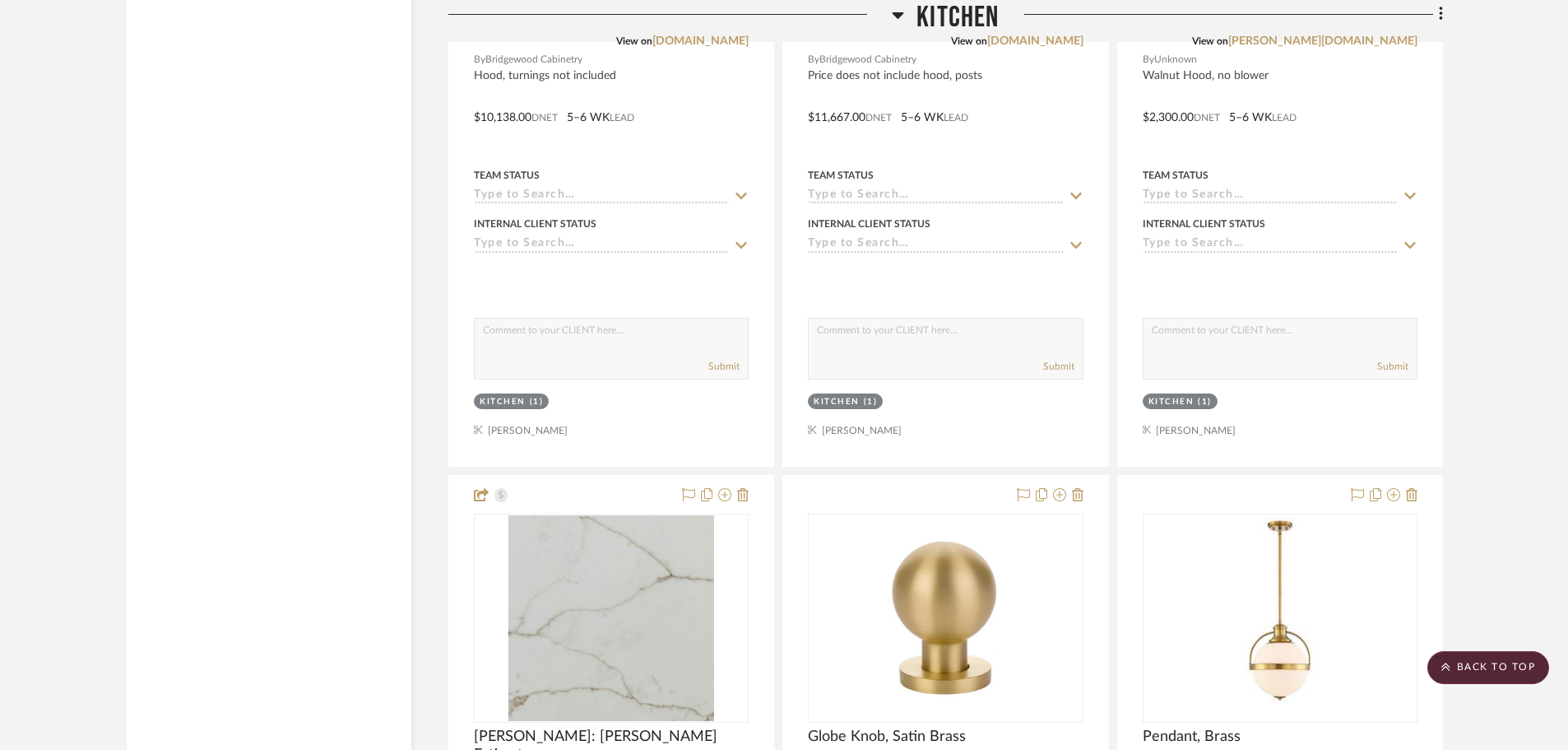
scroll to position [2090, 0]
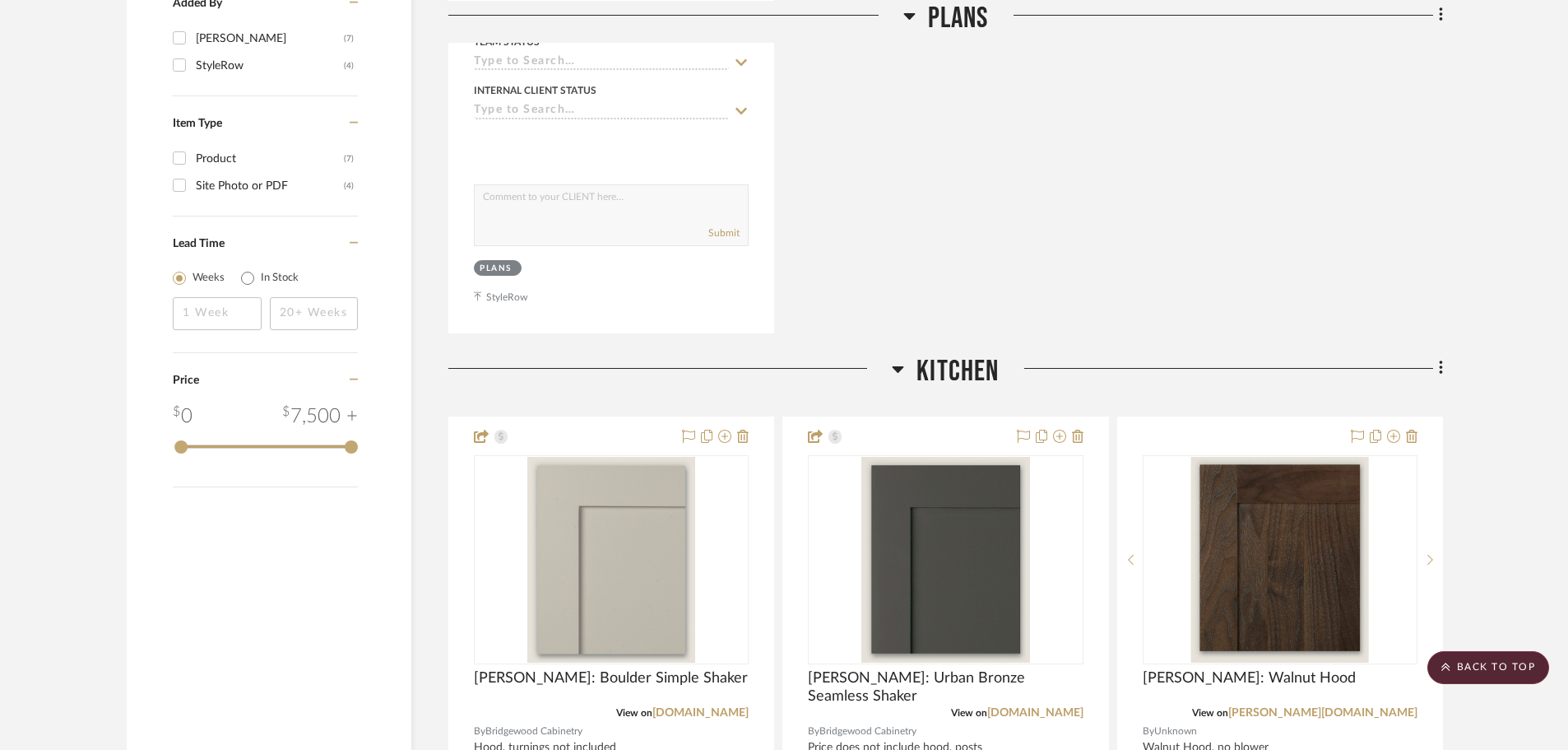
click at [1267, 331] on project-details-page "SHOW ME Project: E-Edwards Kitchen Remodel Project Settings + Add Room/Section …" at bounding box center [784, 609] width 1568 height 4176
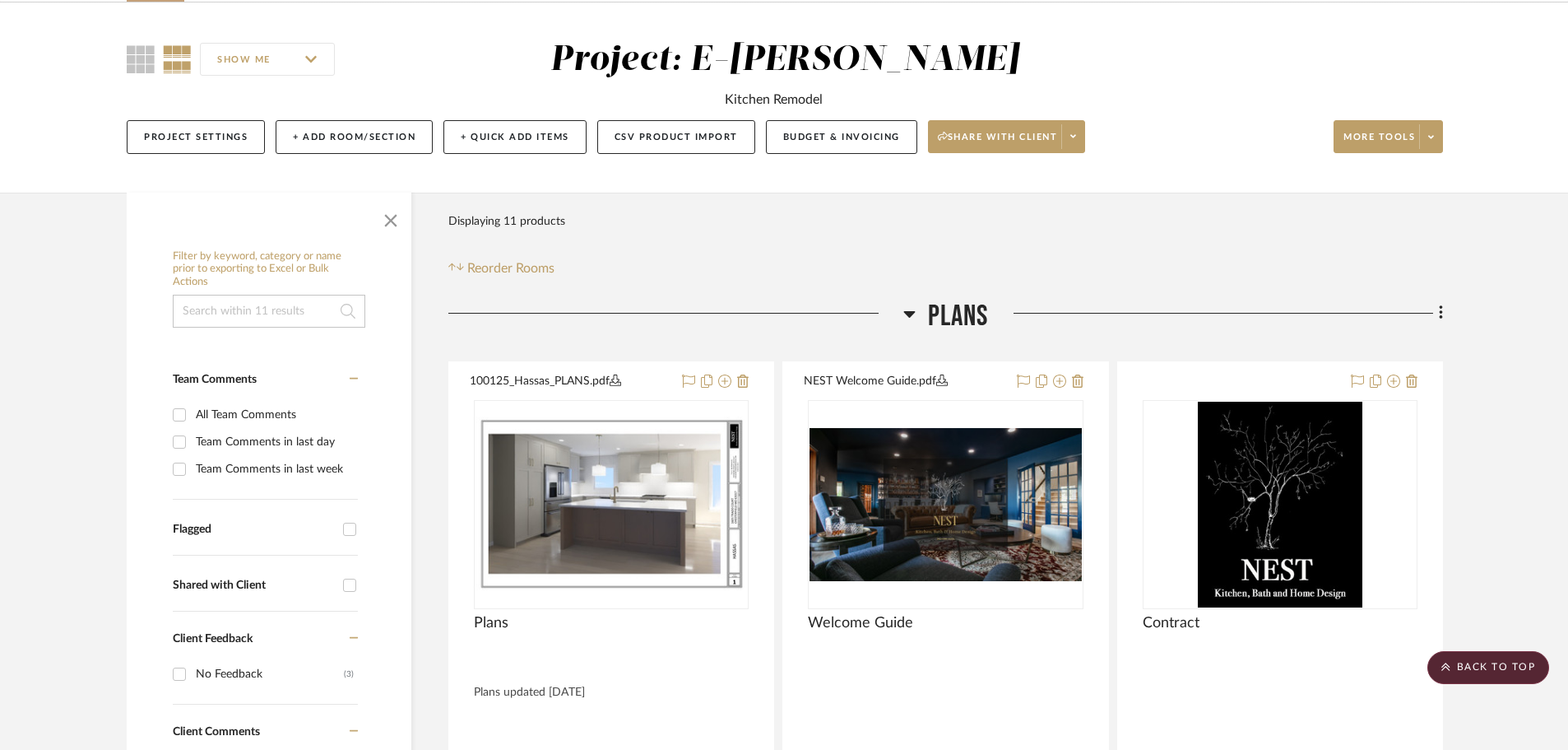
scroll to position [114, 0]
